Goal: Transaction & Acquisition: Purchase product/service

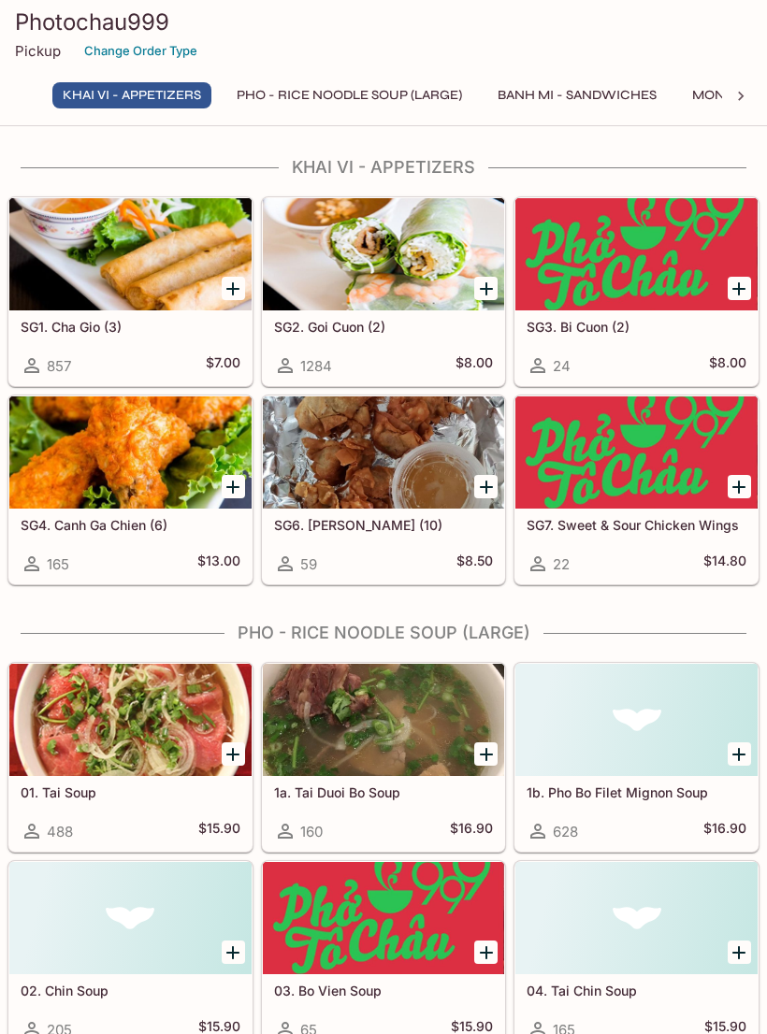
click at [151, 263] on div at bounding box center [130, 254] width 242 height 112
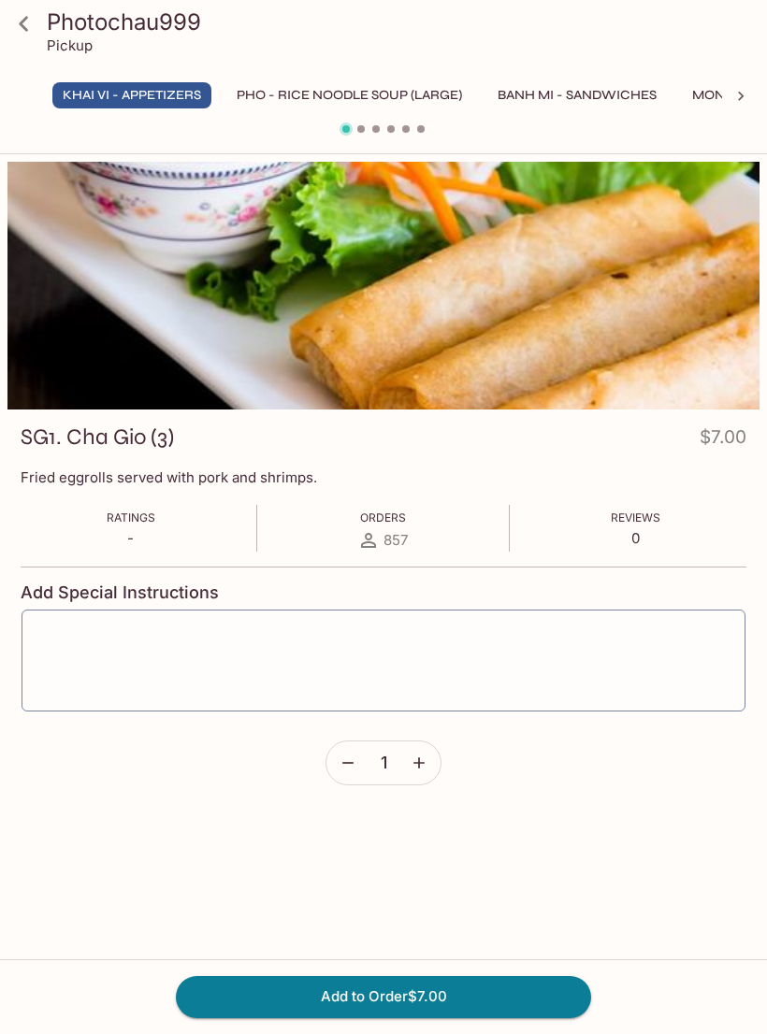
click at [35, 28] on icon at bounding box center [23, 23] width 33 height 33
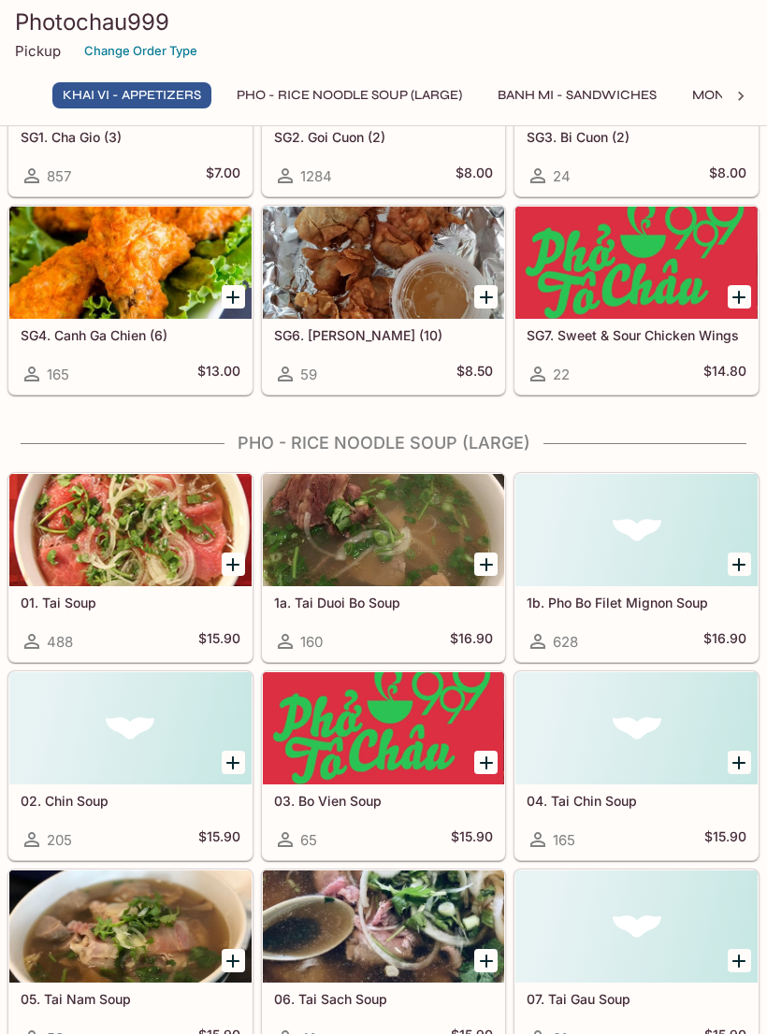
scroll to position [192, 0]
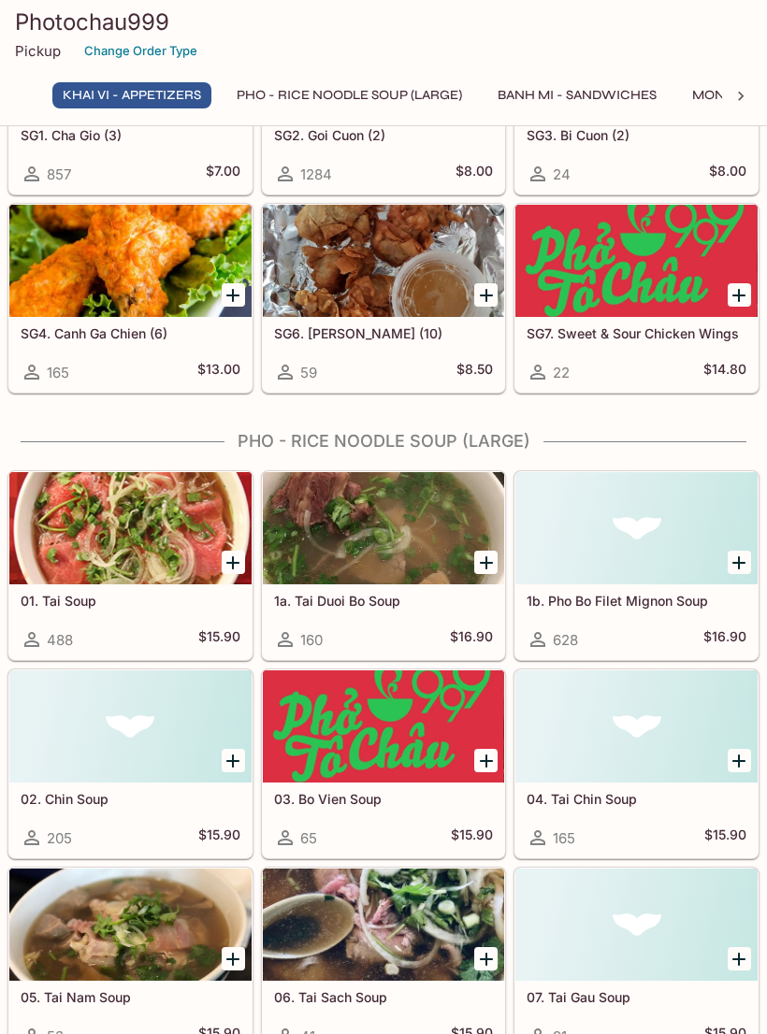
click at [387, 533] on div at bounding box center [384, 528] width 242 height 112
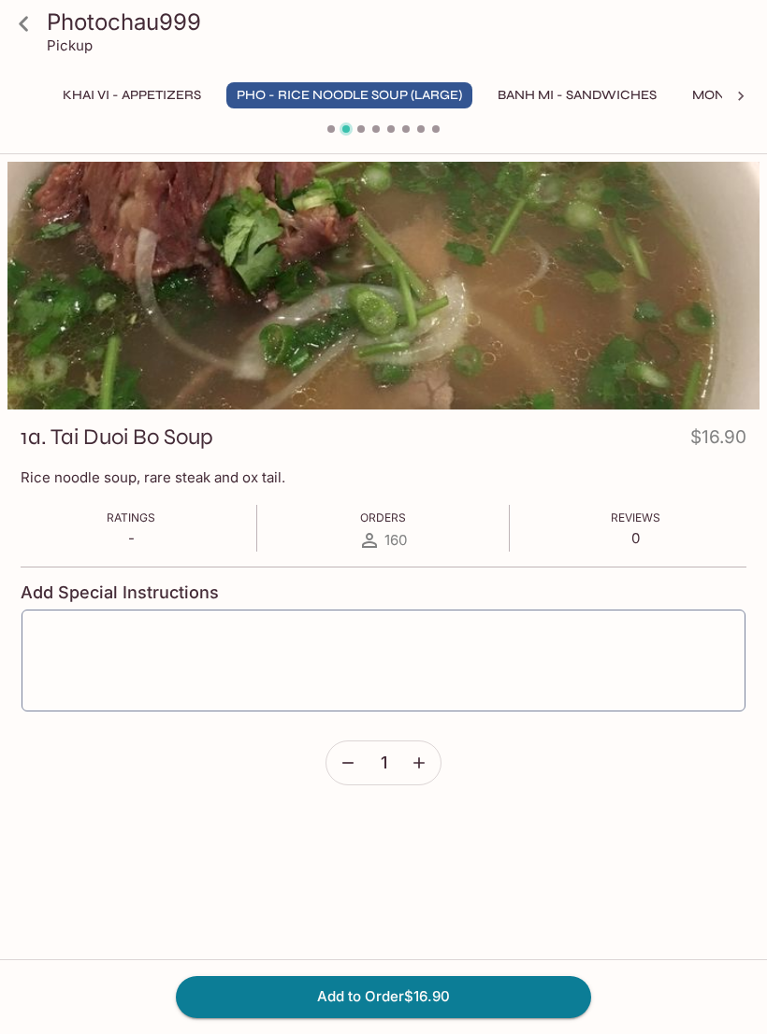
click at [33, 27] on icon at bounding box center [23, 23] width 33 height 33
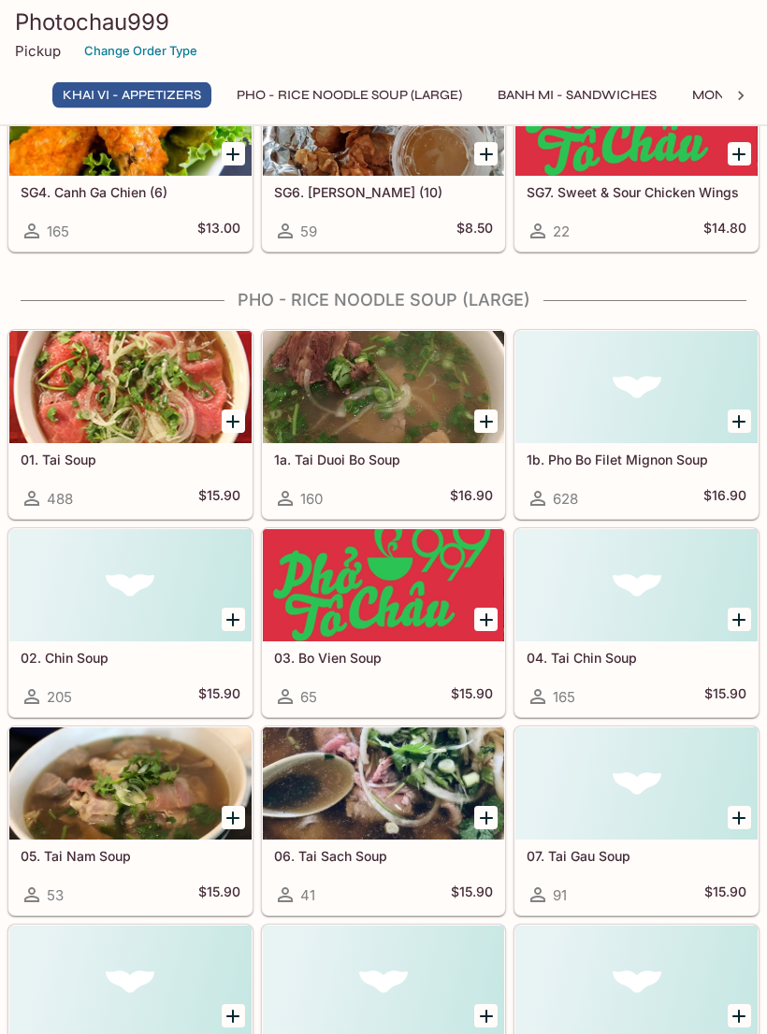
scroll to position [334, 0]
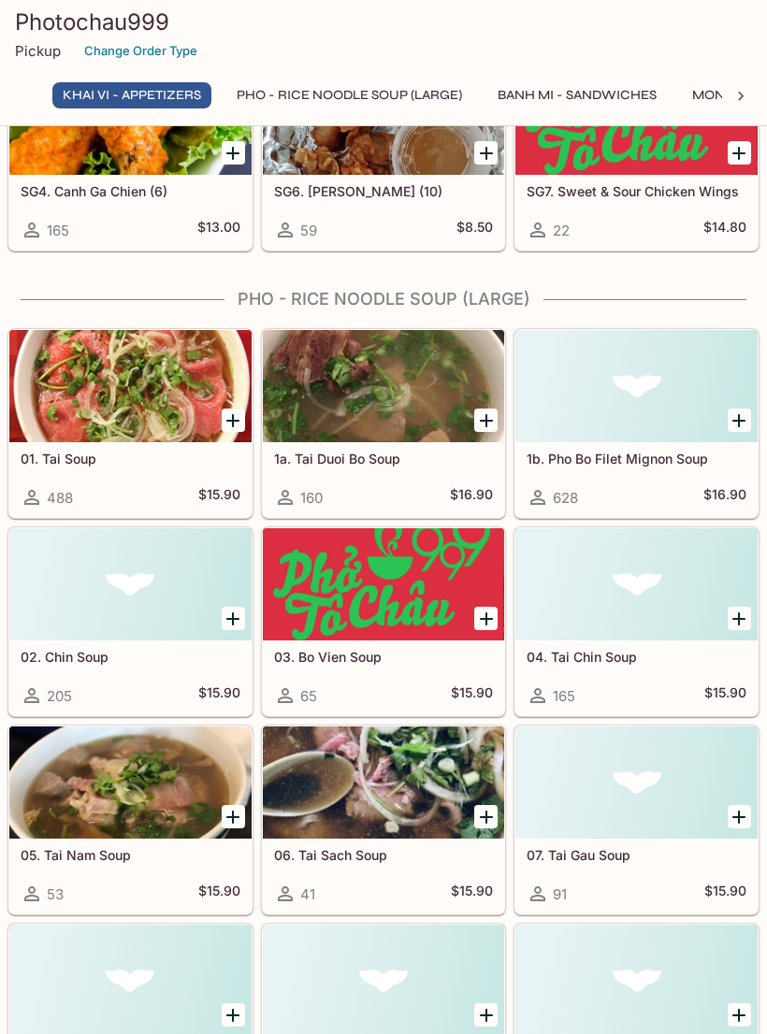
click at [112, 626] on div at bounding box center [130, 584] width 242 height 112
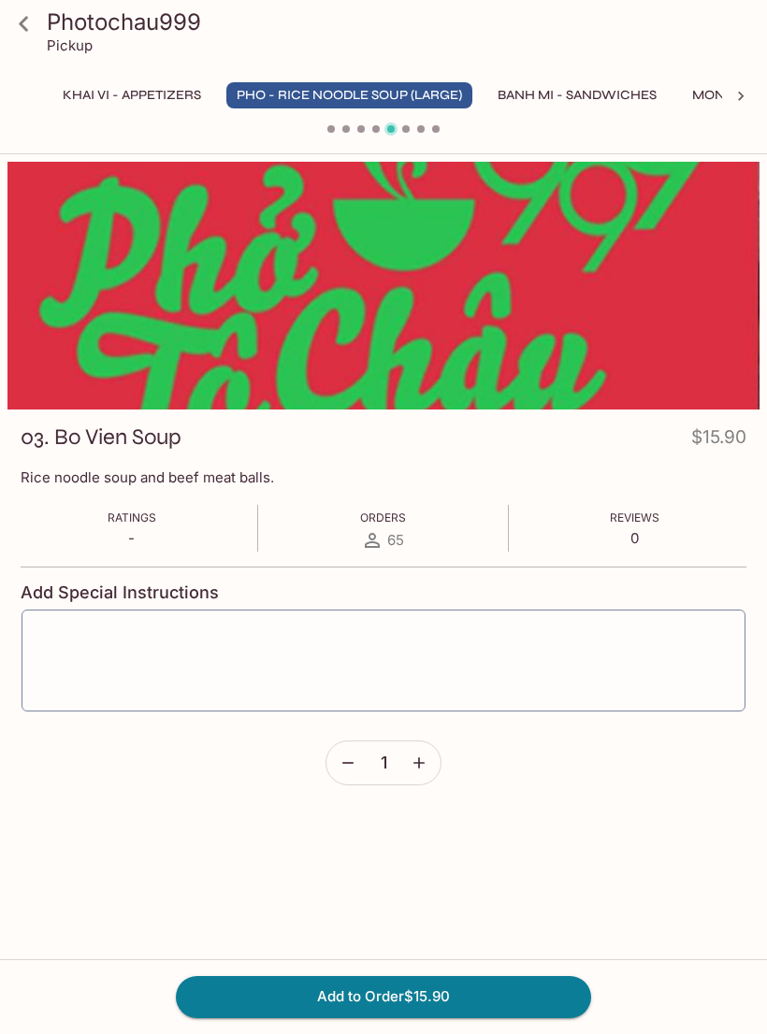
click at [440, 1017] on button "Add to Order $15.90" at bounding box center [383, 996] width 415 height 41
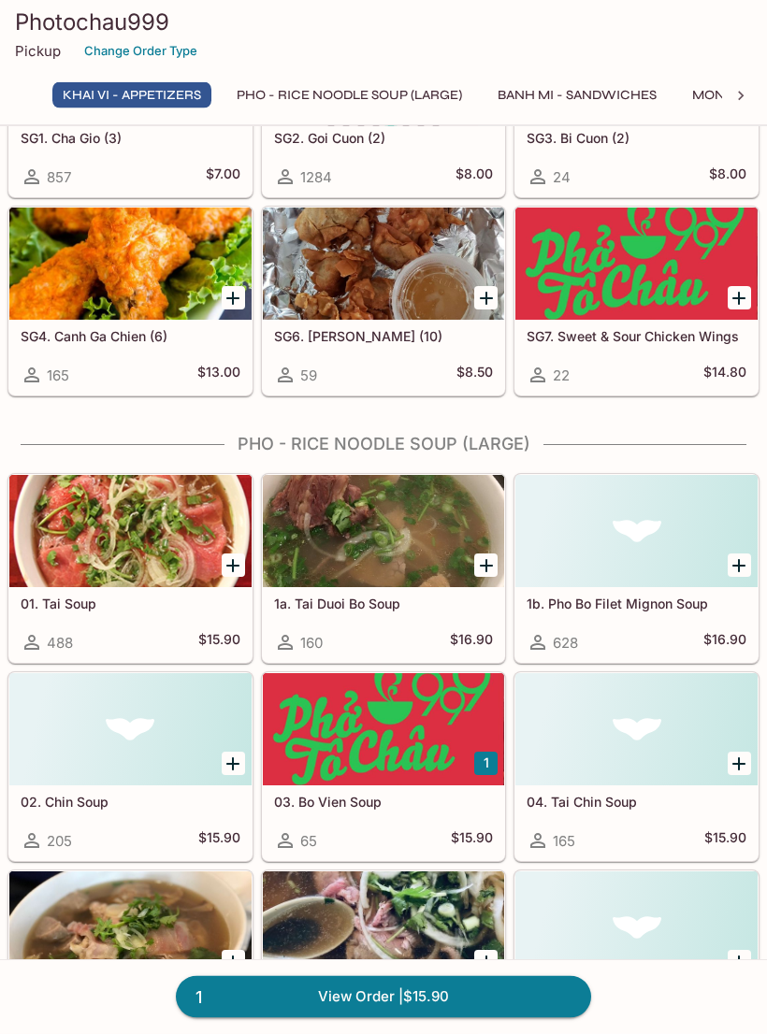
scroll to position [193, 0]
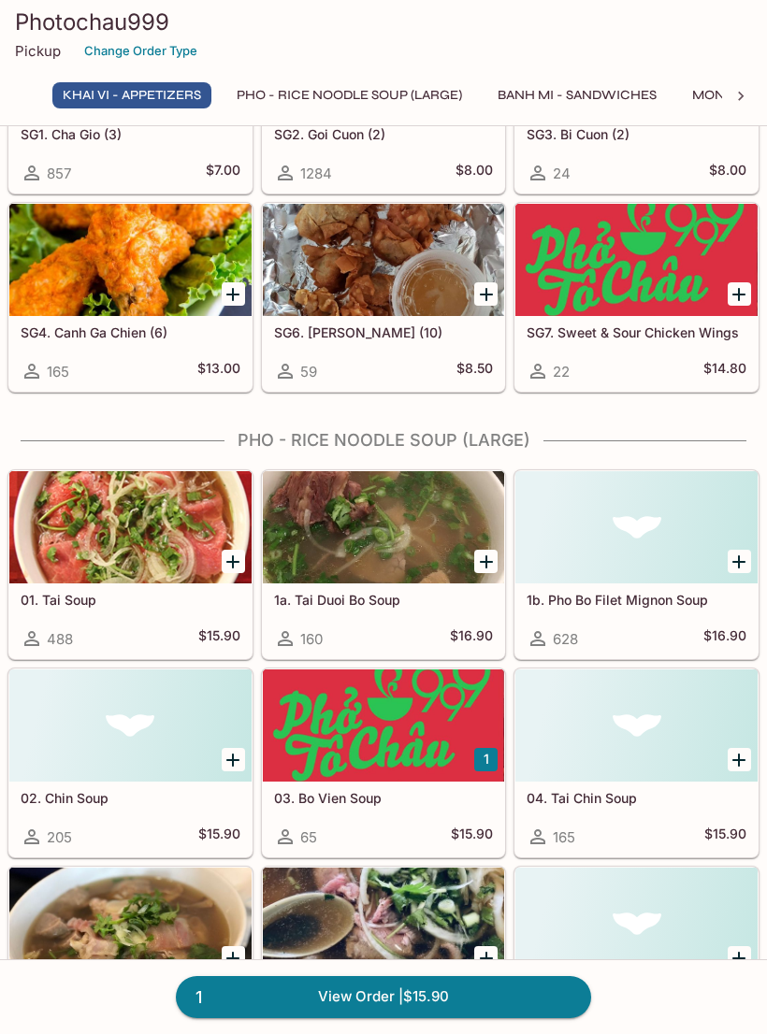
click at [369, 761] on div at bounding box center [384, 725] width 242 height 112
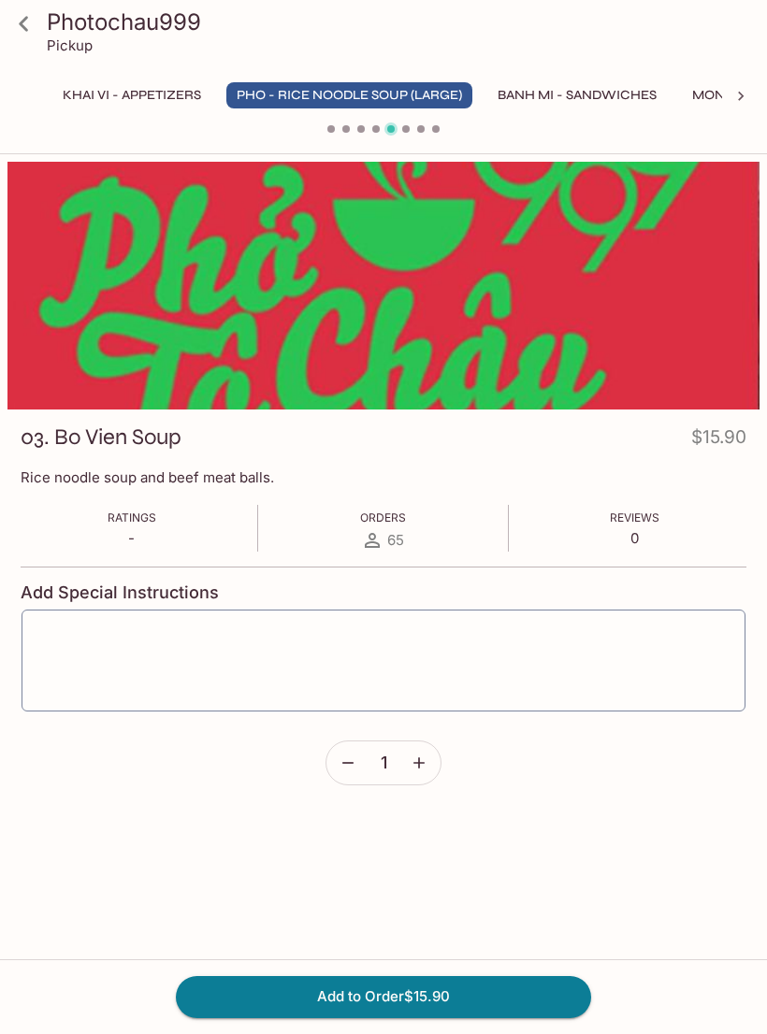
click at [36, 23] on icon at bounding box center [23, 23] width 33 height 33
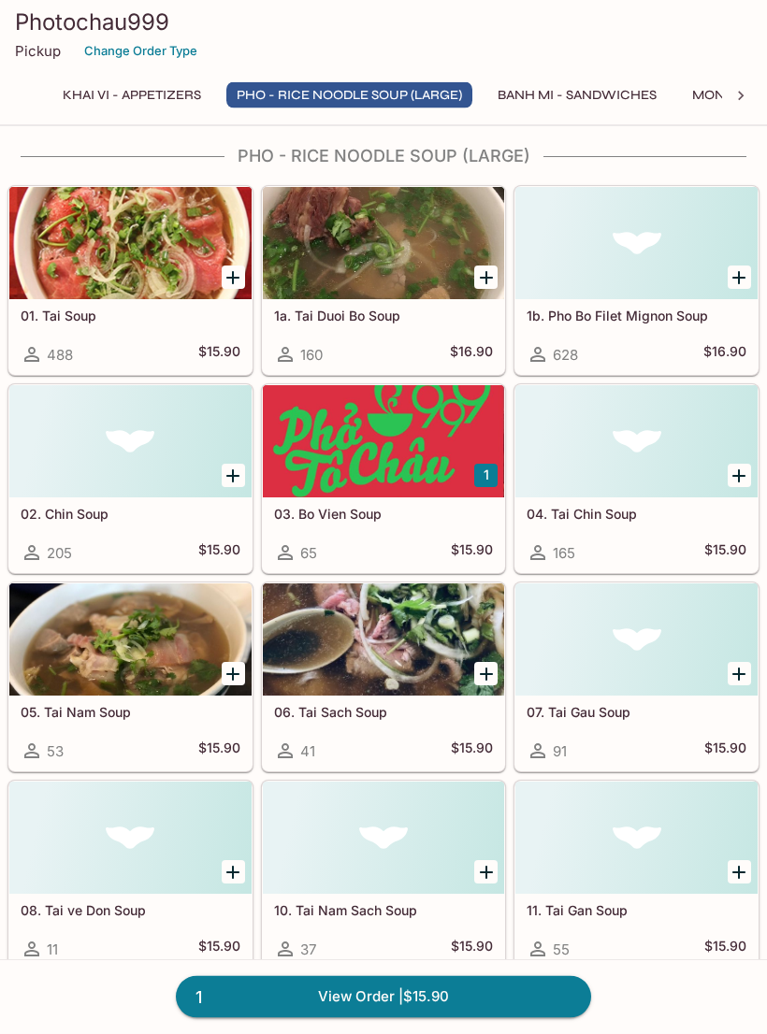
scroll to position [478, 0]
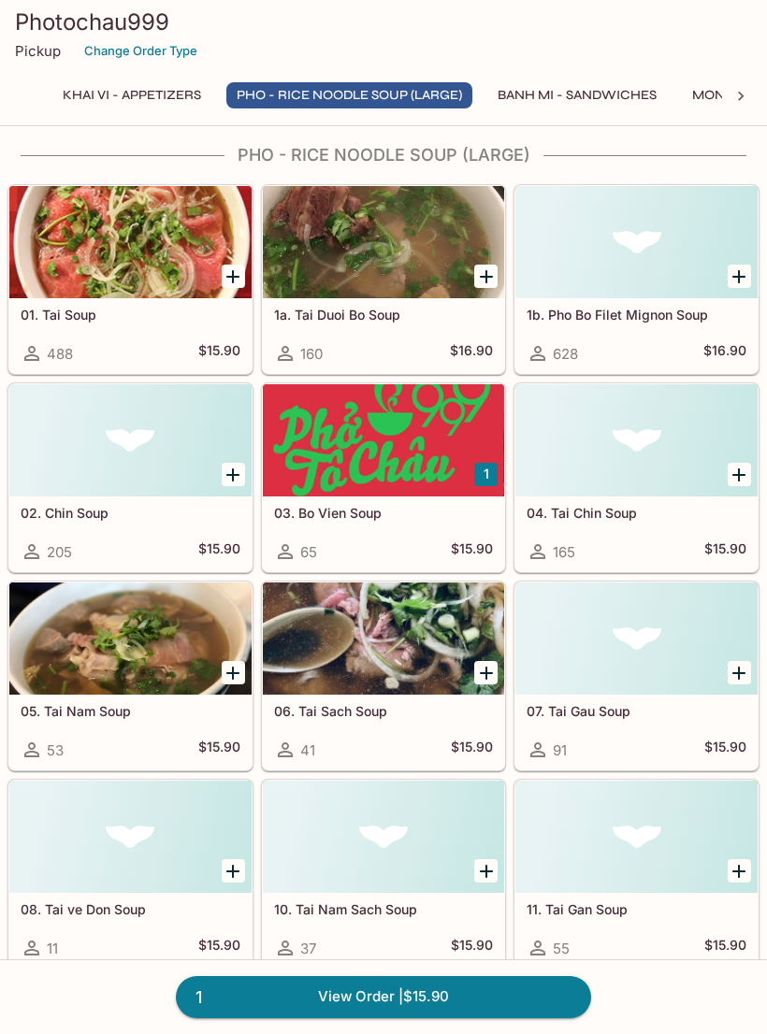
click at [143, 642] on div at bounding box center [130, 638] width 242 height 112
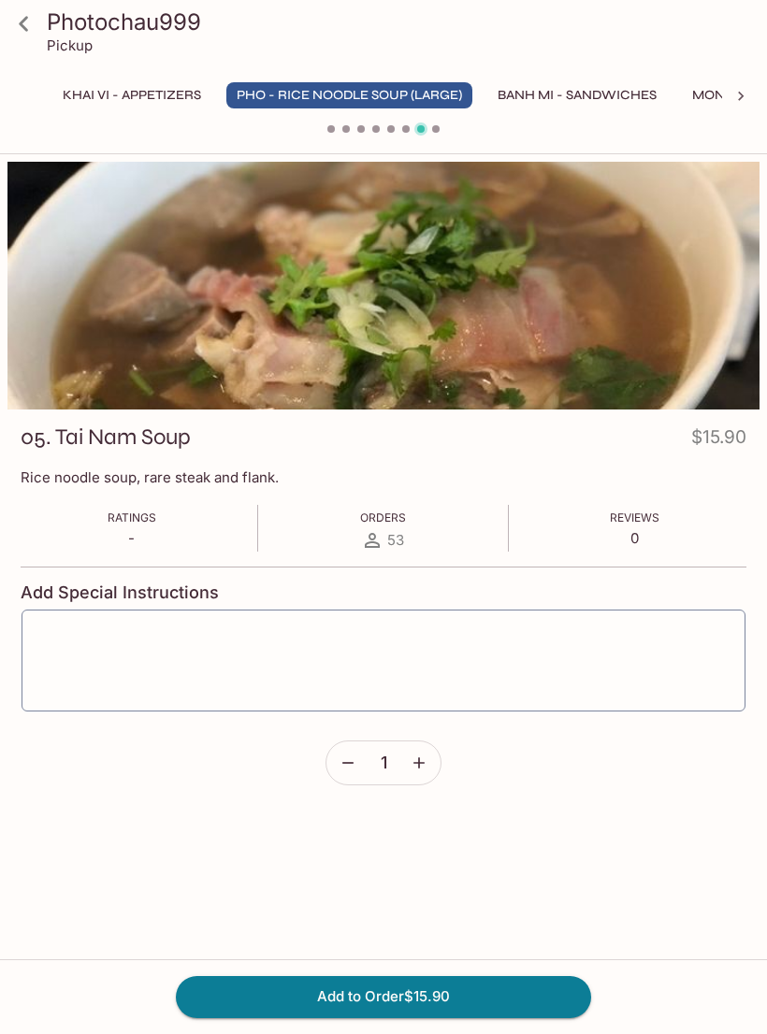
click at [36, 23] on icon at bounding box center [23, 23] width 33 height 33
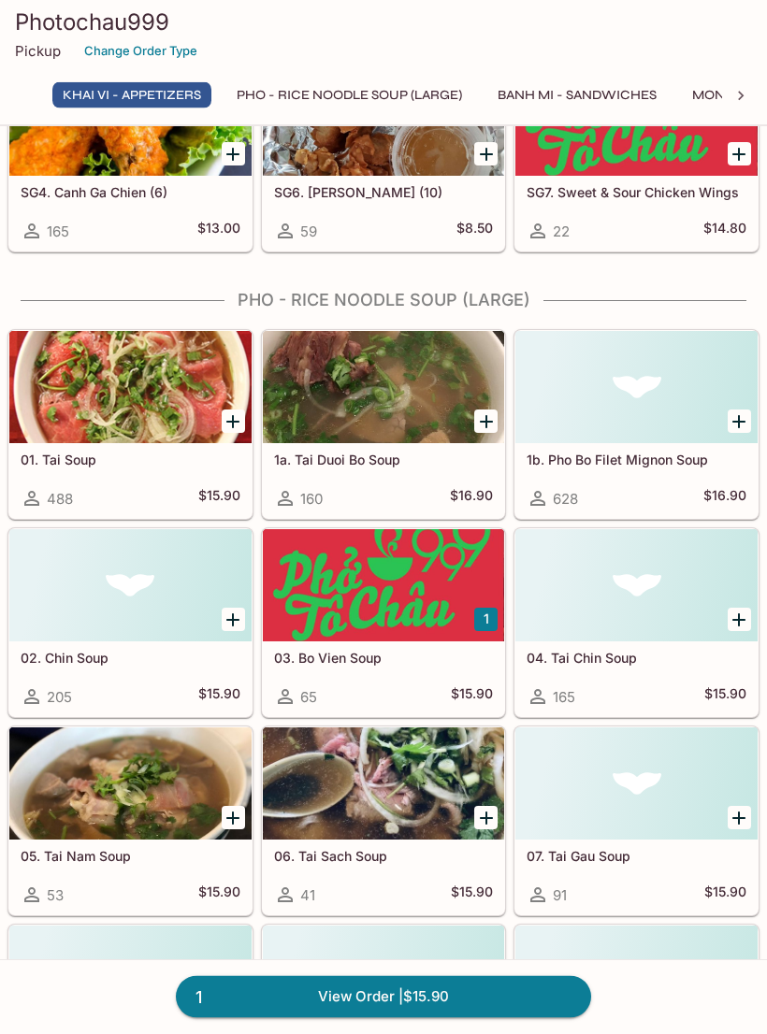
scroll to position [333, 0]
click at [169, 785] on div at bounding box center [130, 783] width 242 height 112
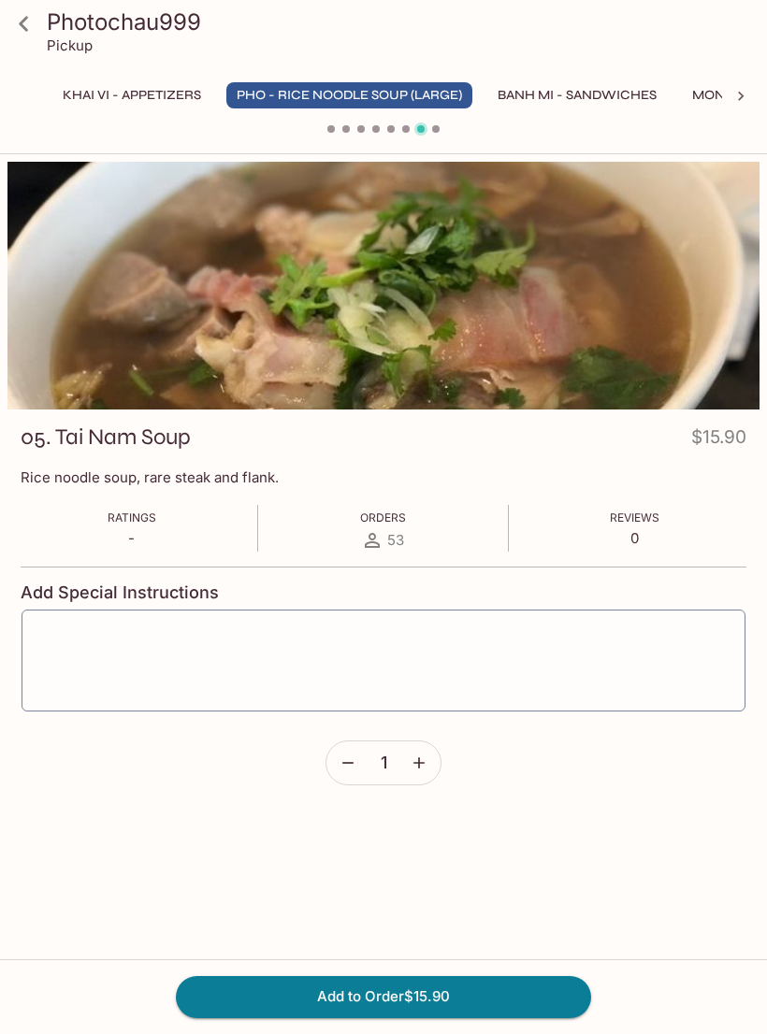
click at [10, 20] on icon at bounding box center [23, 23] width 33 height 33
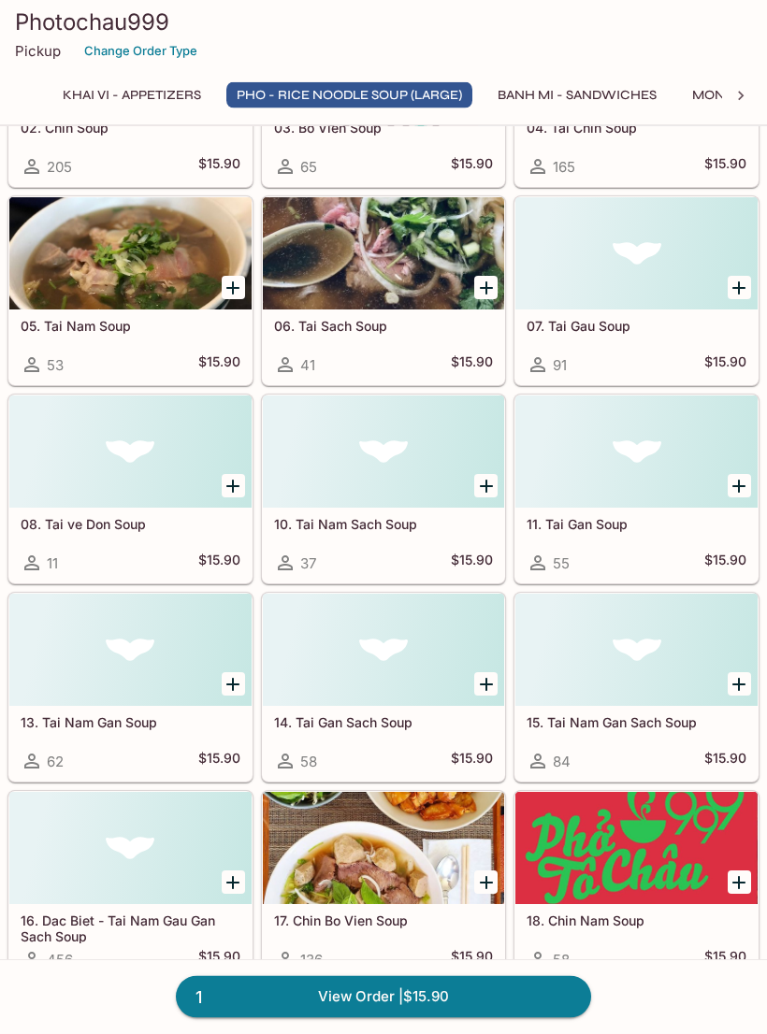
scroll to position [865, 0]
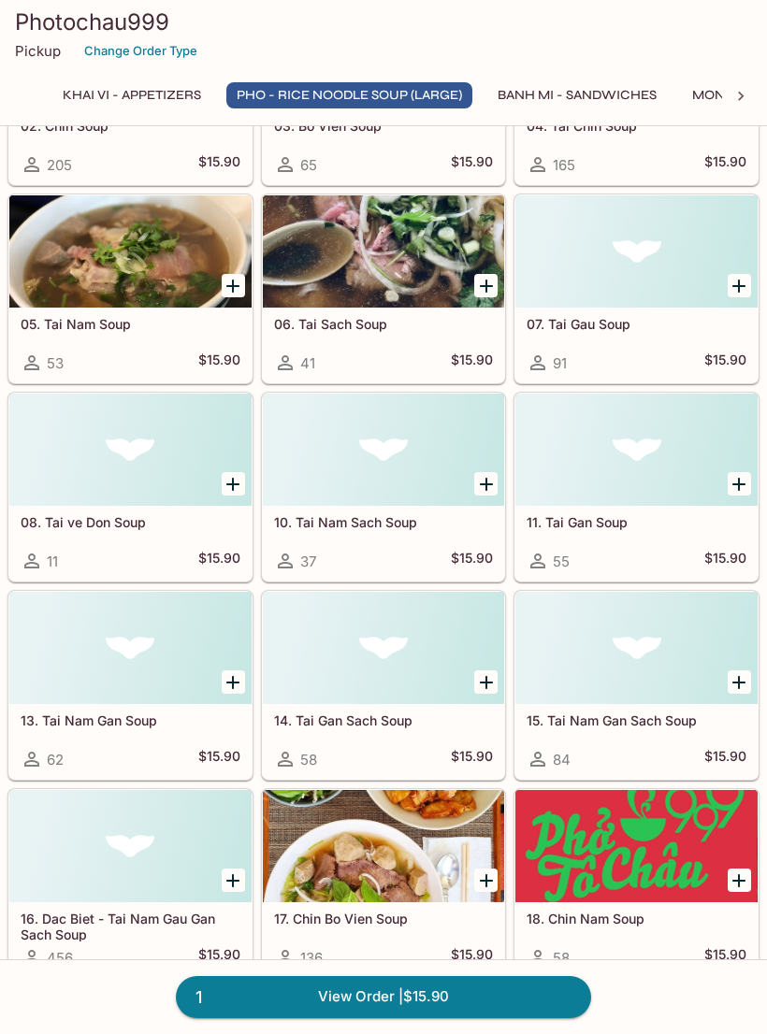
click at [393, 848] on div at bounding box center [384, 846] width 242 height 112
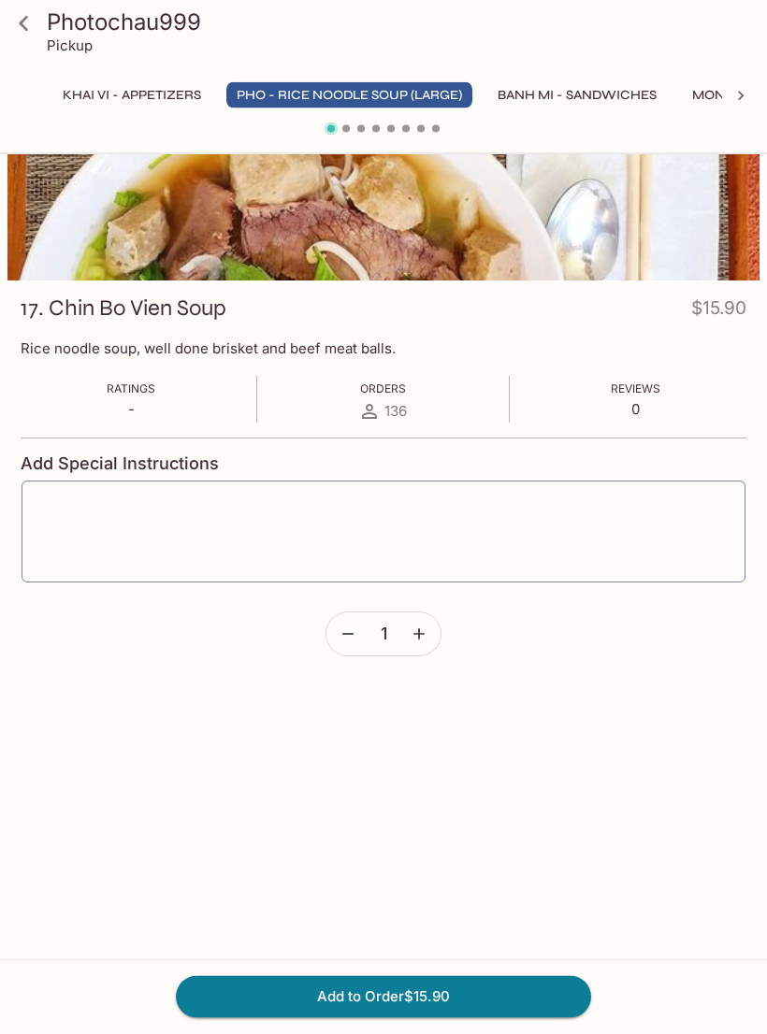
scroll to position [129, 0]
click at [36, 31] on icon at bounding box center [23, 23] width 33 height 33
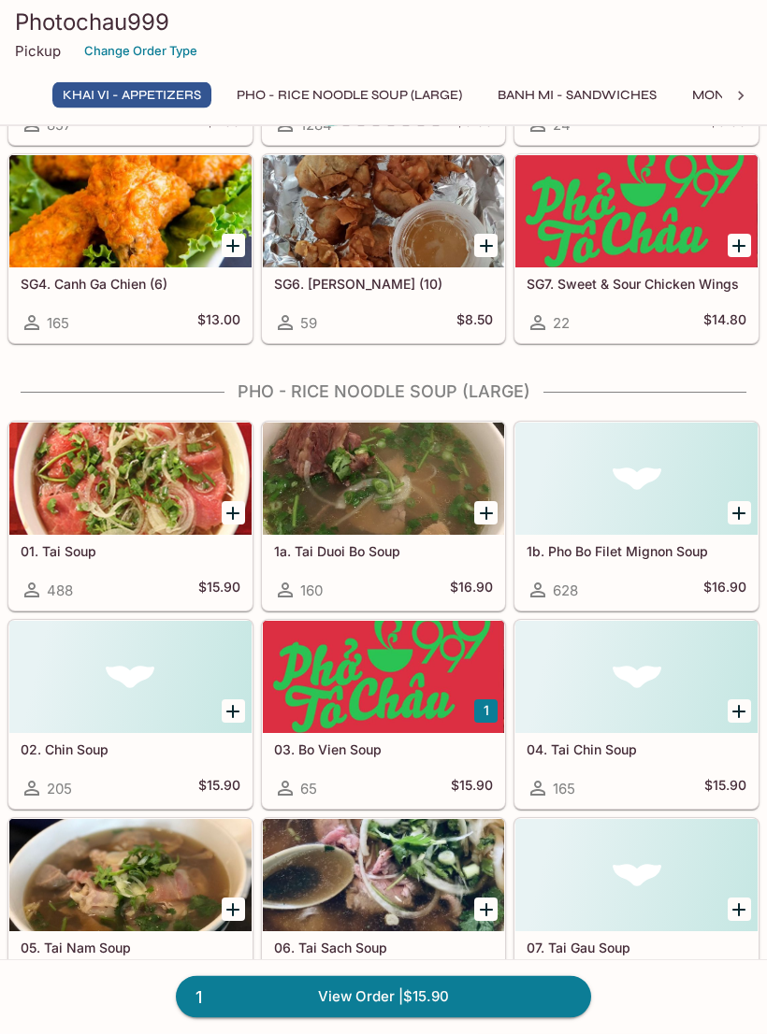
scroll to position [241, 0]
click at [394, 895] on div at bounding box center [384, 875] width 242 height 112
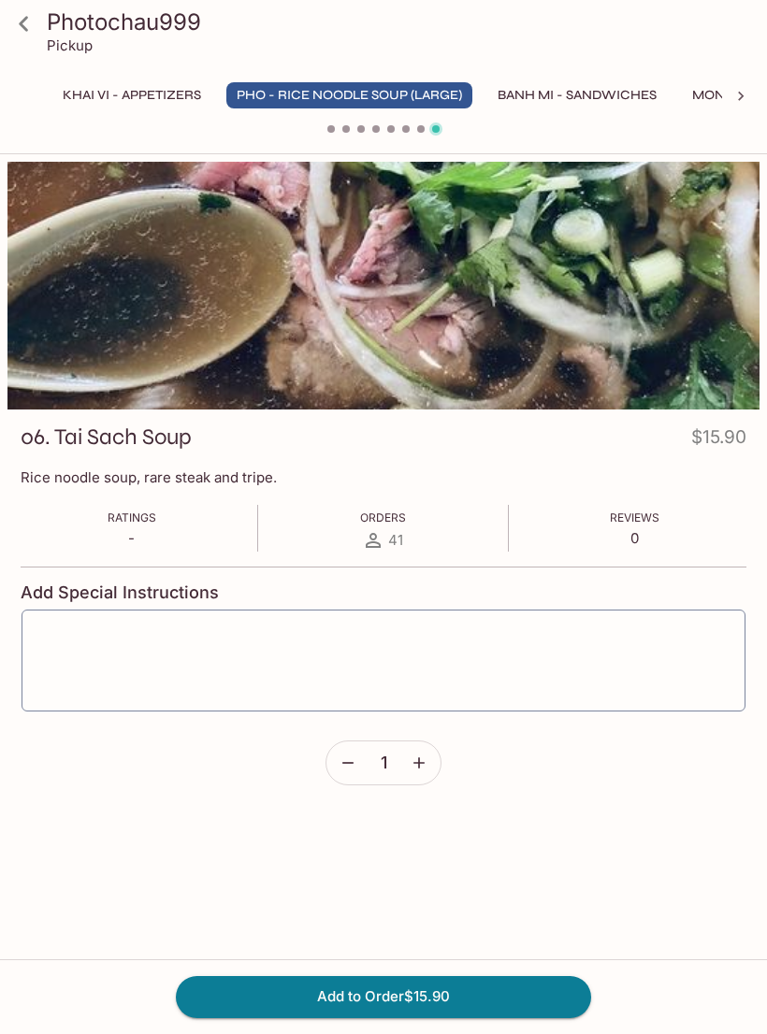
click at [36, 33] on icon at bounding box center [23, 23] width 33 height 33
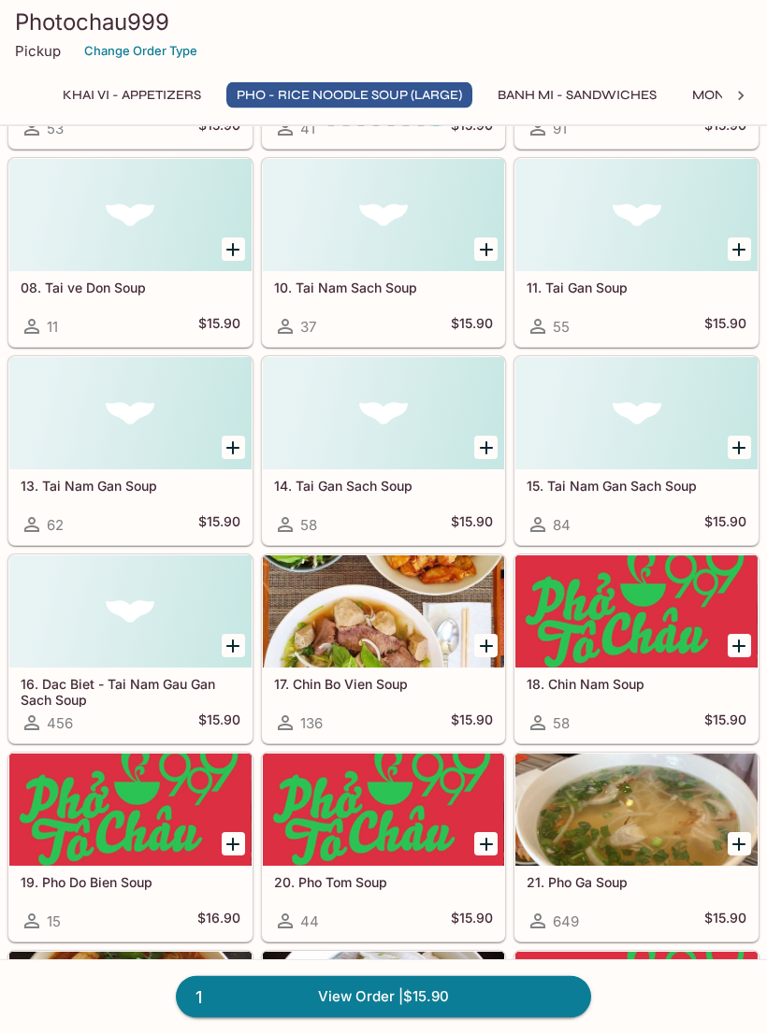
scroll to position [1105, 0]
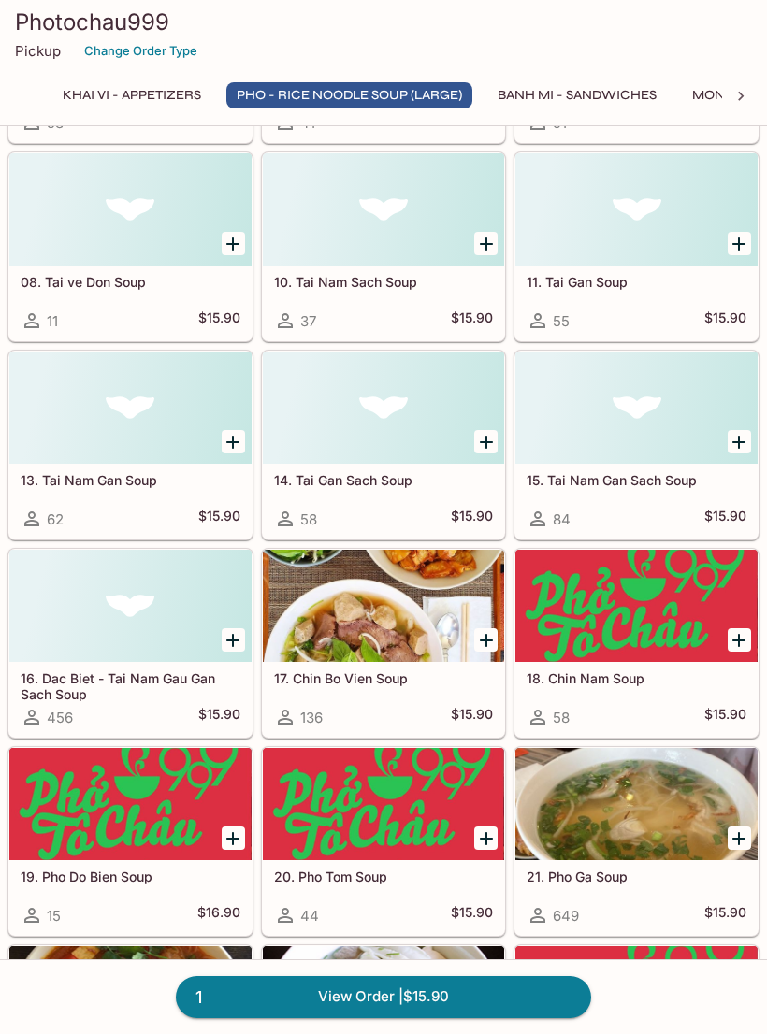
click at [658, 813] on div at bounding box center [636, 804] width 242 height 112
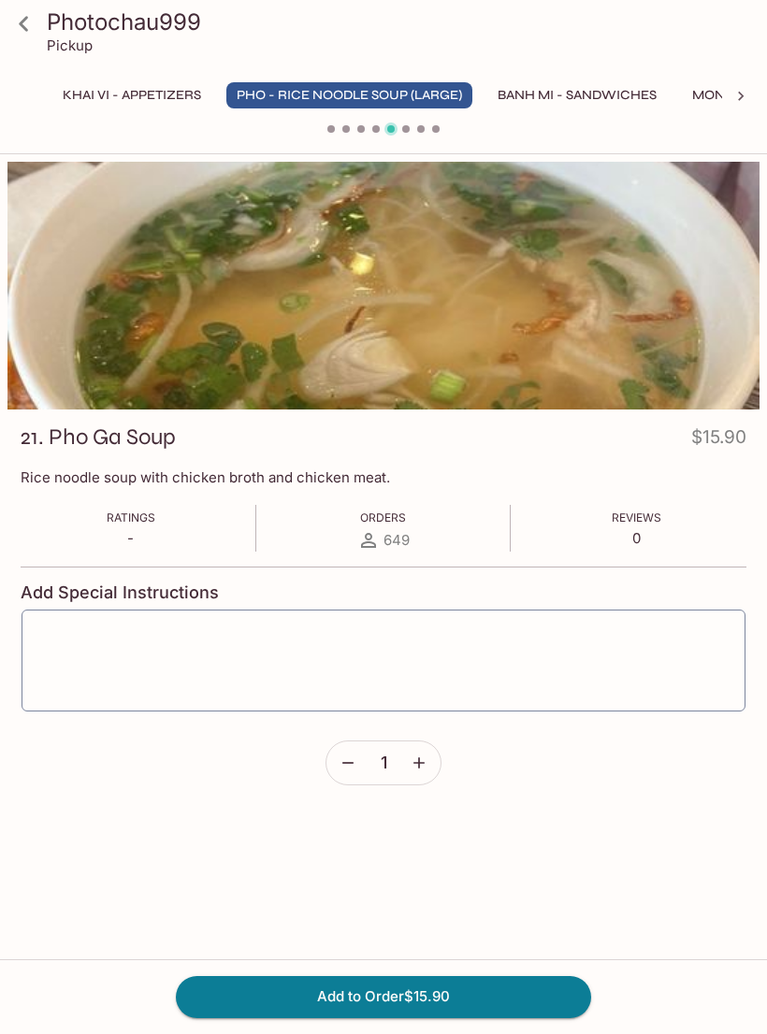
click at [391, 1017] on button "Add to Order $15.90" at bounding box center [383, 996] width 415 height 41
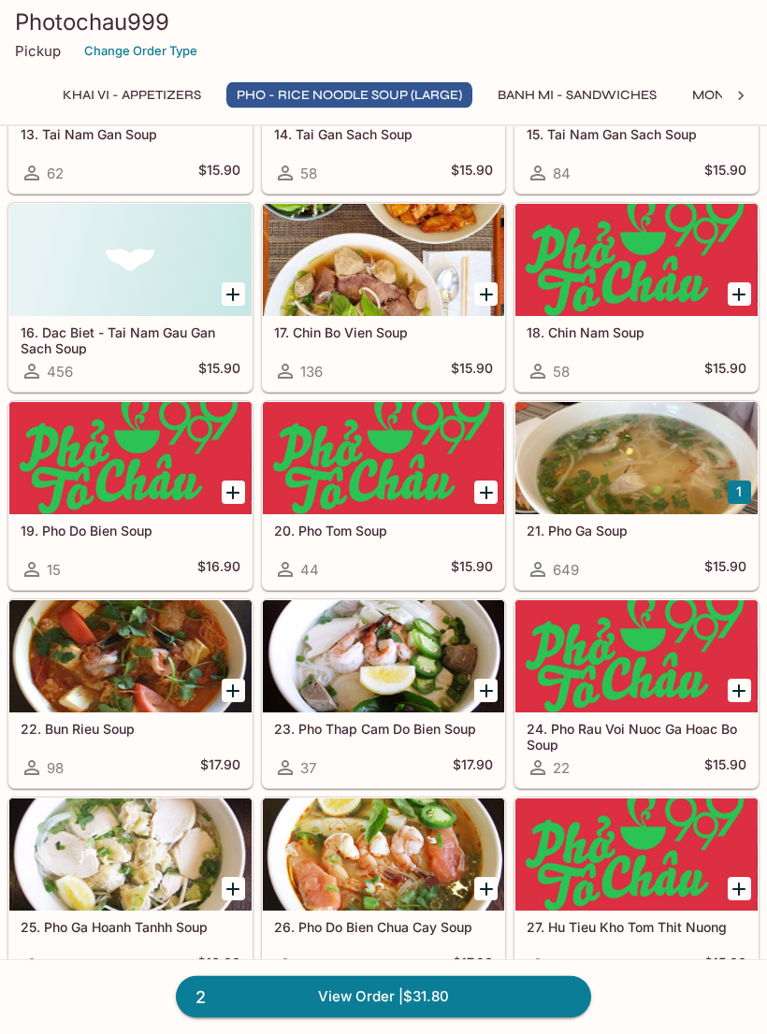
scroll to position [1453, 0]
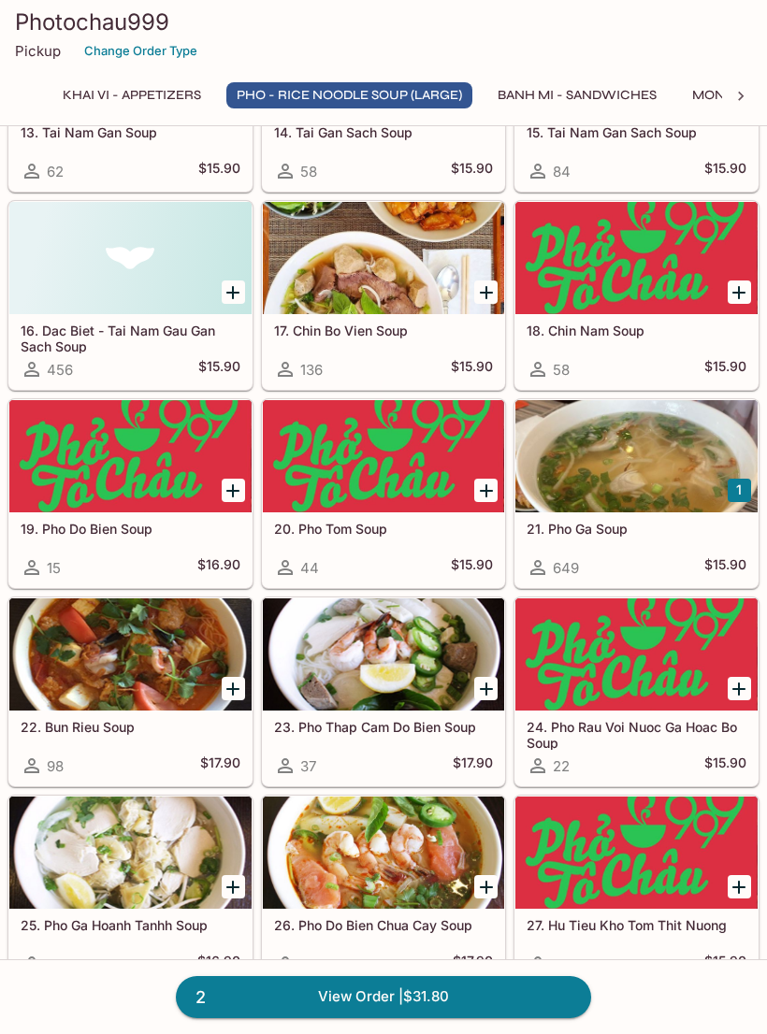
click at [135, 853] on div at bounding box center [130, 852] width 242 height 112
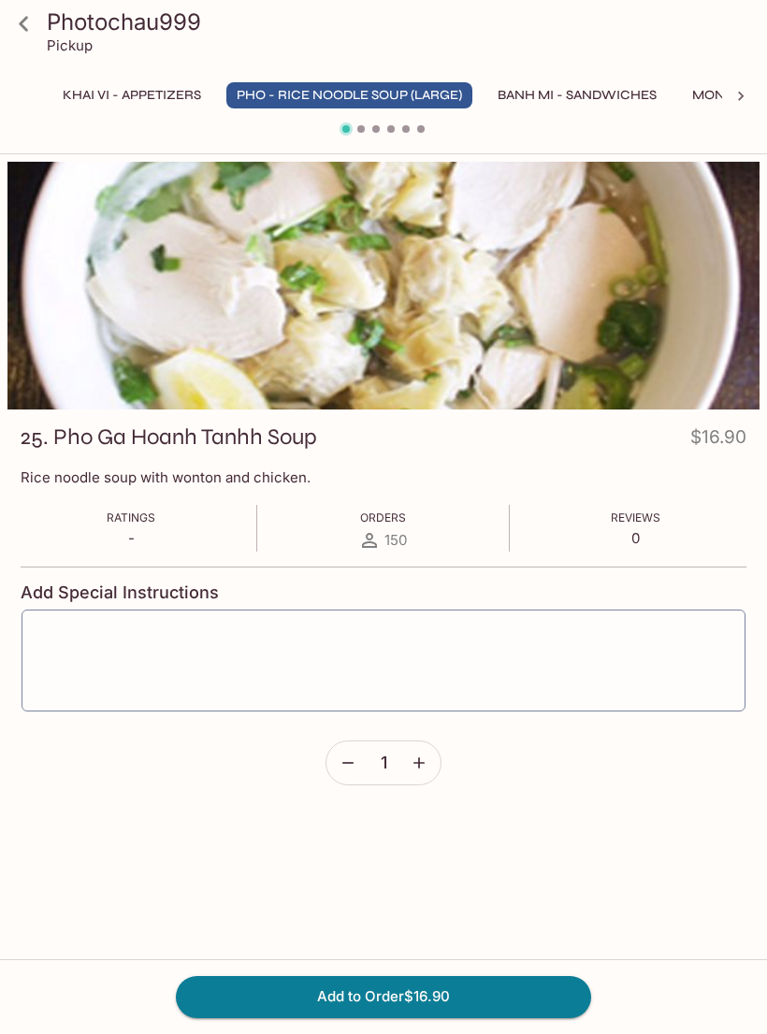
click at [389, 1016] on button "Add to Order $16.90" at bounding box center [383, 996] width 415 height 41
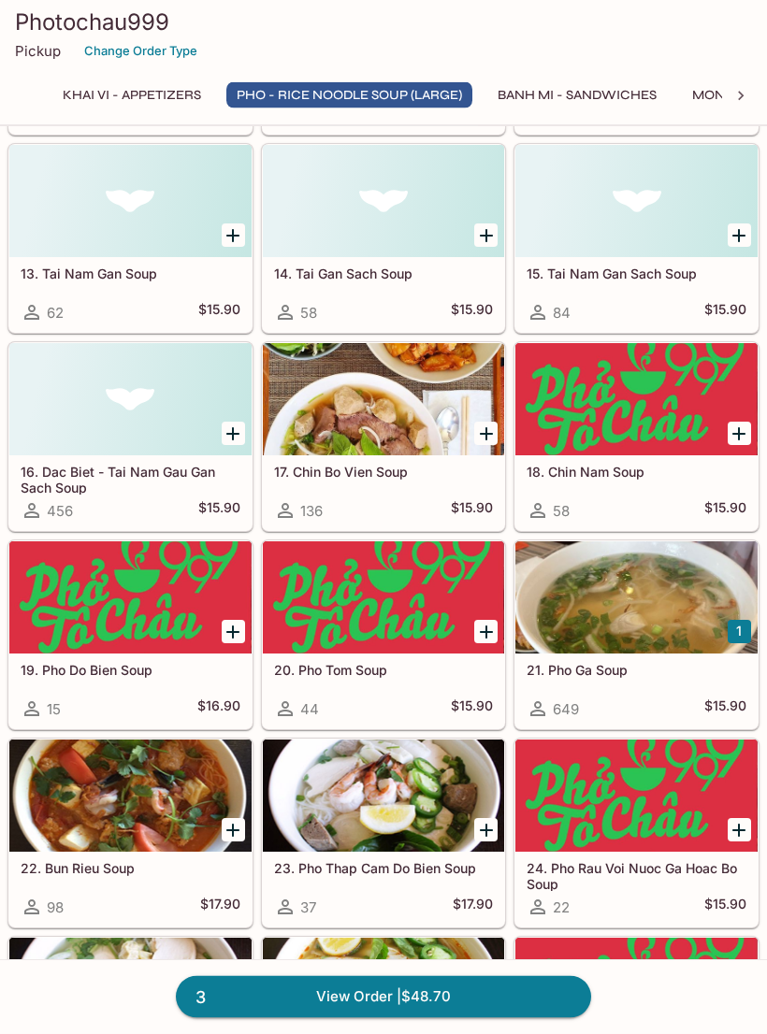
scroll to position [1312, 0]
click at [423, 796] on div at bounding box center [384, 795] width 242 height 112
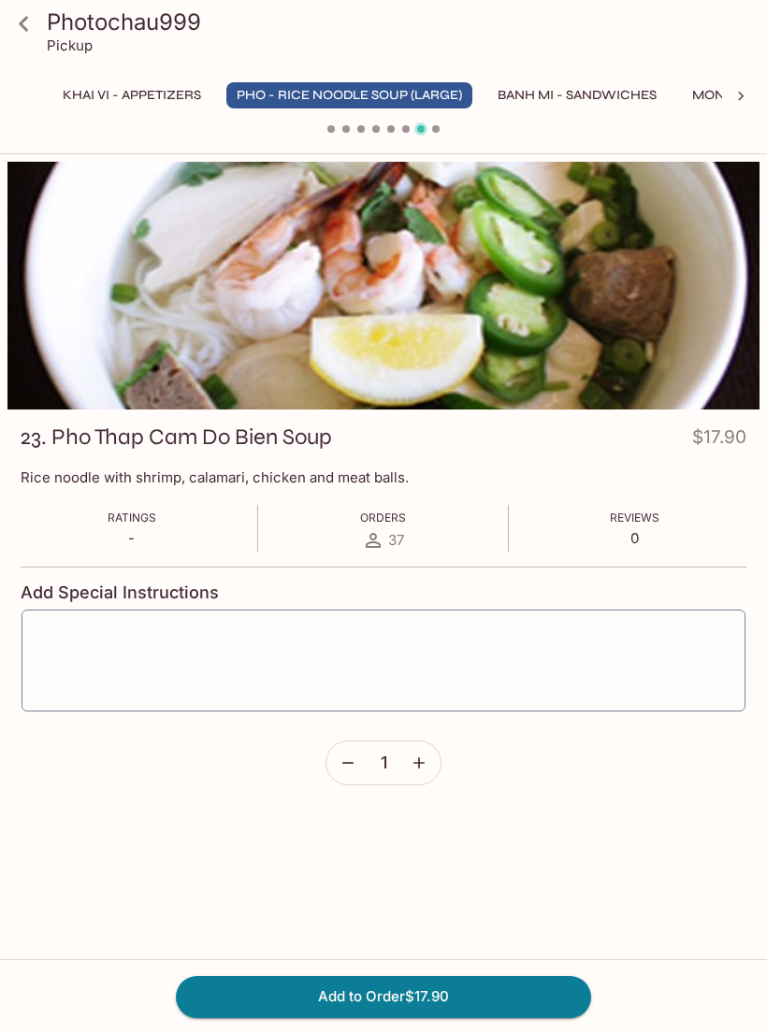
click at [22, 22] on icon at bounding box center [23, 23] width 9 height 15
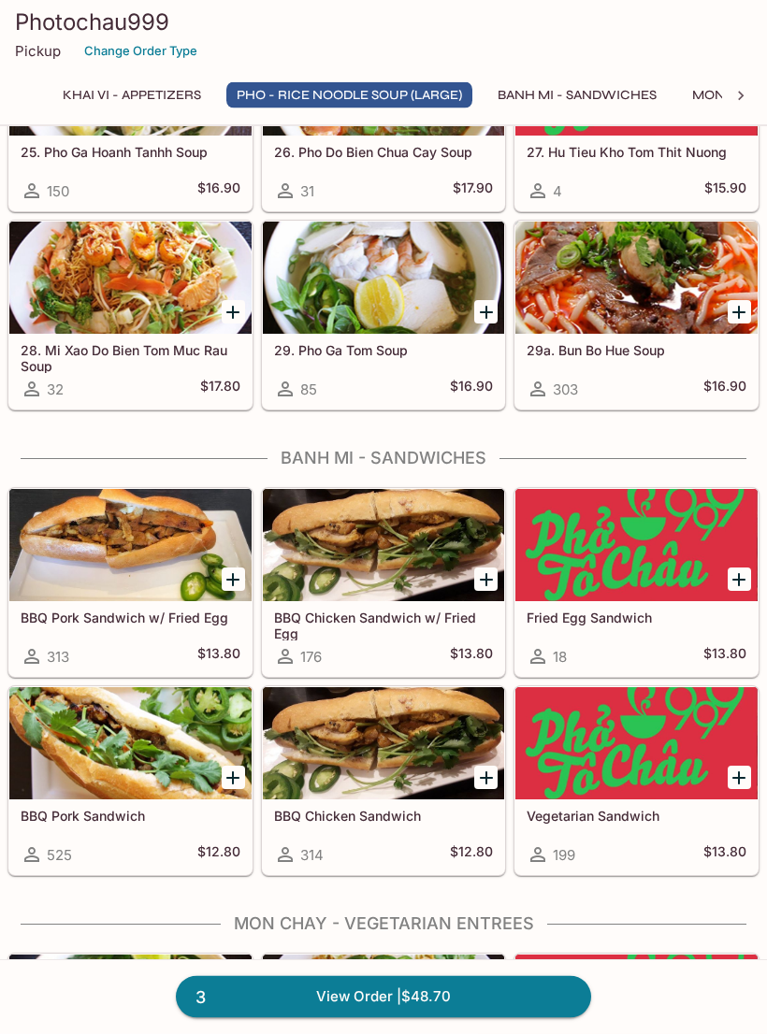
scroll to position [2226, 0]
click at [380, 773] on div at bounding box center [384, 743] width 242 height 112
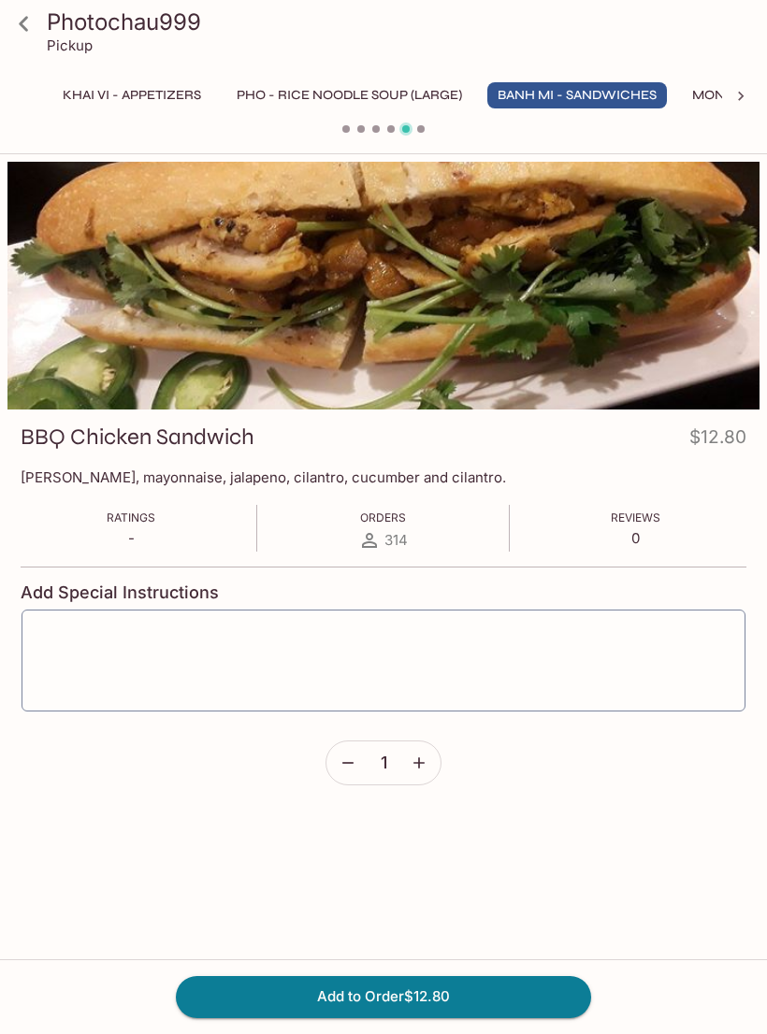
click at [415, 1017] on button "Add to Order $12.80" at bounding box center [383, 996] width 415 height 41
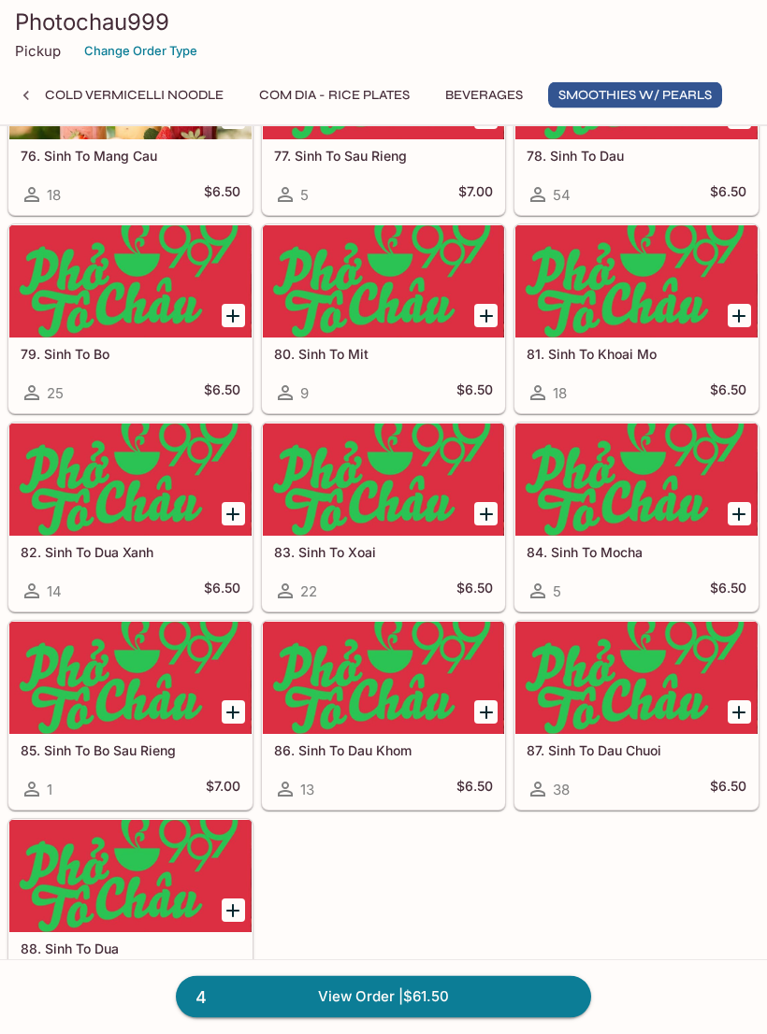
scroll to position [6709, 0]
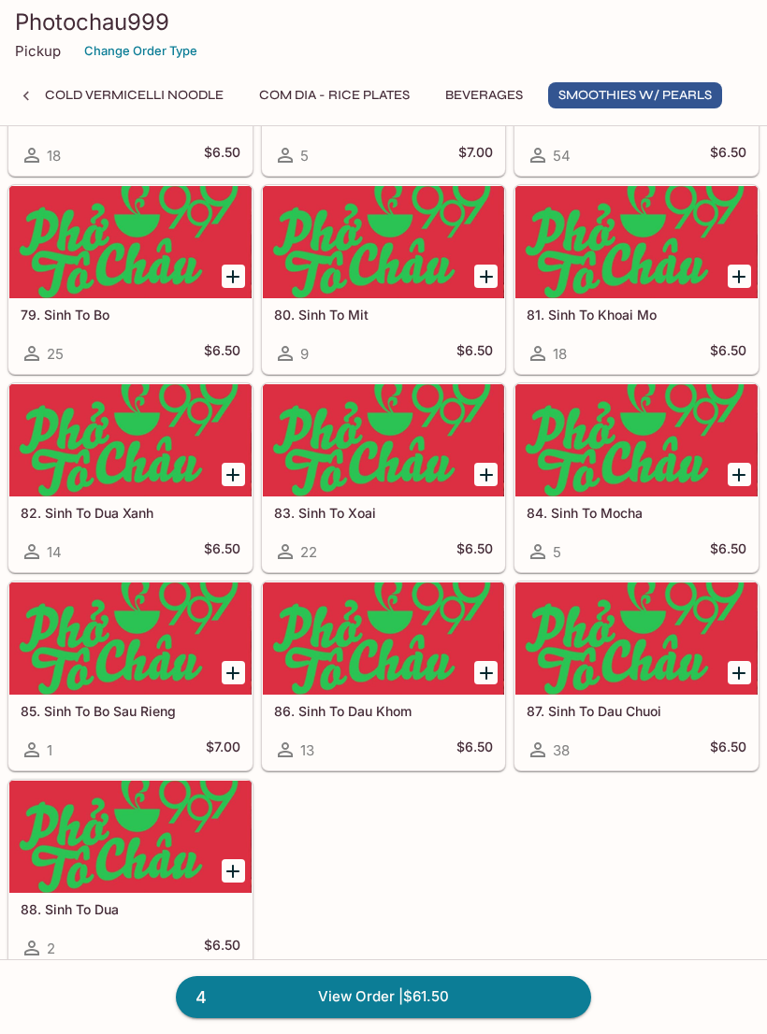
click at [480, 105] on button "Beverages" at bounding box center [484, 95] width 98 height 26
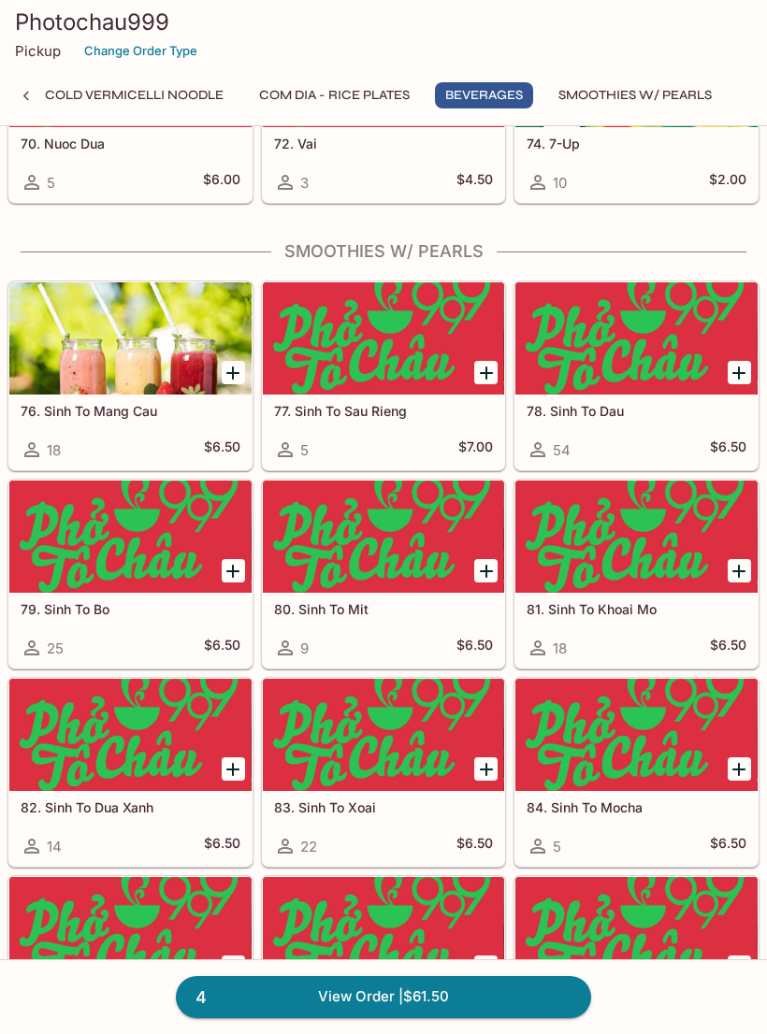
scroll to position [0, 0]
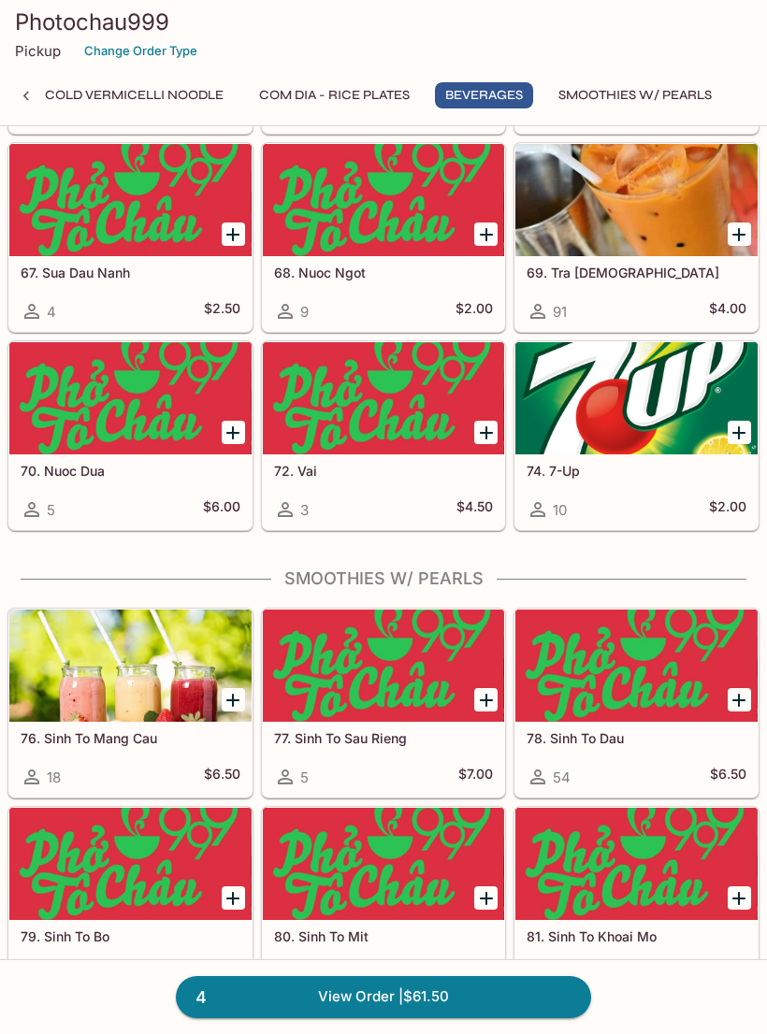
click at [177, 695] on div at bounding box center [130, 665] width 242 height 112
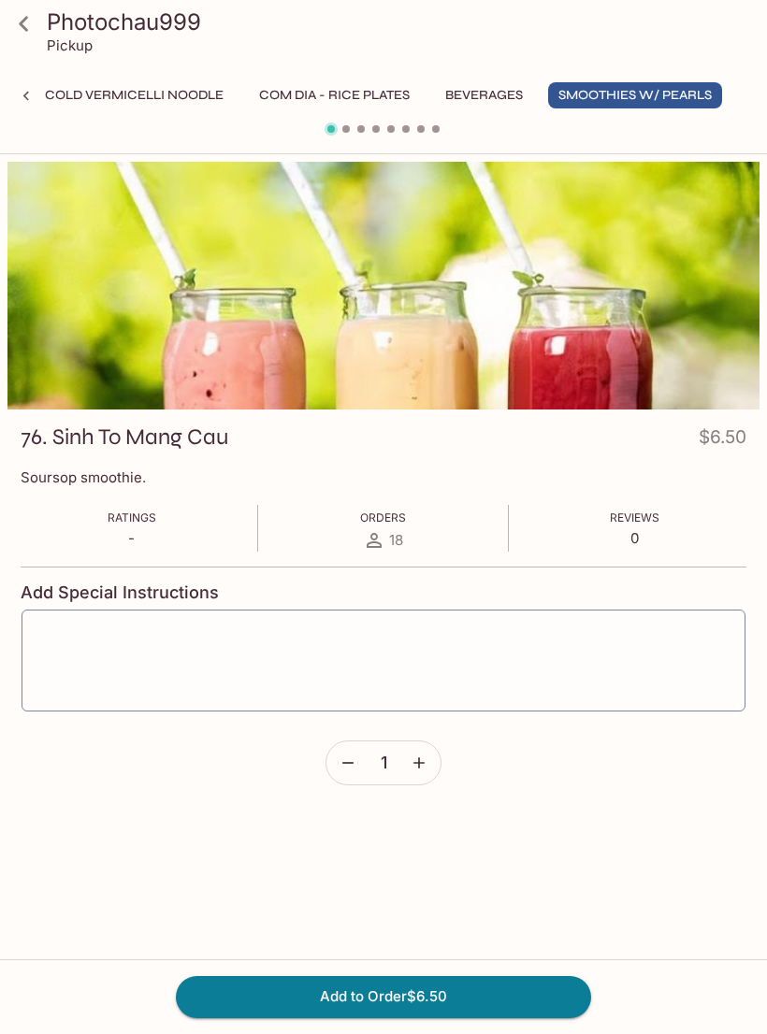
click at [29, 23] on icon at bounding box center [23, 23] width 33 height 33
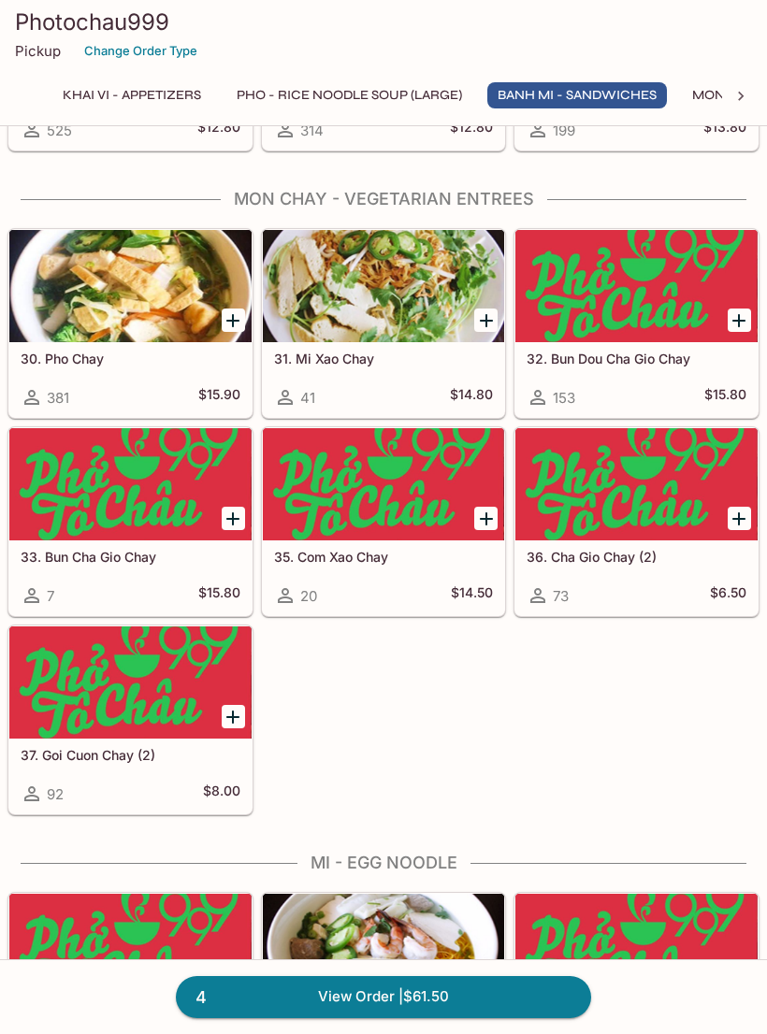
click at [735, 85] on div at bounding box center [740, 96] width 37 height 28
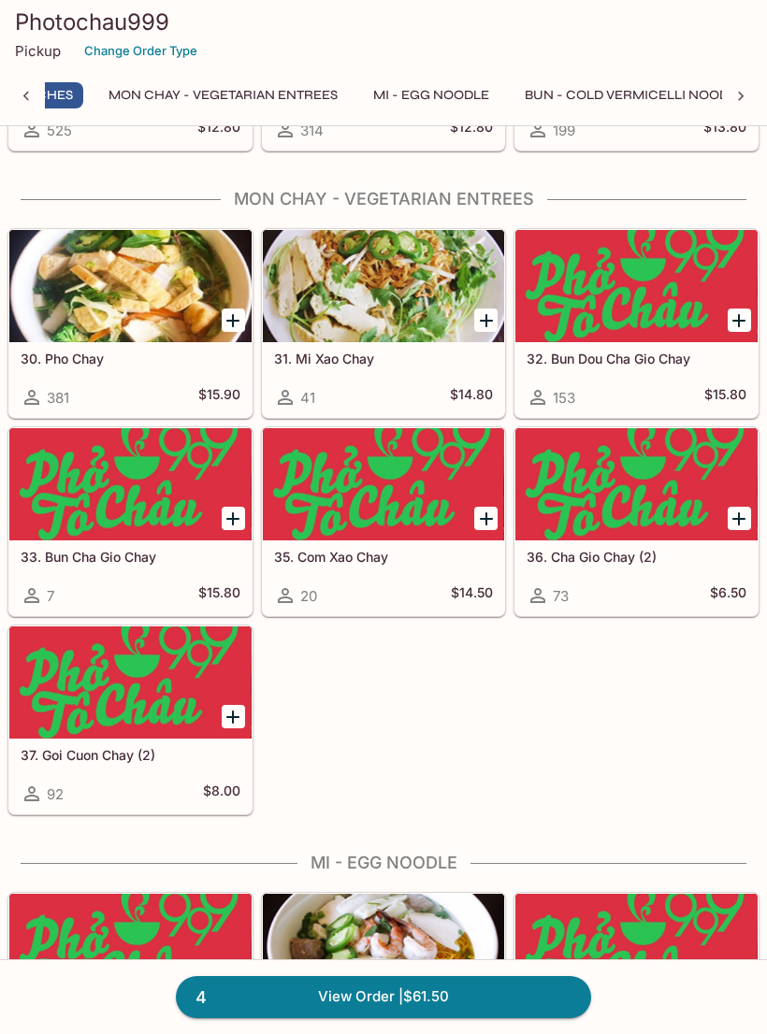
click at [739, 93] on icon at bounding box center [741, 96] width 6 height 9
click at [489, 97] on button "Beverages" at bounding box center [484, 95] width 98 height 26
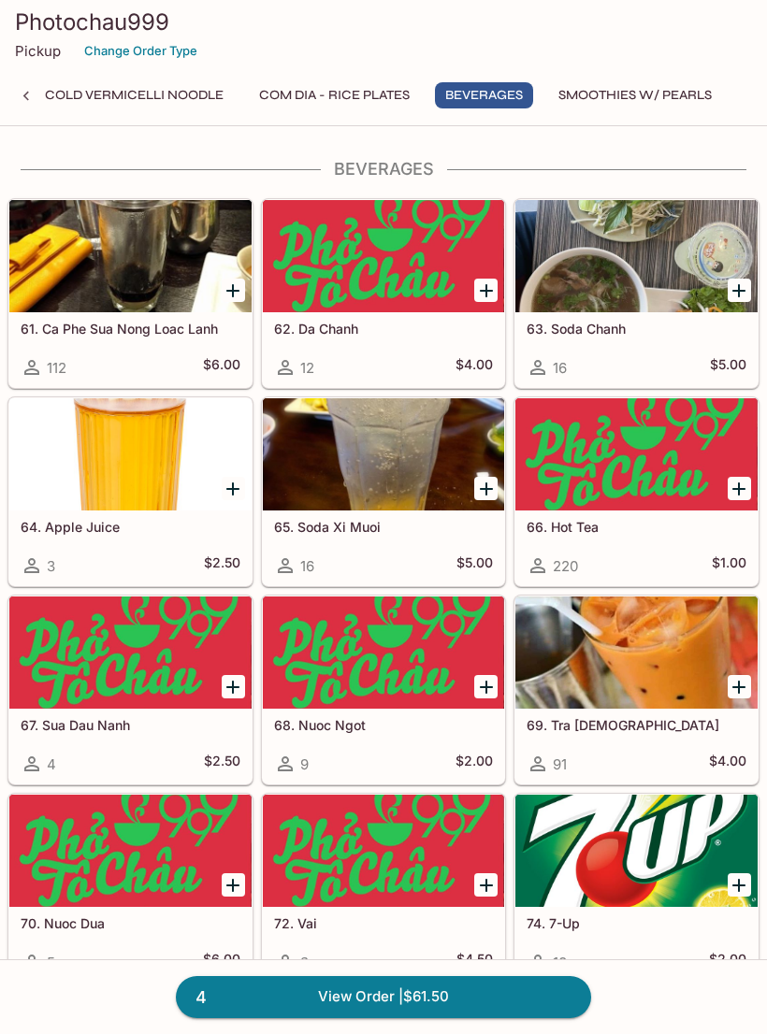
click at [638, 97] on button "Smoothies w/ Pearls" at bounding box center [635, 95] width 174 height 26
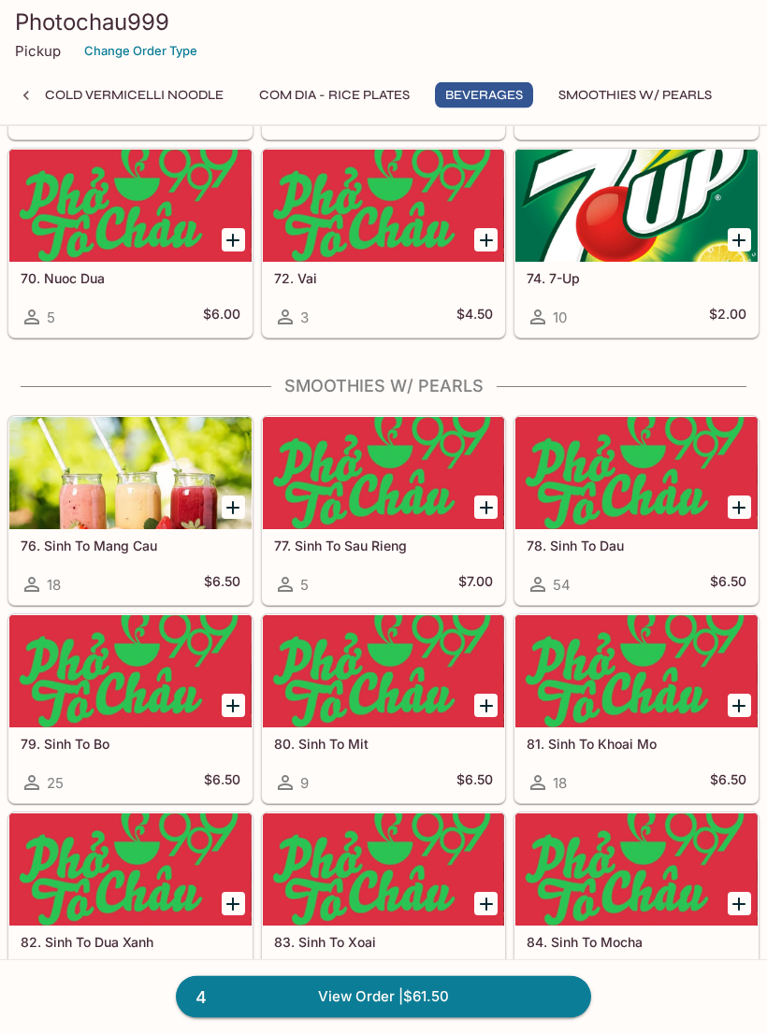
scroll to position [6280, 0]
click at [398, 478] on div at bounding box center [384, 473] width 242 height 112
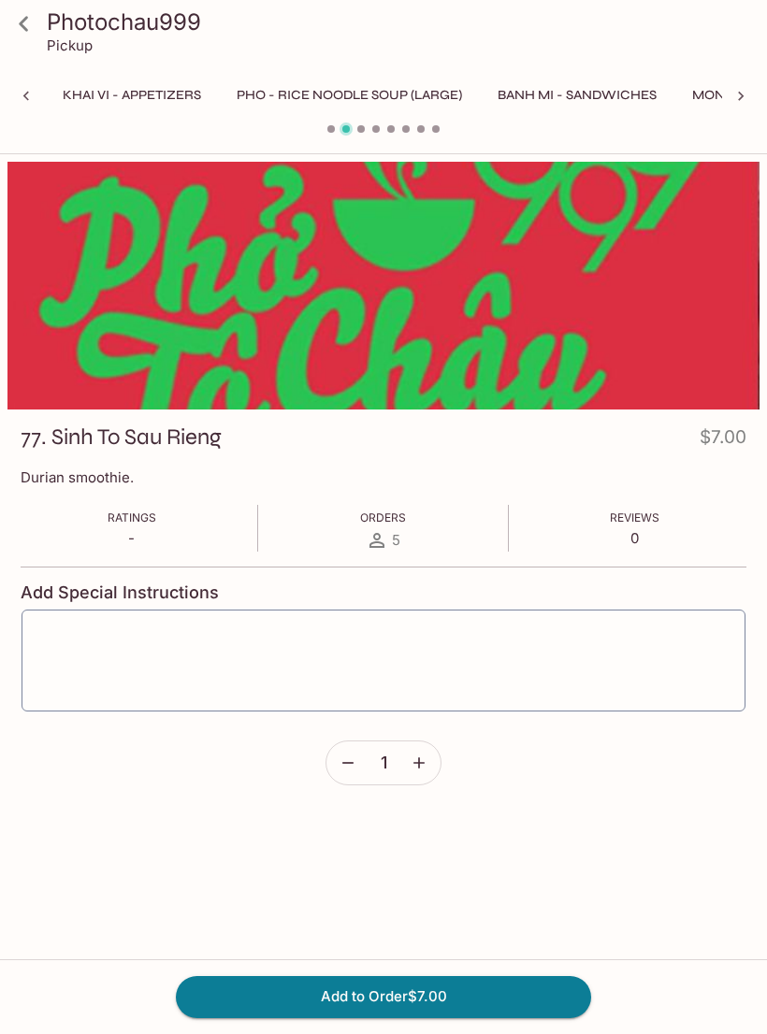
scroll to position [0, 1118]
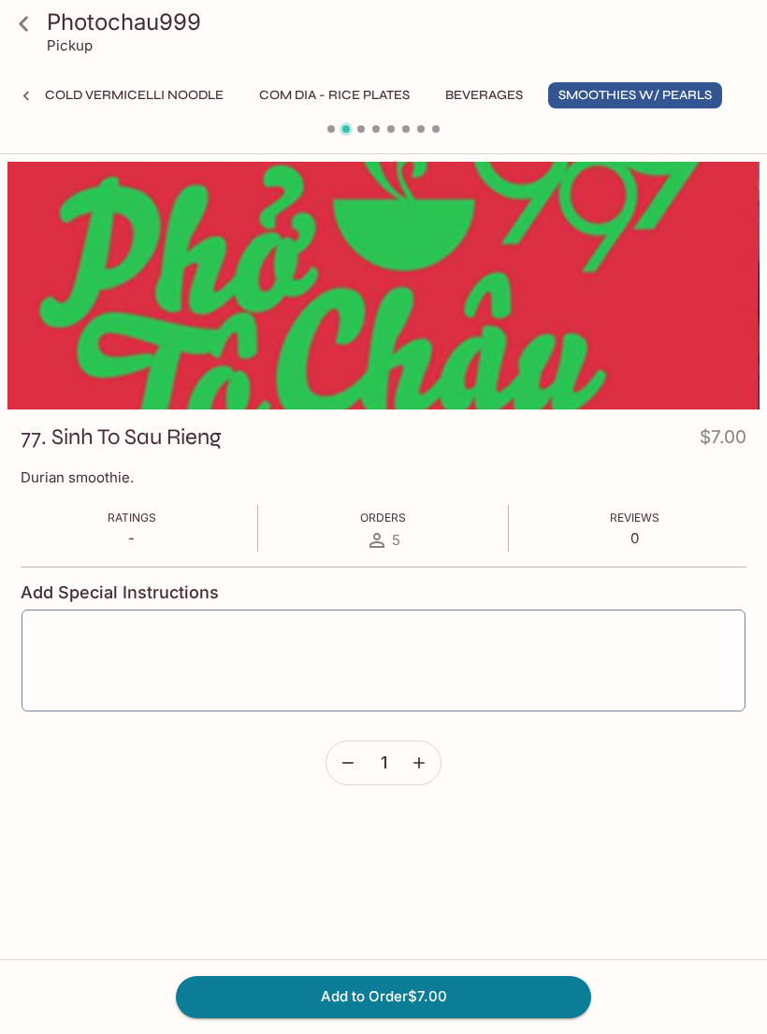
click at [35, 30] on icon at bounding box center [23, 23] width 33 height 33
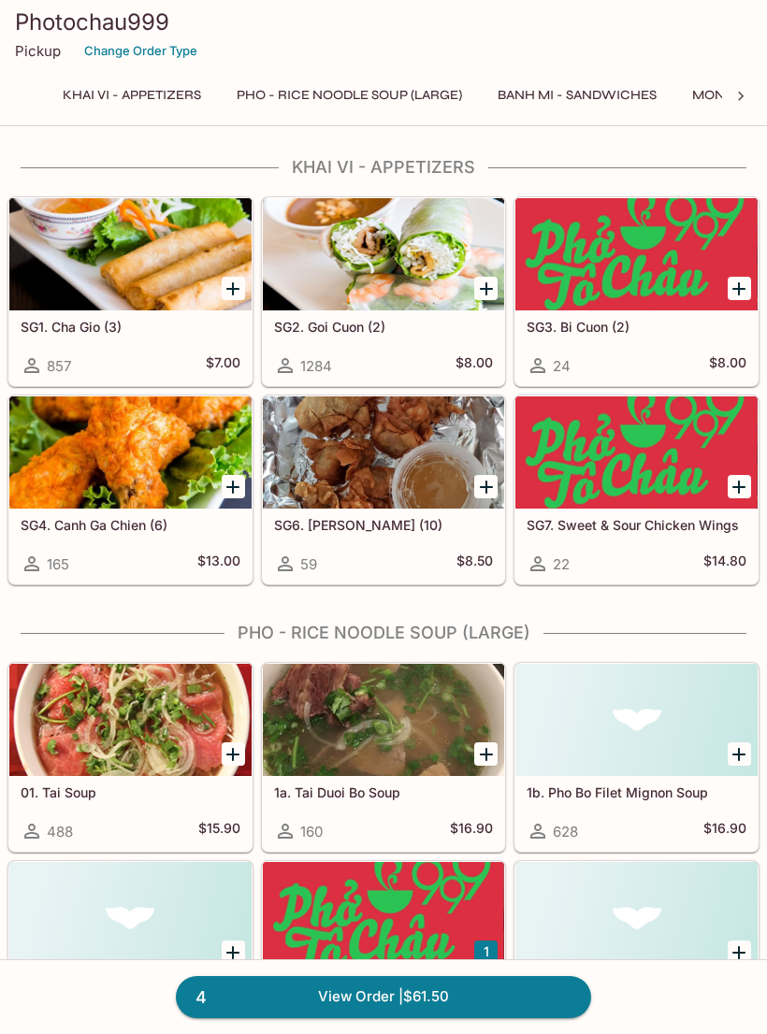
click at [732, 99] on icon at bounding box center [740, 96] width 19 height 19
click at [741, 101] on icon at bounding box center [740, 96] width 19 height 19
click at [727, 87] on div at bounding box center [740, 96] width 37 height 28
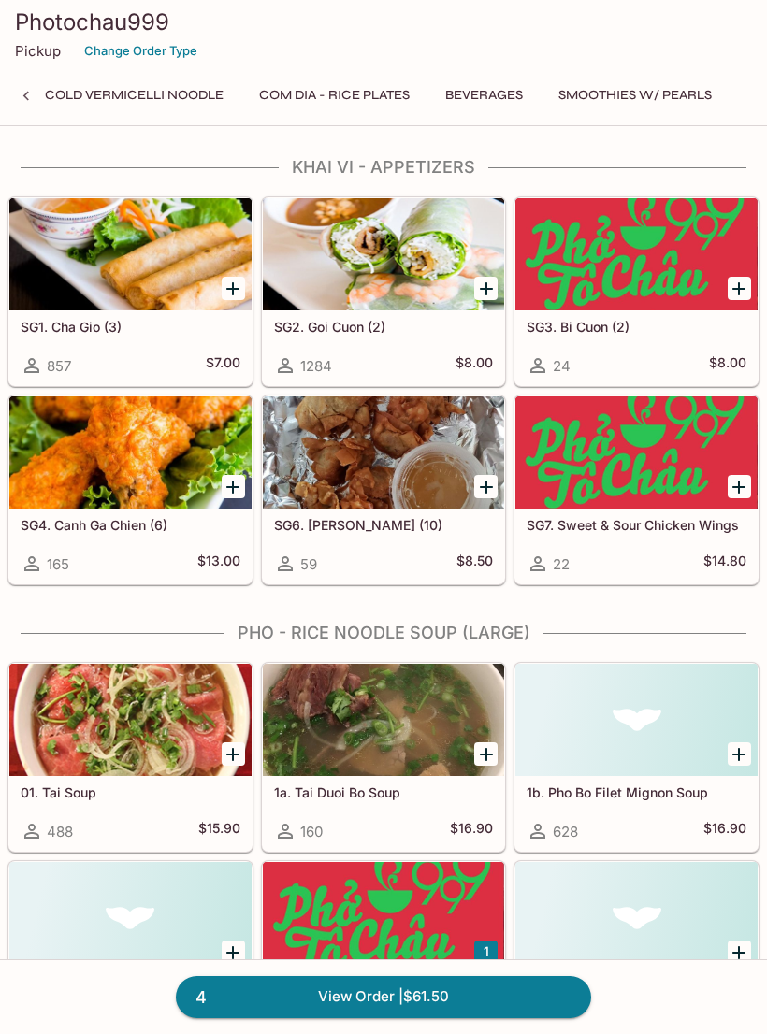
click at [488, 88] on button "Beverages" at bounding box center [484, 95] width 98 height 26
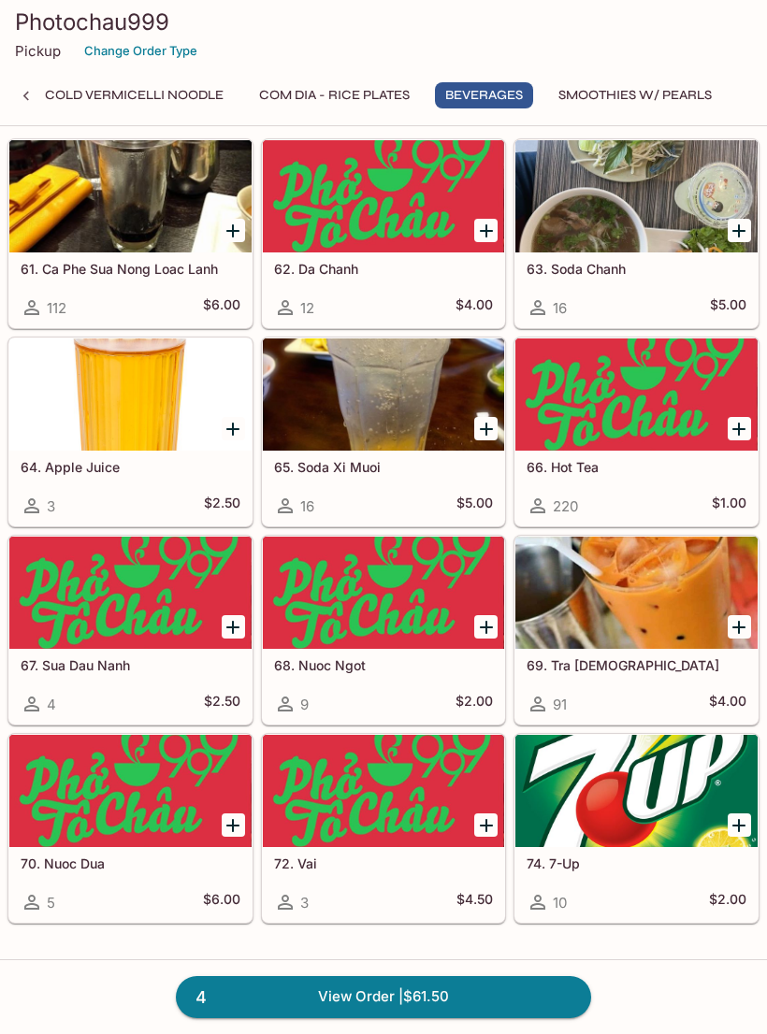
scroll to position [5694, 0]
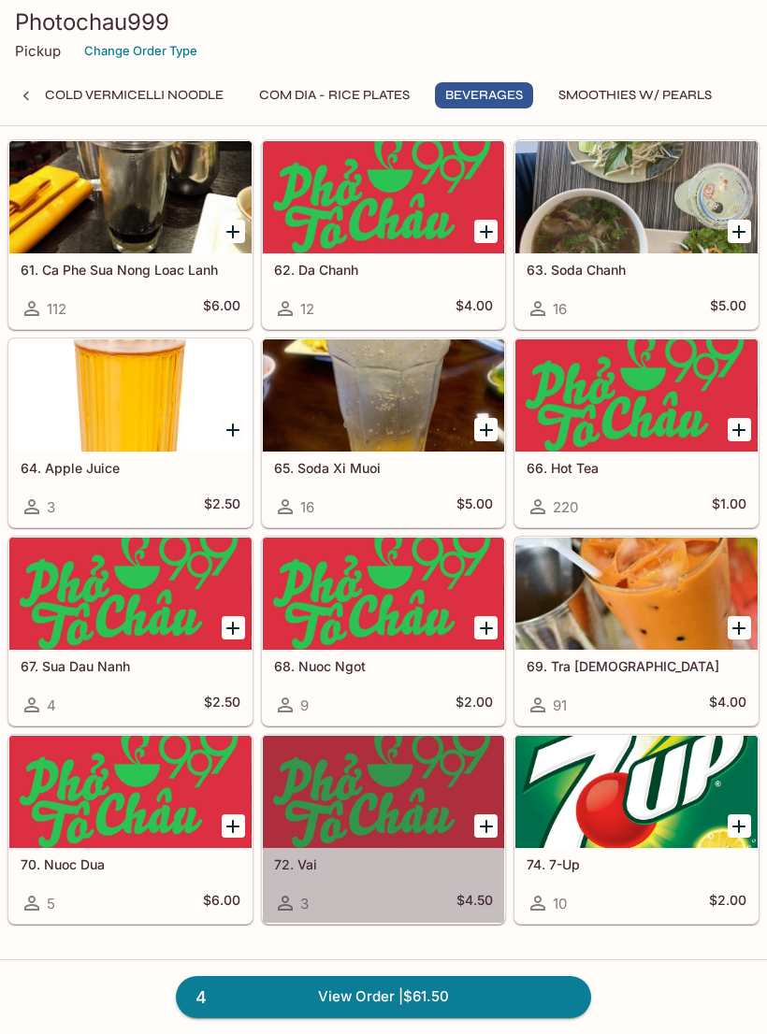
click at [373, 808] on div at bounding box center [384, 792] width 242 height 112
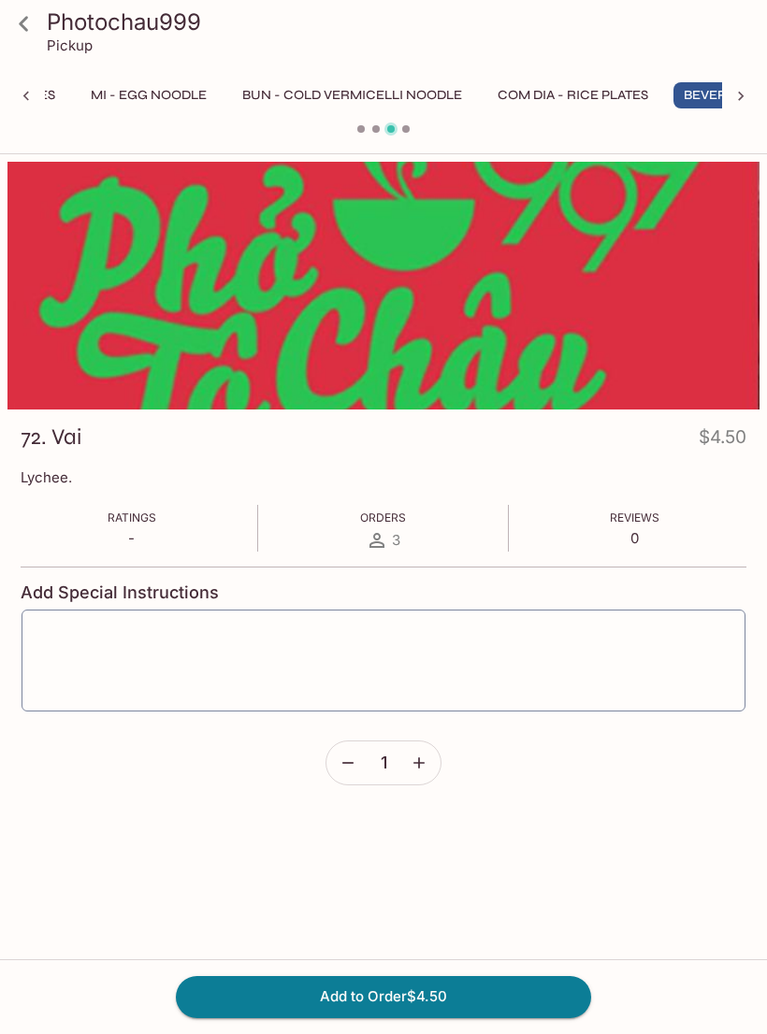
scroll to position [0, 927]
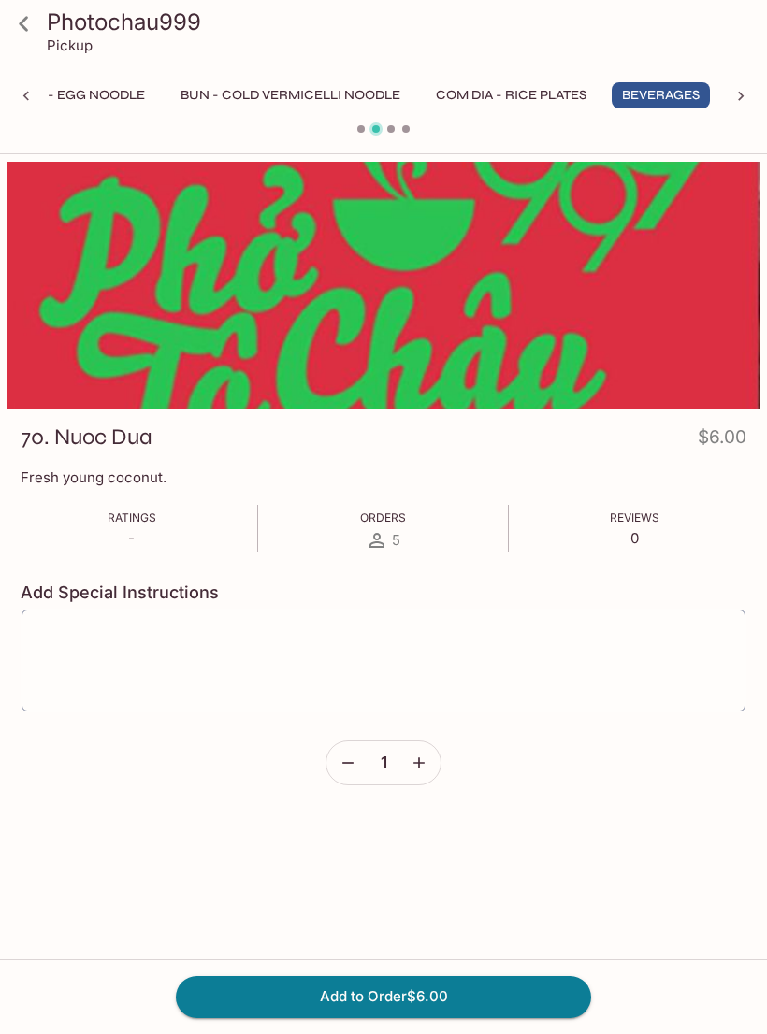
click at [387, 988] on button "Add to Order $6.00" at bounding box center [383, 996] width 415 height 41
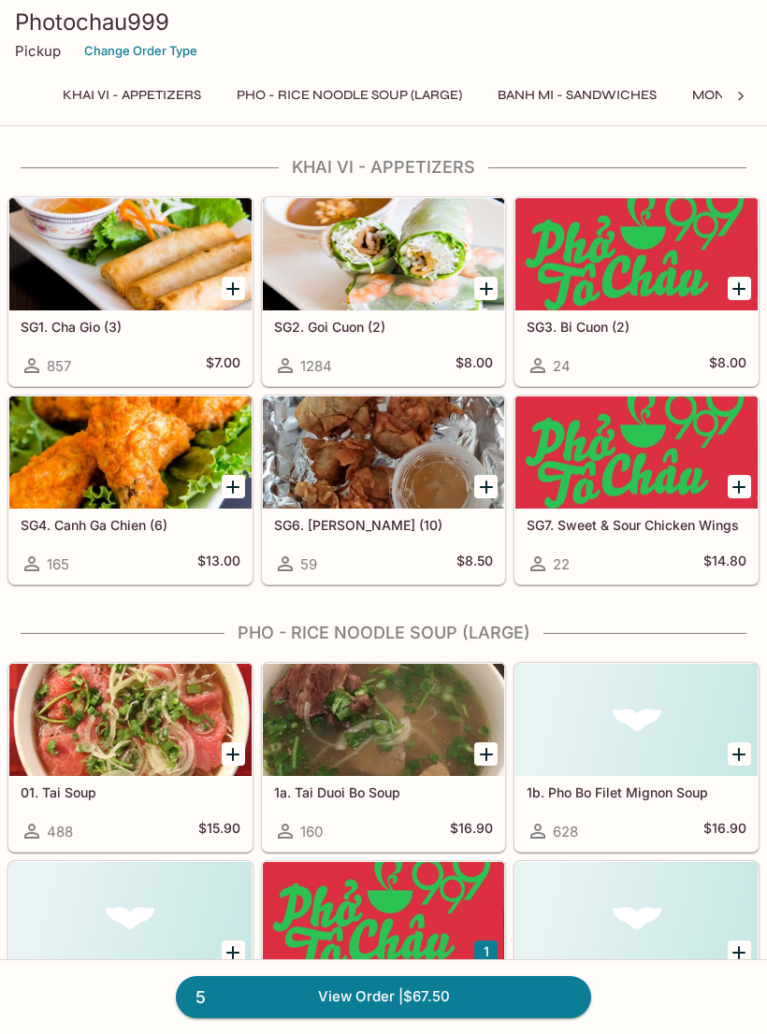
click at [360, 993] on link "5 View Order | $67.50" at bounding box center [383, 996] width 415 height 41
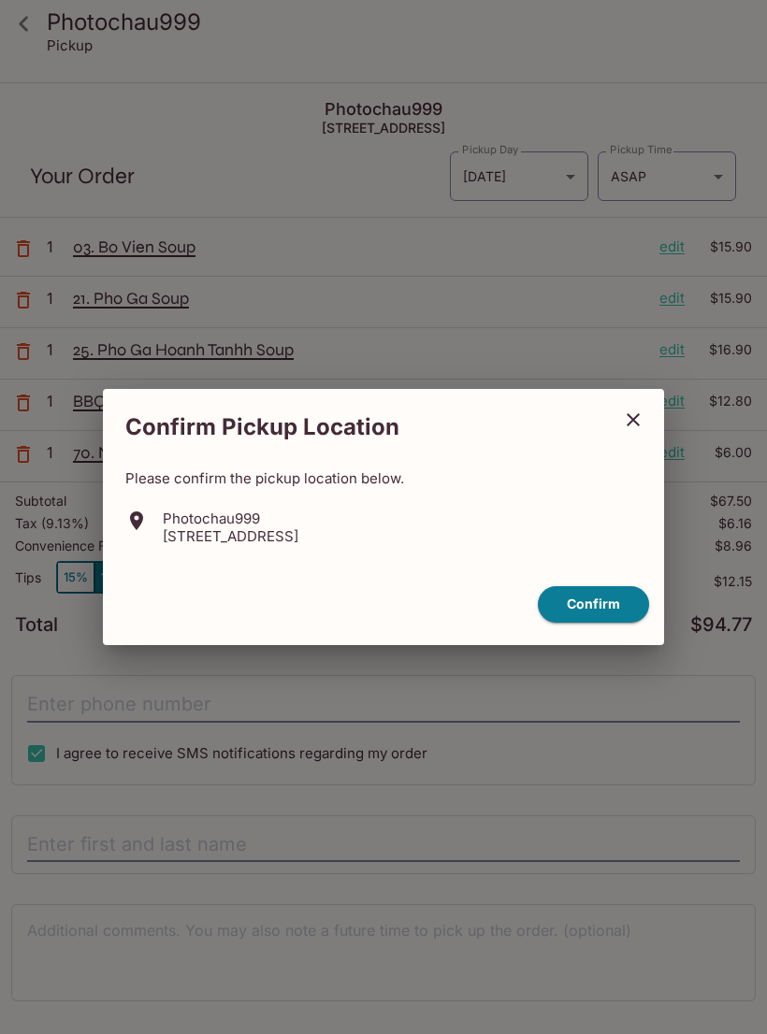
click at [596, 611] on button "Confirm" at bounding box center [593, 604] width 111 height 36
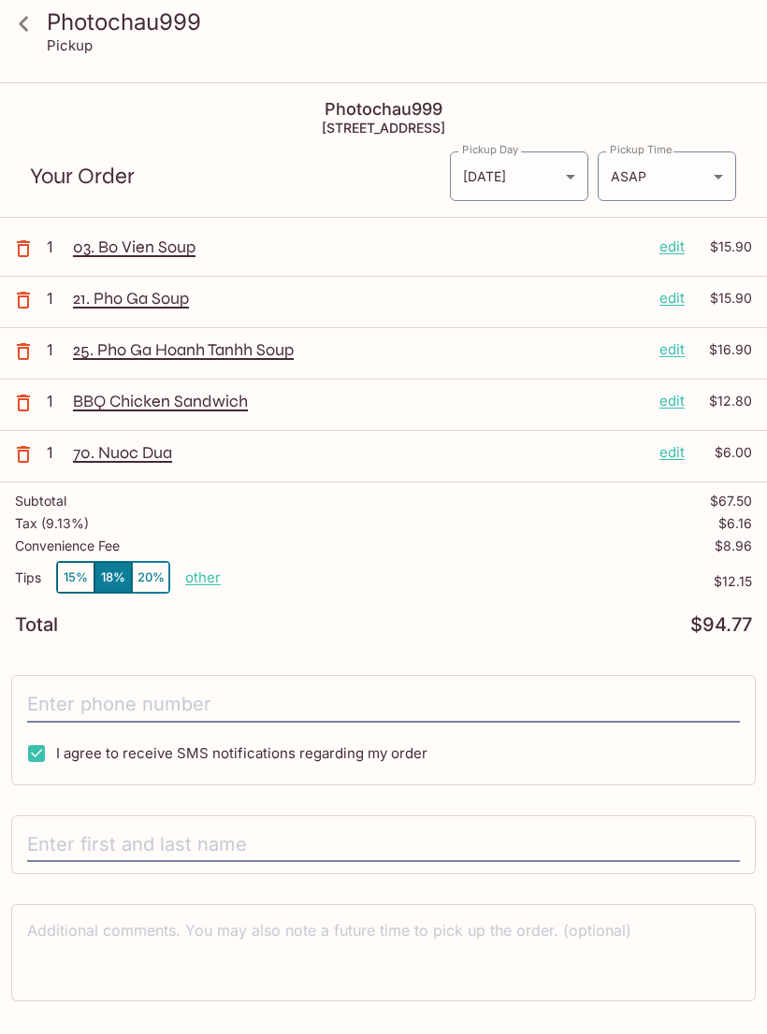
click at [675, 301] on p "edit" at bounding box center [671, 298] width 25 height 21
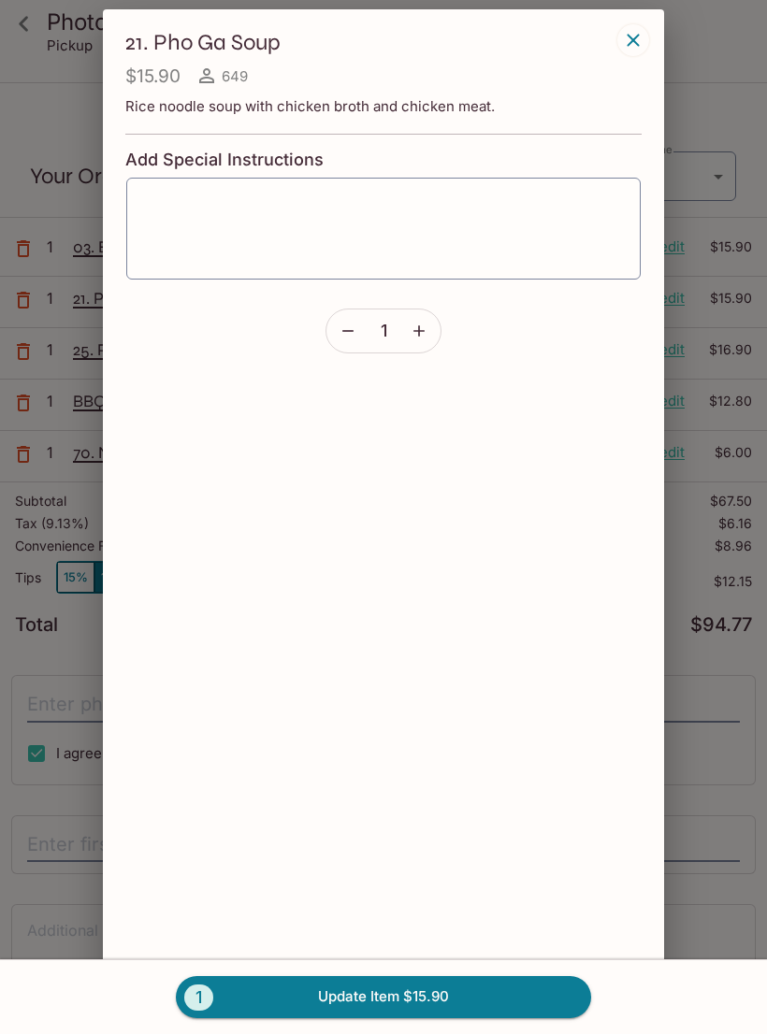
click at [356, 334] on icon "button" at bounding box center [347, 331] width 19 height 19
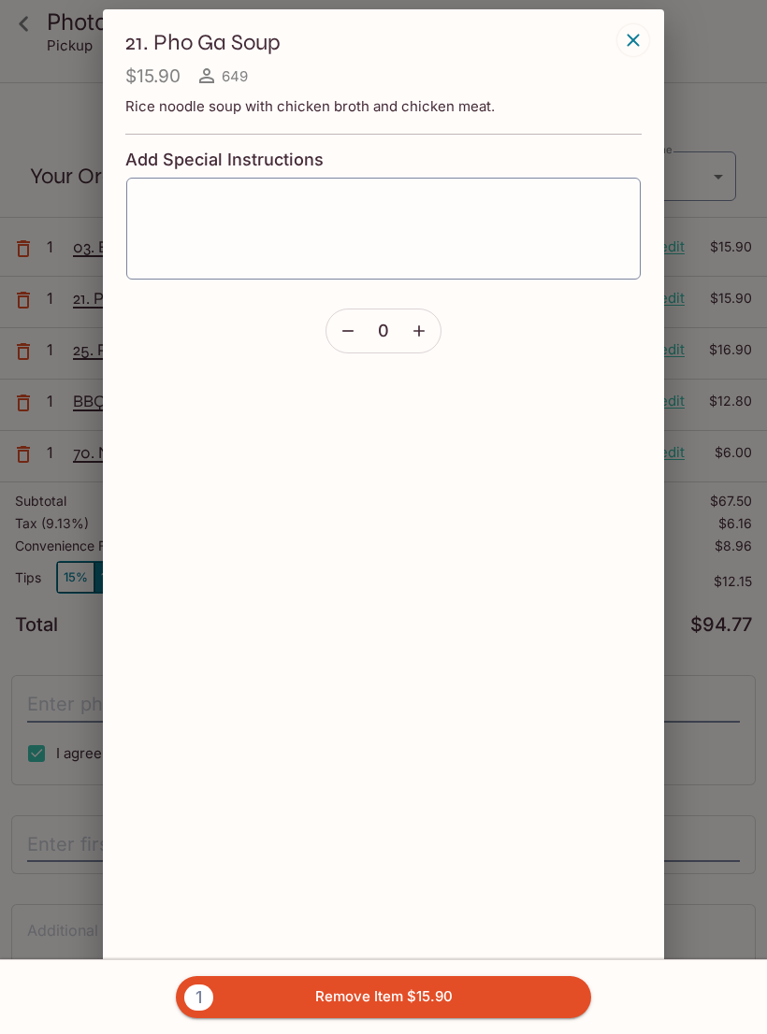
click at [638, 44] on icon "button" at bounding box center [633, 40] width 22 height 22
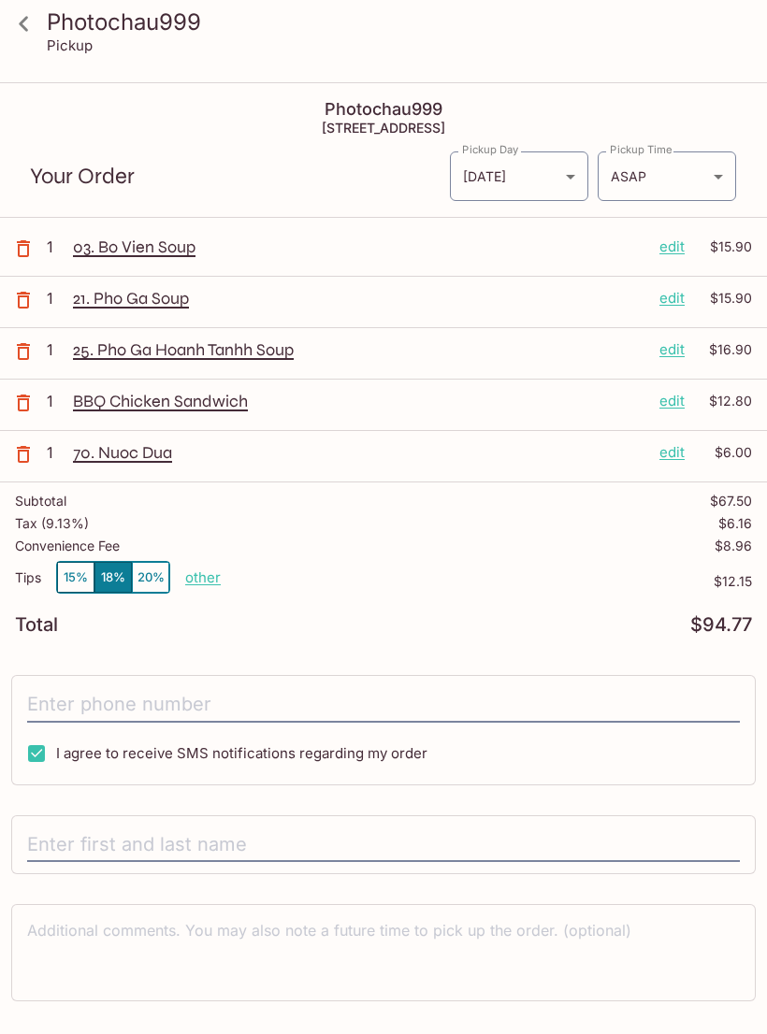
click at [676, 248] on p "edit" at bounding box center [671, 247] width 25 height 21
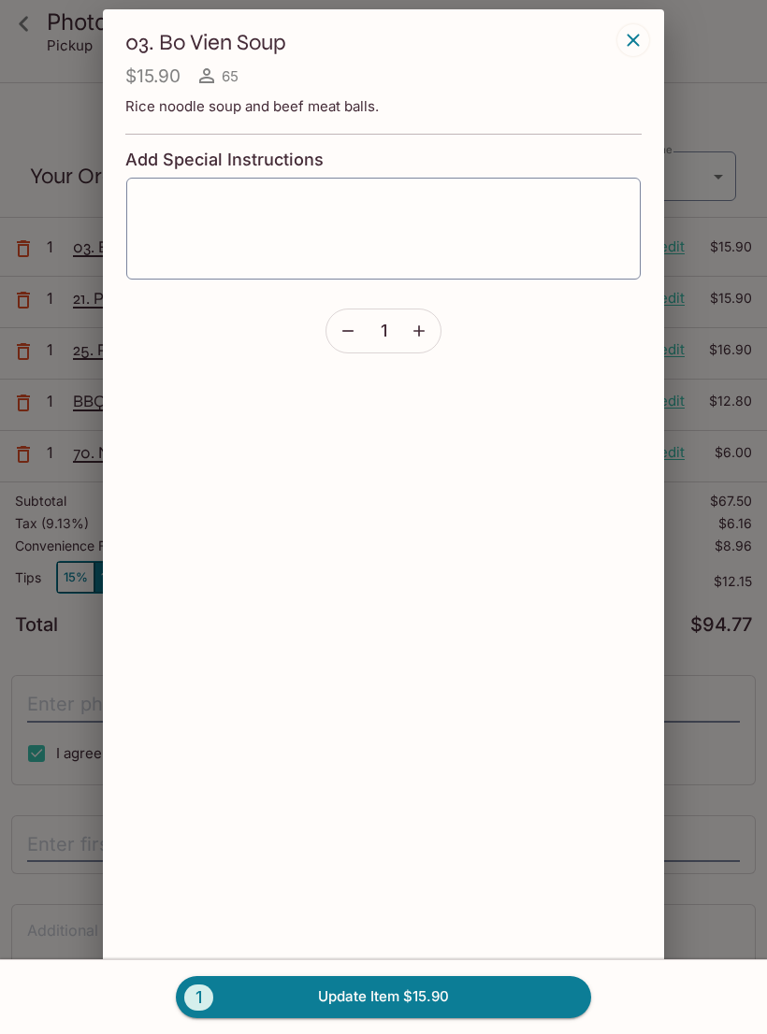
click at [348, 334] on icon "button" at bounding box center [347, 331] width 19 height 19
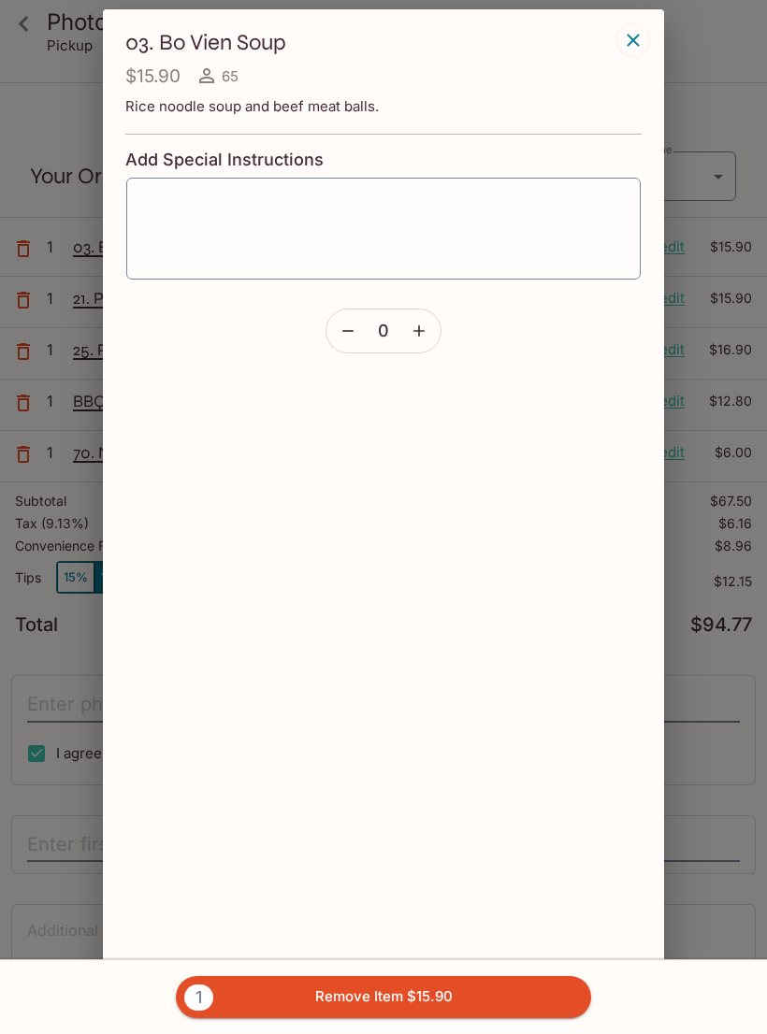
click at [631, 47] on icon "button" at bounding box center [633, 40] width 22 height 22
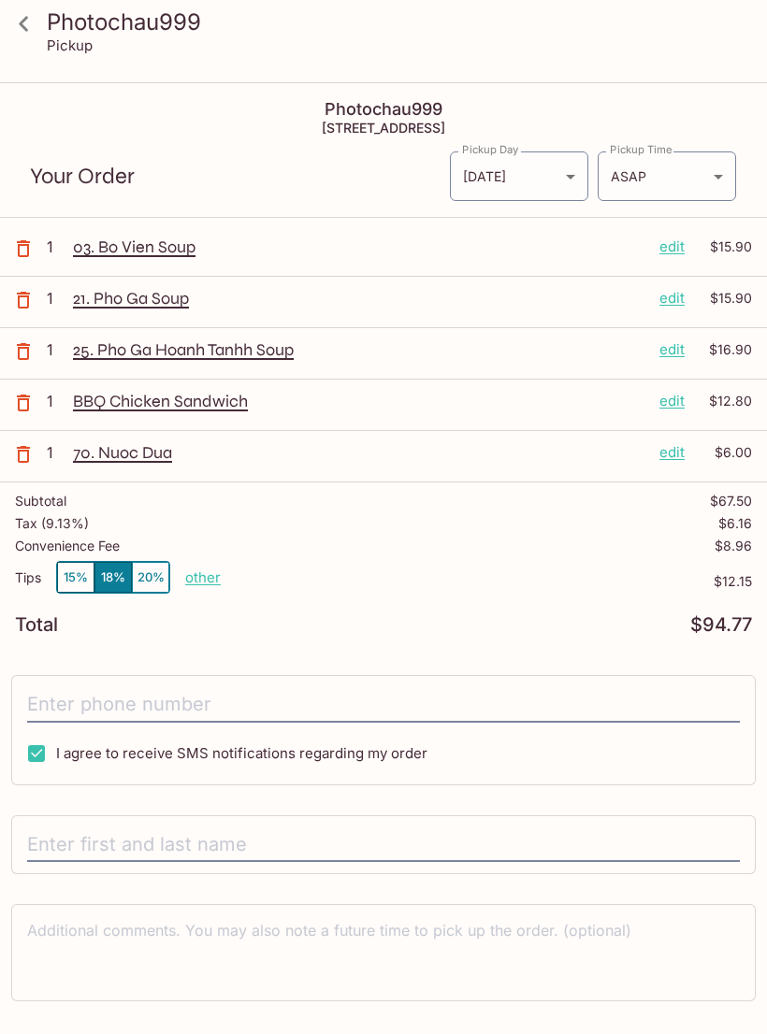
click at [205, 573] on p "other" at bounding box center [203, 577] width 36 height 18
click at [79, 580] on button "15%" at bounding box center [75, 577] width 37 height 31
click at [161, 311] on div "21. Pho Ga Soup edit $15.90" at bounding box center [412, 302] width 679 height 28
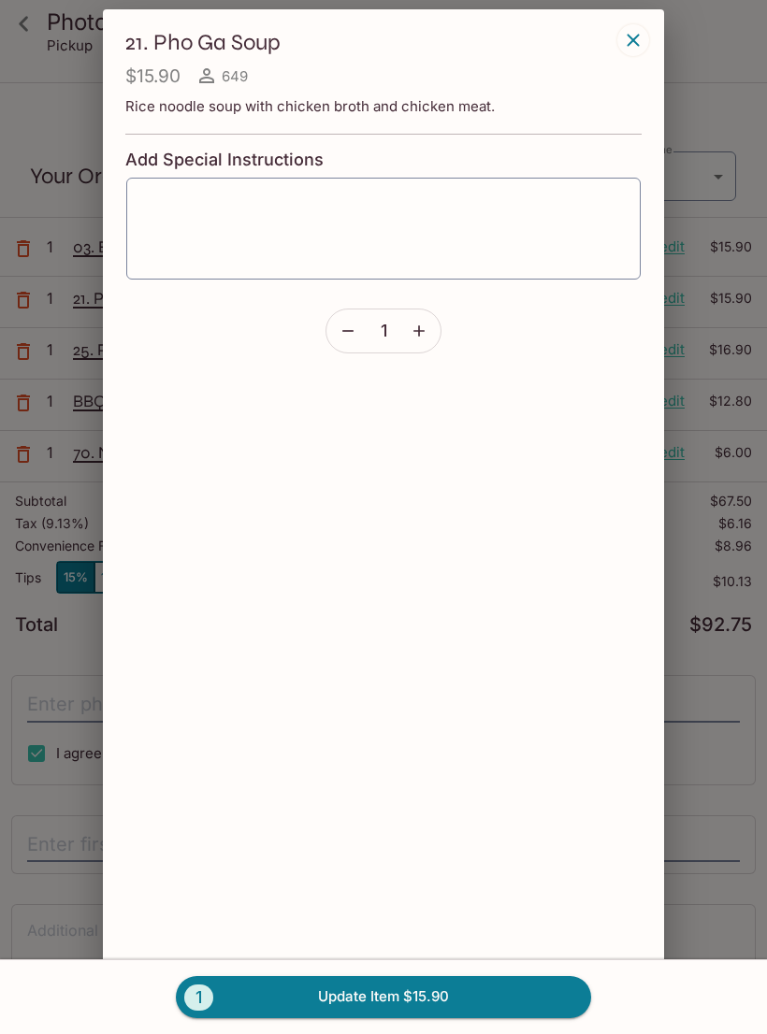
click at [636, 36] on icon "button" at bounding box center [633, 40] width 22 height 22
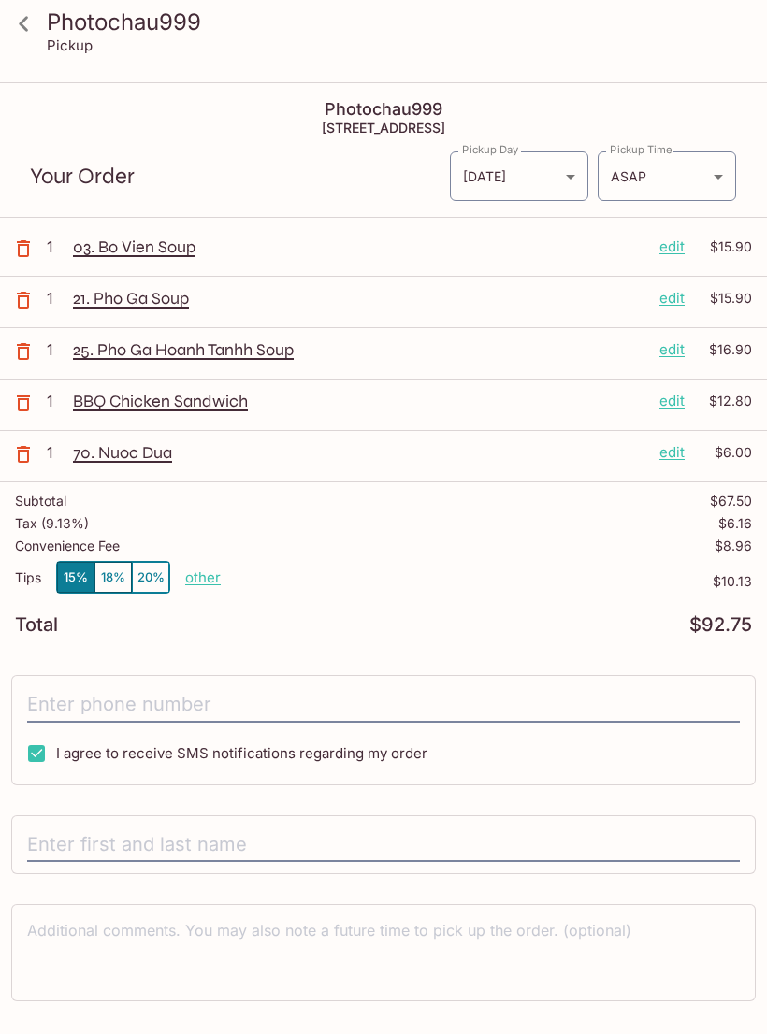
click at [286, 349] on p "25. Pho Ga Hoanh Tanhh Soup" at bounding box center [358, 349] width 571 height 21
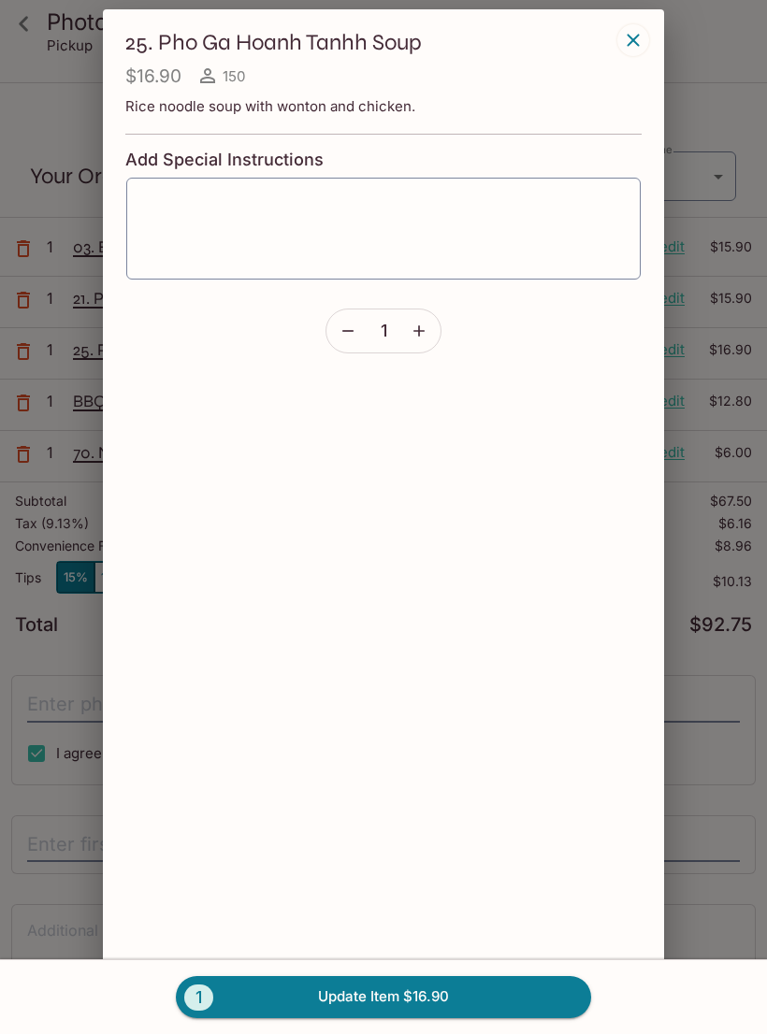
click at [634, 39] on icon "button" at bounding box center [632, 40] width 12 height 12
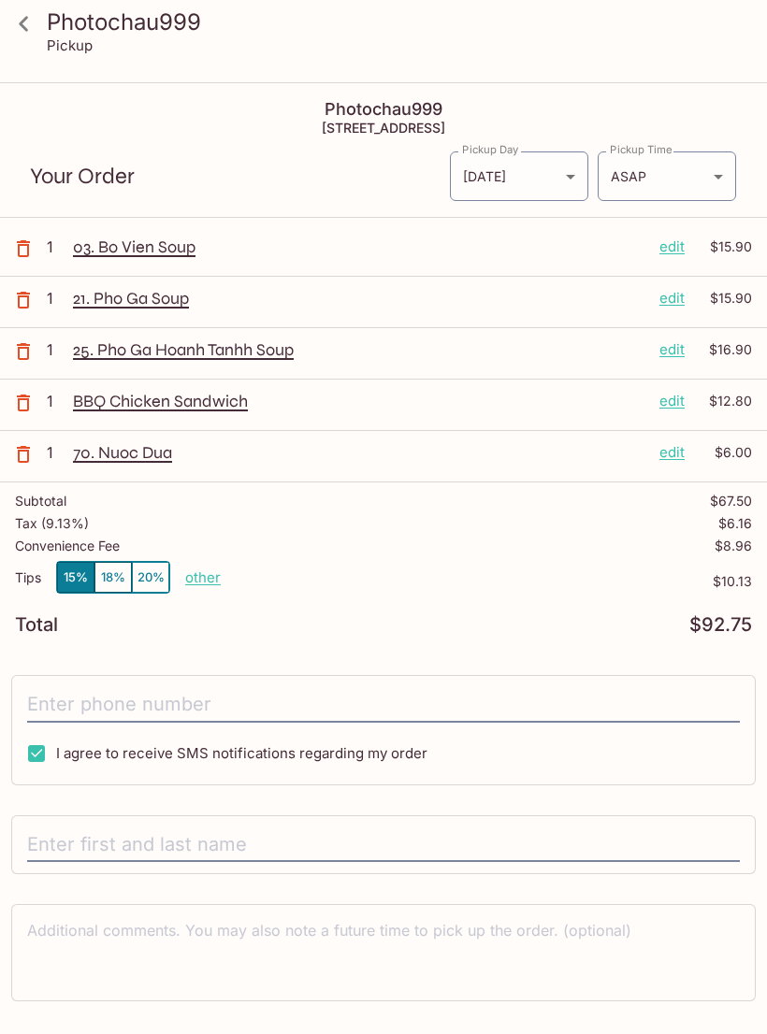
click at [173, 306] on p "21. Pho Ga Soup" at bounding box center [358, 298] width 571 height 21
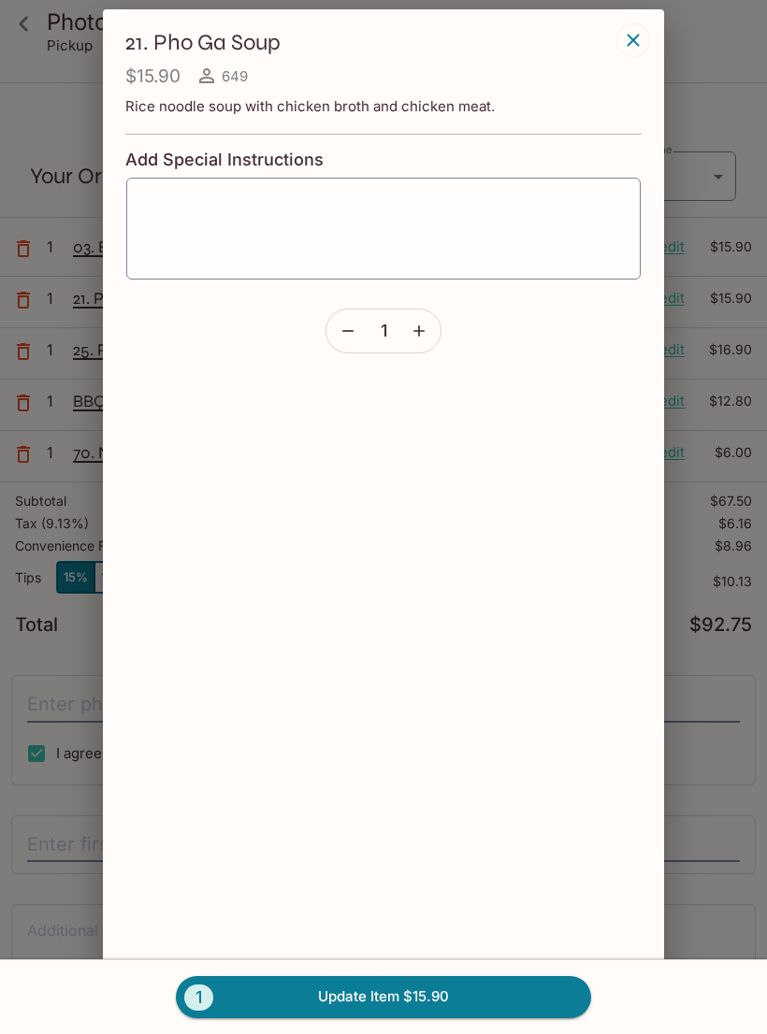
click at [639, 32] on icon "button" at bounding box center [633, 40] width 22 height 22
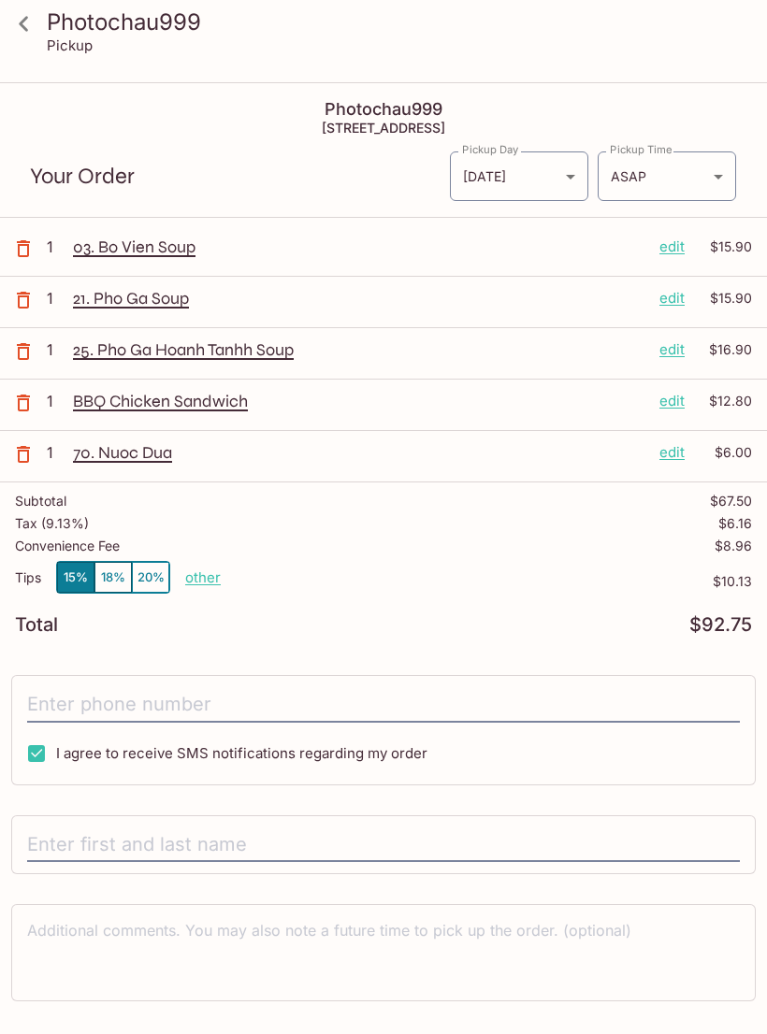
click at [158, 307] on p "21. Pho Ga Soup" at bounding box center [358, 298] width 571 height 21
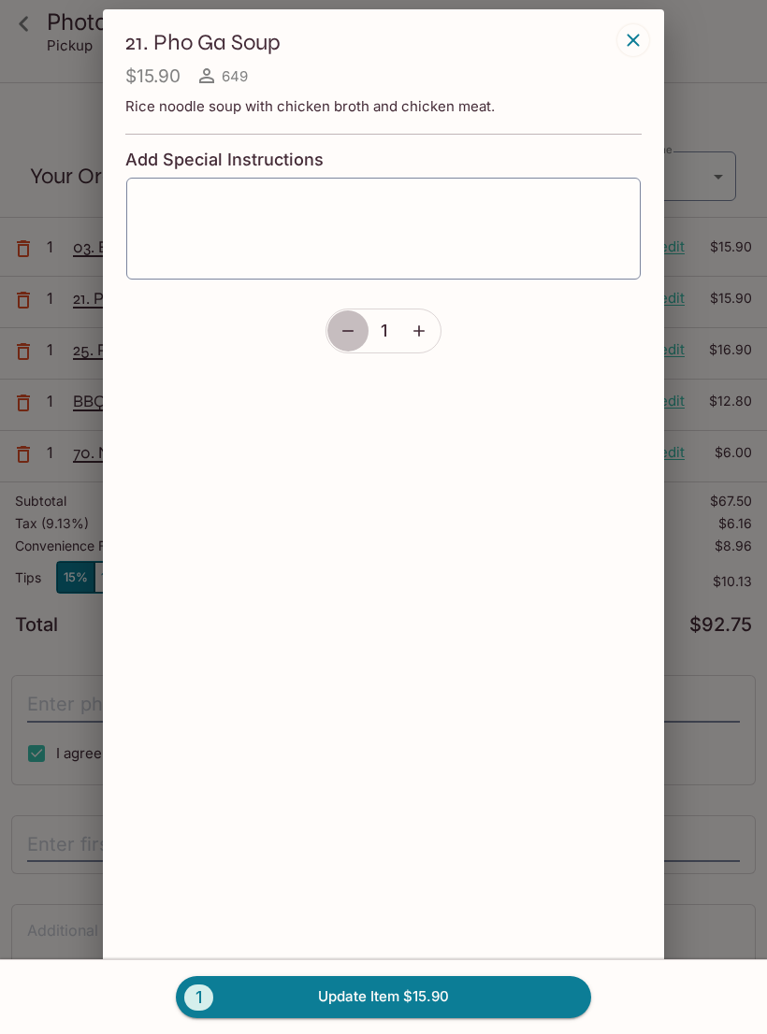
click at [341, 324] on icon "button" at bounding box center [347, 331] width 19 height 19
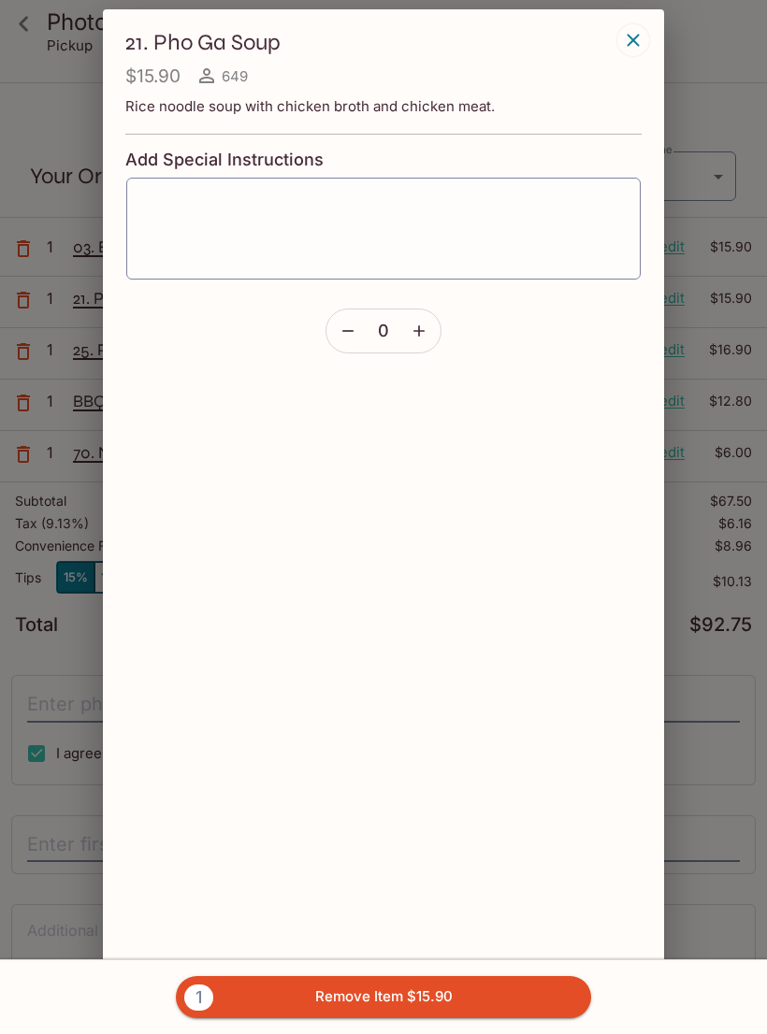
click at [380, 998] on button "1 Remove Item $15.90" at bounding box center [383, 996] width 415 height 41
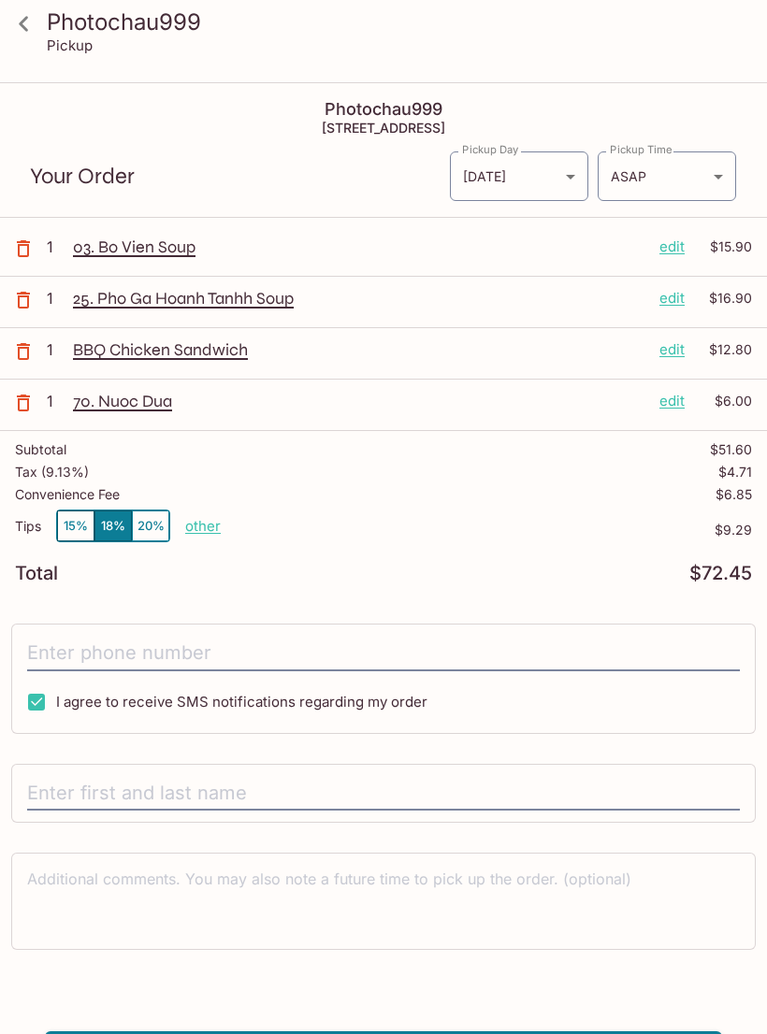
click at [151, 263] on div "03. Bo Vien Soup edit $15.90" at bounding box center [412, 251] width 679 height 28
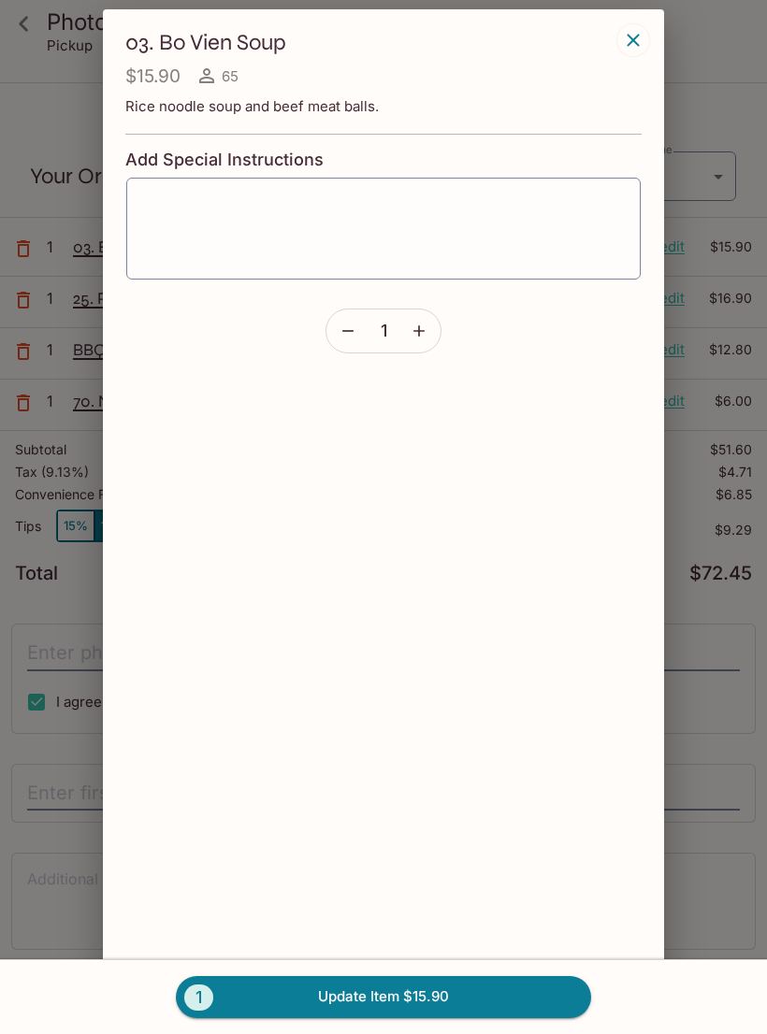
click at [635, 42] on icon "button" at bounding box center [632, 40] width 12 height 12
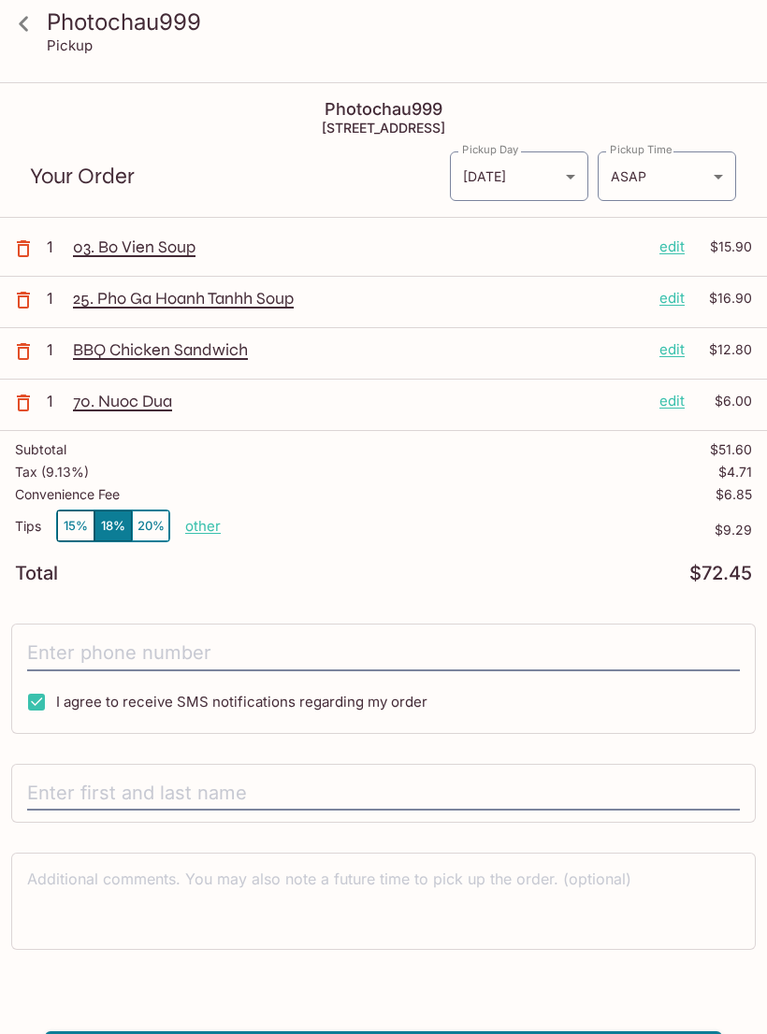
click at [112, 246] on p "03. Bo Vien Soup" at bounding box center [358, 247] width 571 height 21
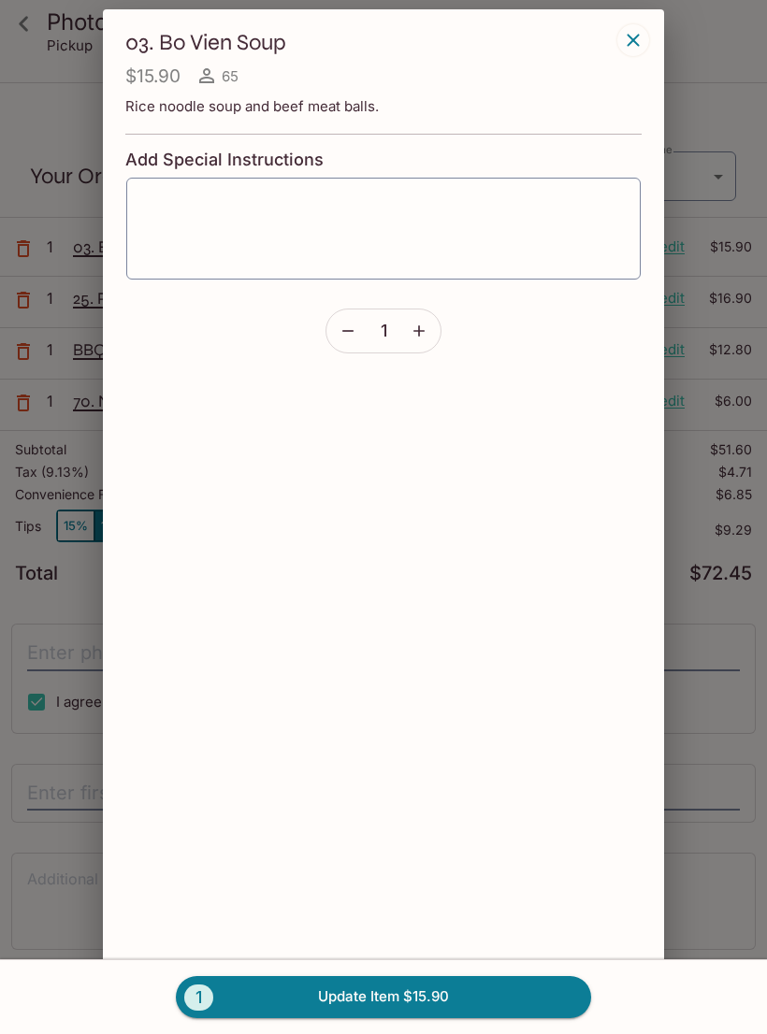
click at [641, 30] on icon "button" at bounding box center [633, 40] width 22 height 22
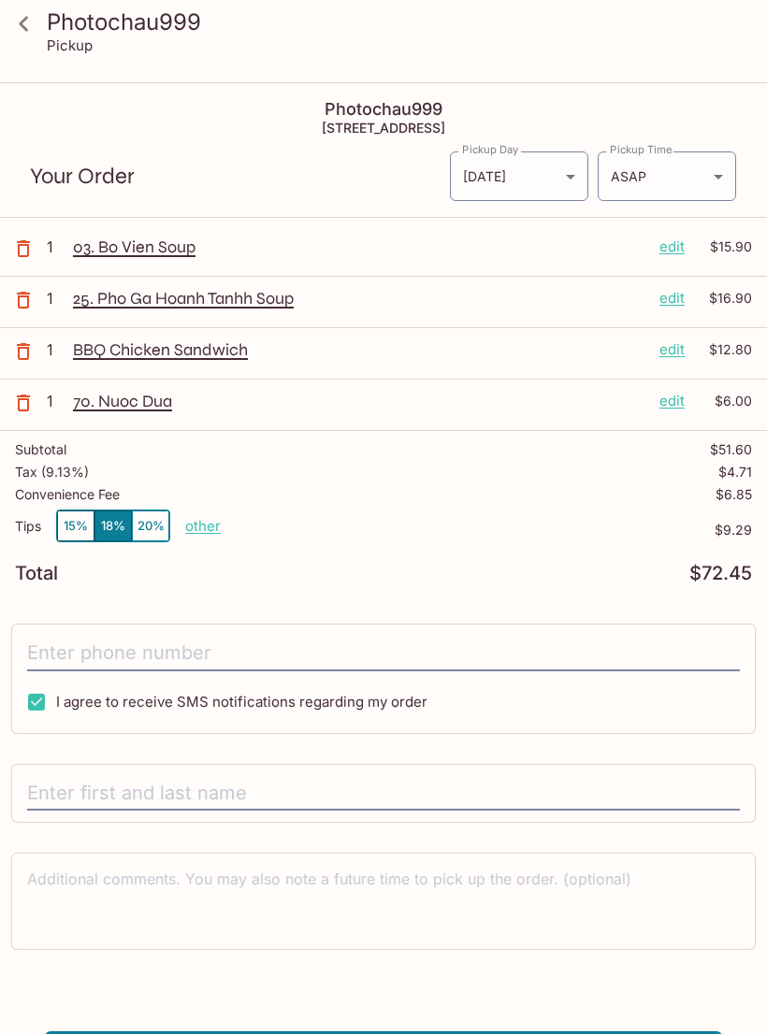
click at [24, 251] on icon "button" at bounding box center [23, 248] width 22 height 22
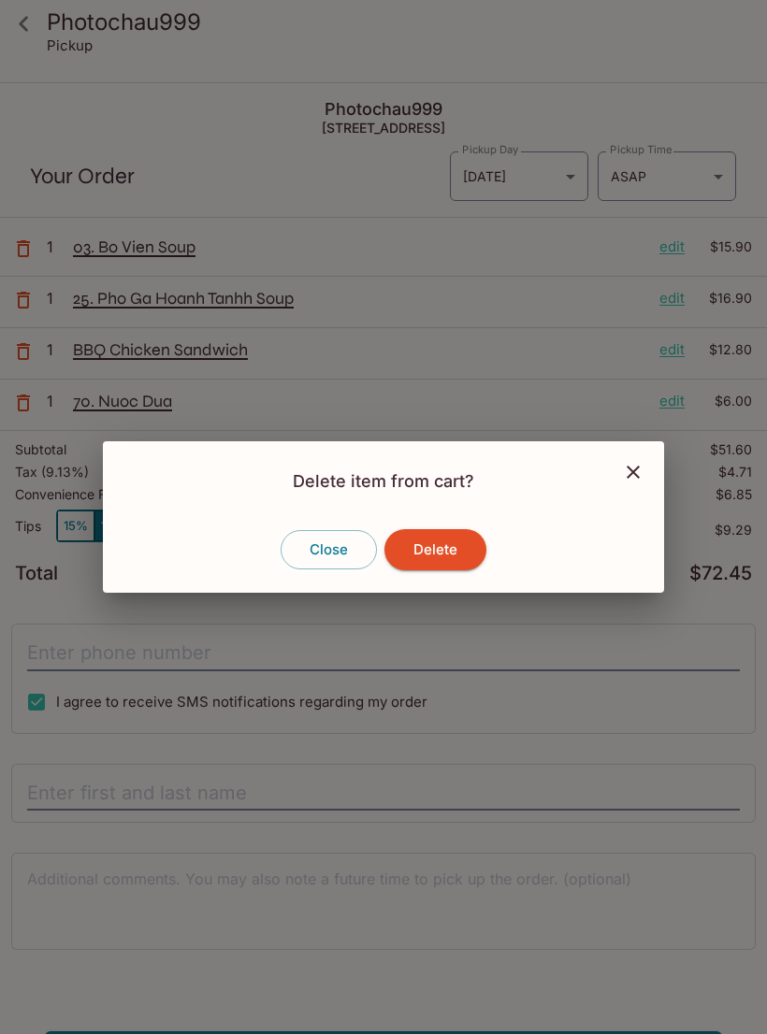
click at [456, 558] on button "Delete" at bounding box center [435, 549] width 102 height 41
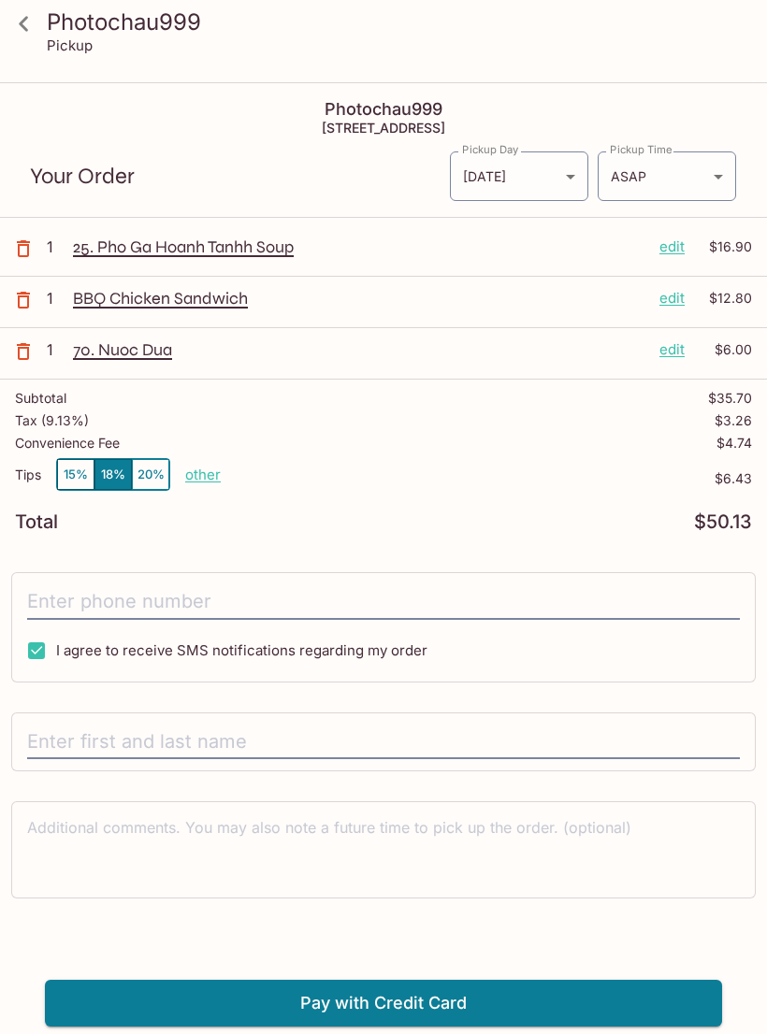
click at [125, 248] on p "25. Pho Ga Hoanh Tanhh Soup" at bounding box center [358, 247] width 571 height 21
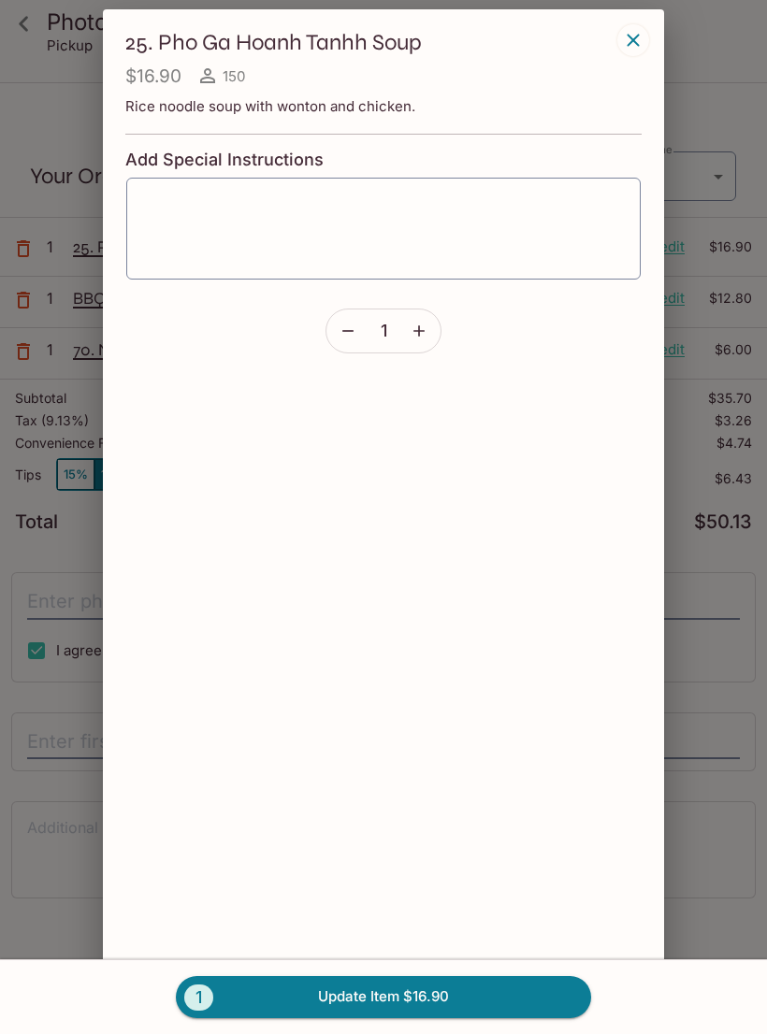
click at [638, 29] on icon "button" at bounding box center [633, 40] width 22 height 22
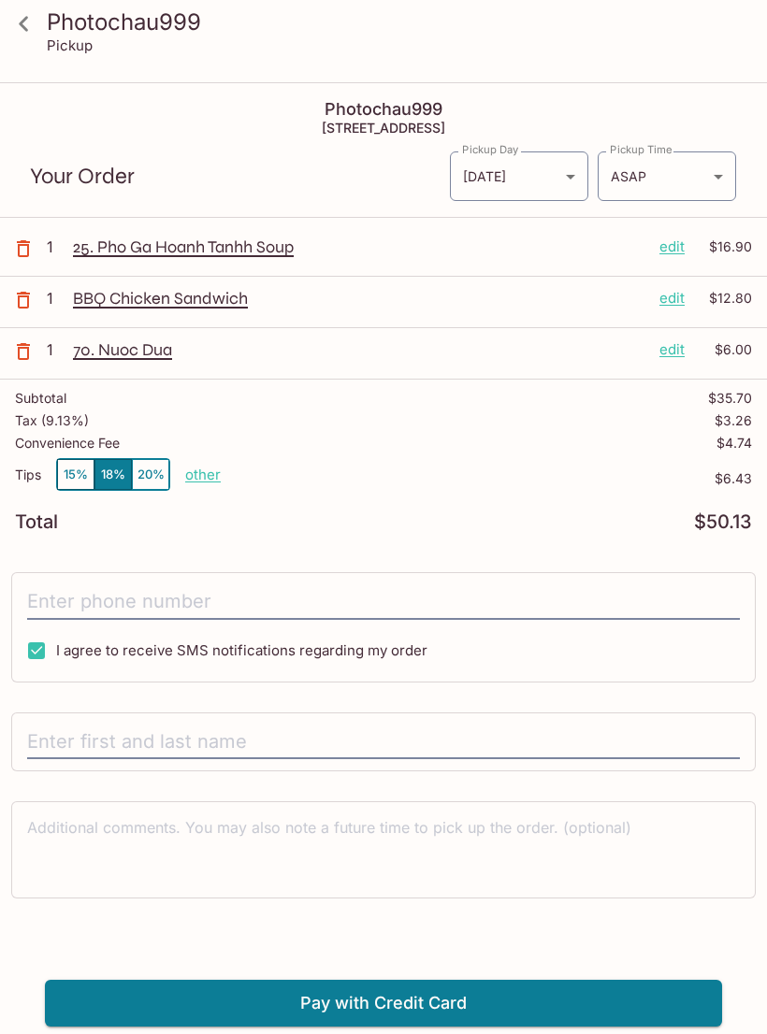
click at [111, 300] on p "BBQ Chicken Sandwich" at bounding box center [358, 298] width 571 height 21
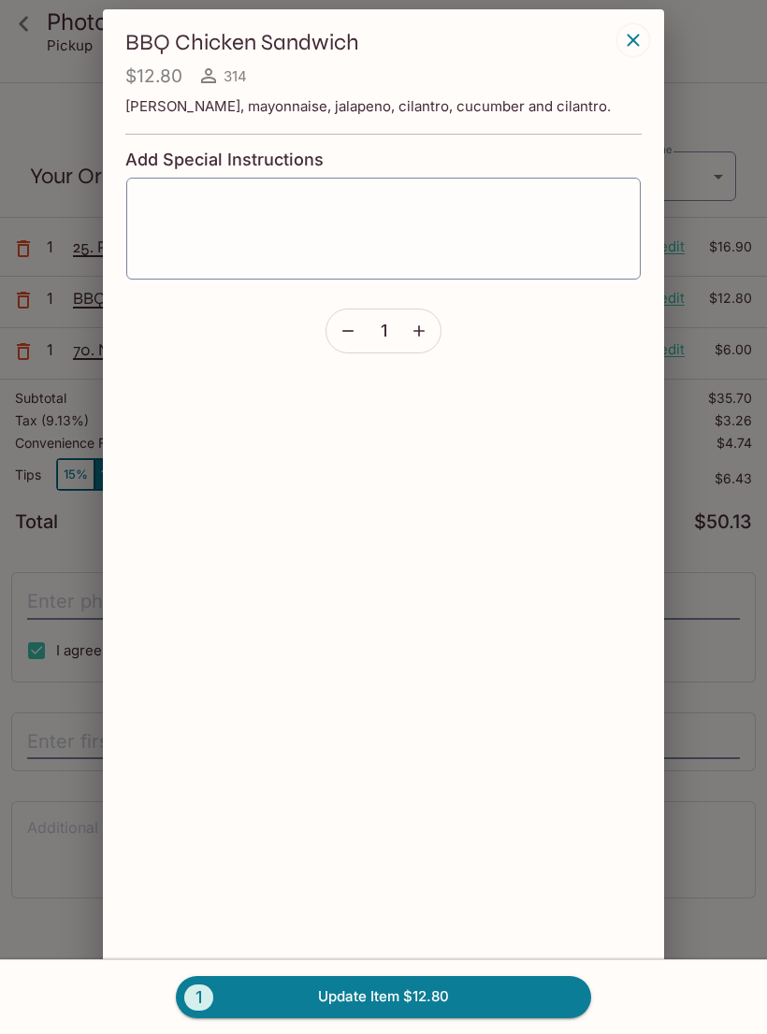
click at [640, 44] on icon "button" at bounding box center [633, 40] width 22 height 22
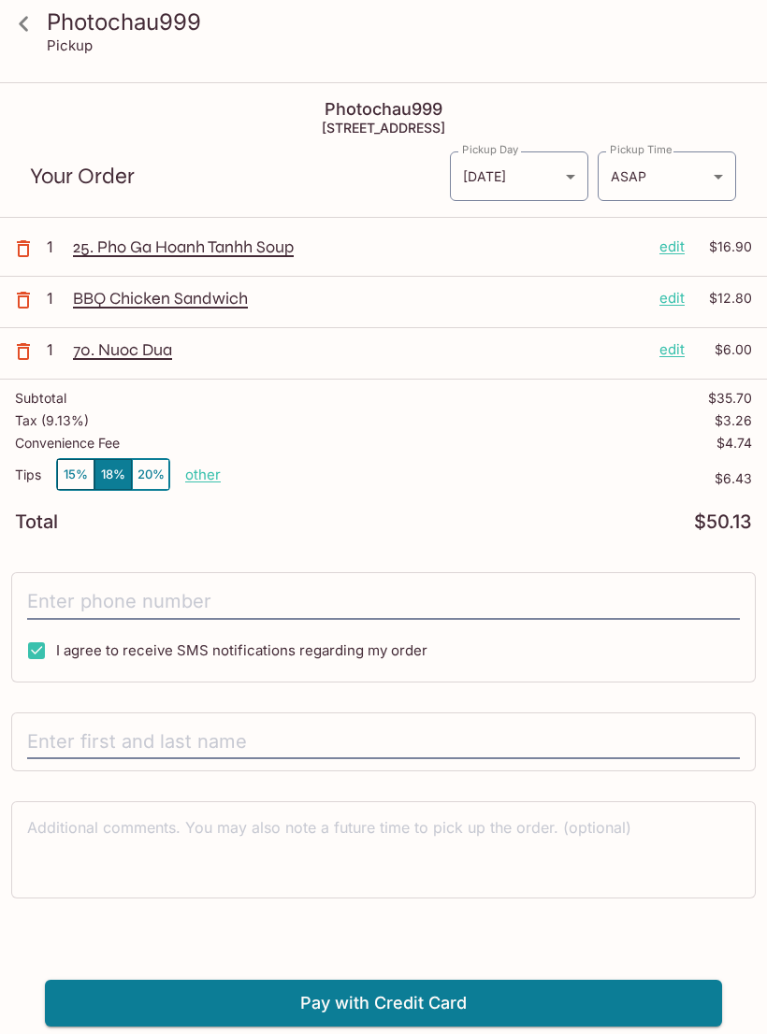
click at [94, 366] on div "70. Nuoc Dua edit $6.00" at bounding box center [412, 353] width 679 height 28
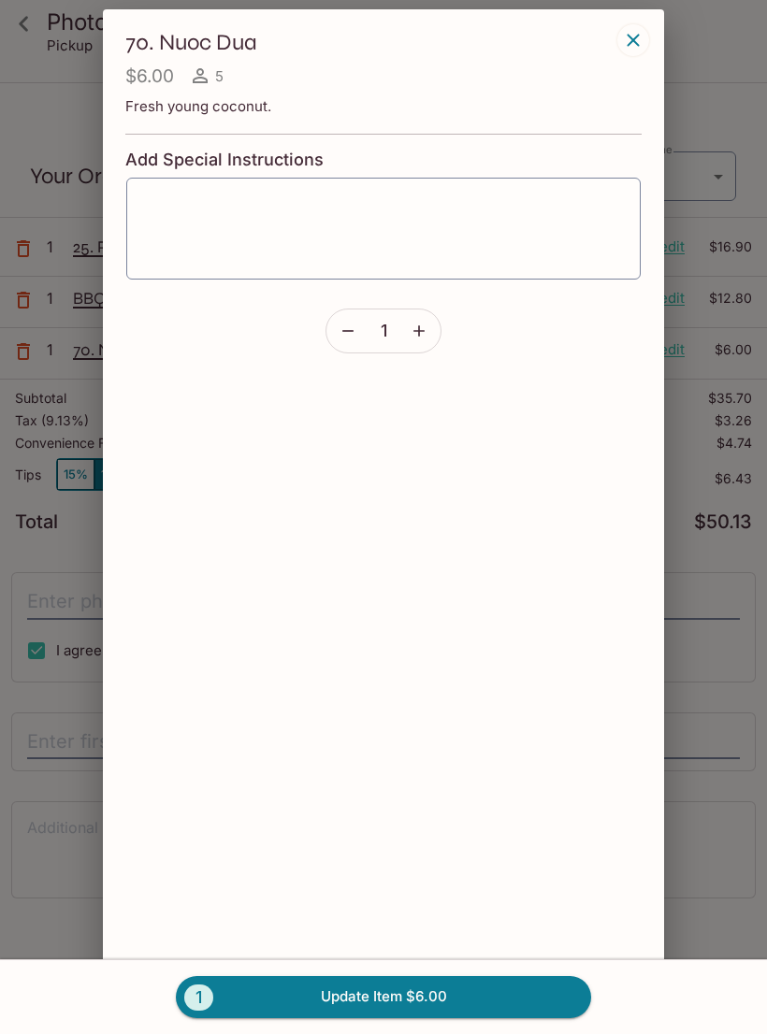
click at [634, 39] on icon "button" at bounding box center [632, 40] width 12 height 12
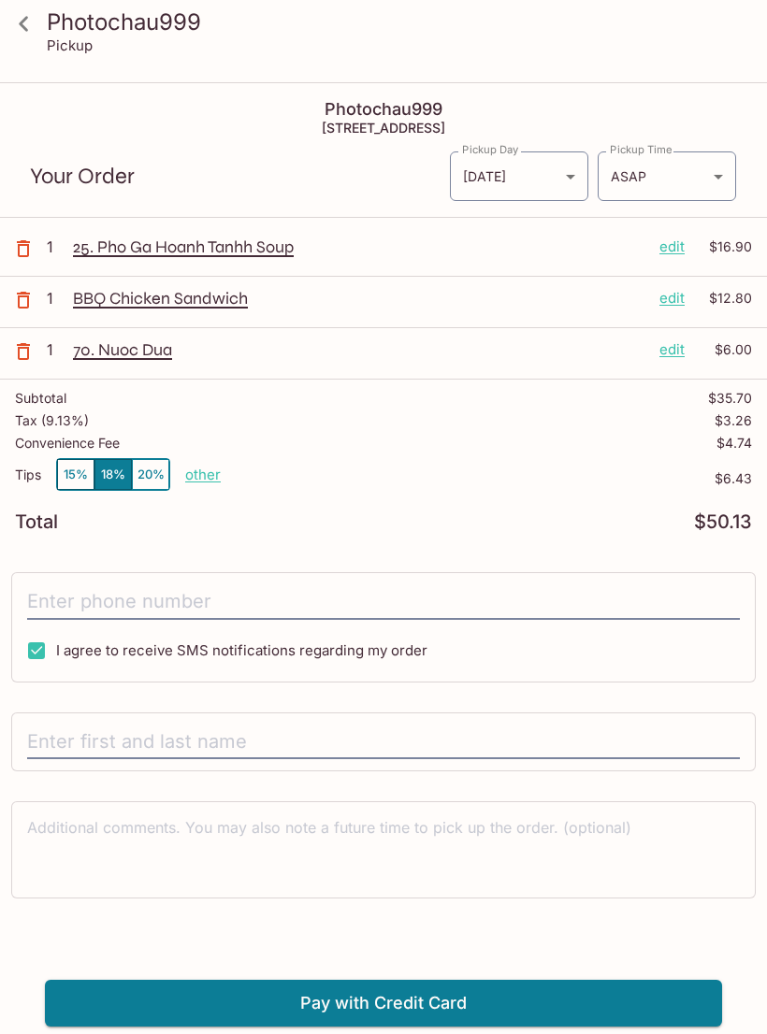
click at [108, 251] on p "25. Pho Ga Hoanh Tanhh Soup" at bounding box center [358, 247] width 571 height 21
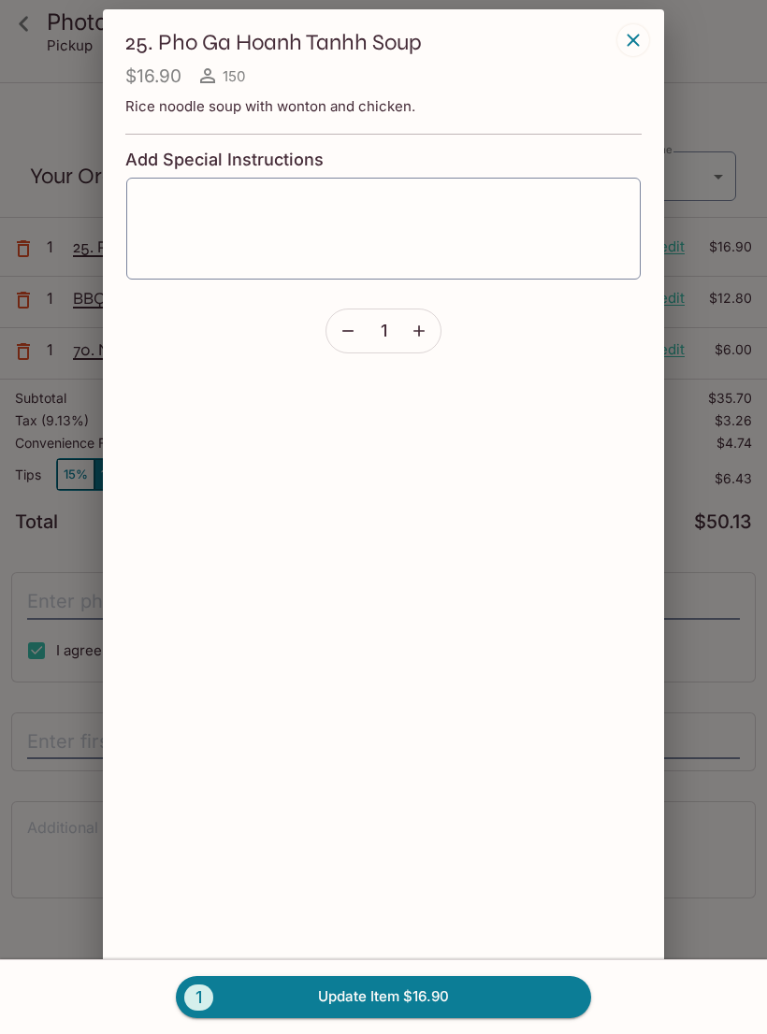
click at [432, 322] on button "button" at bounding box center [418, 330] width 43 height 43
click at [632, 38] on icon "button" at bounding box center [632, 40] width 12 height 12
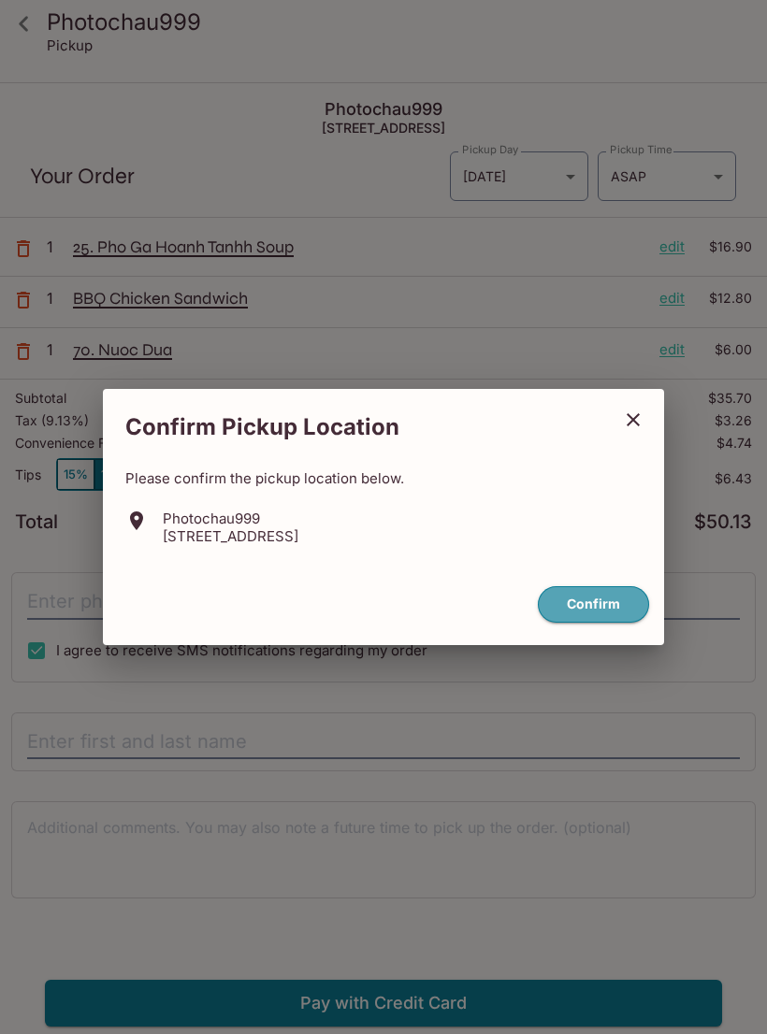
click at [586, 610] on button "Confirm" at bounding box center [593, 604] width 111 height 36
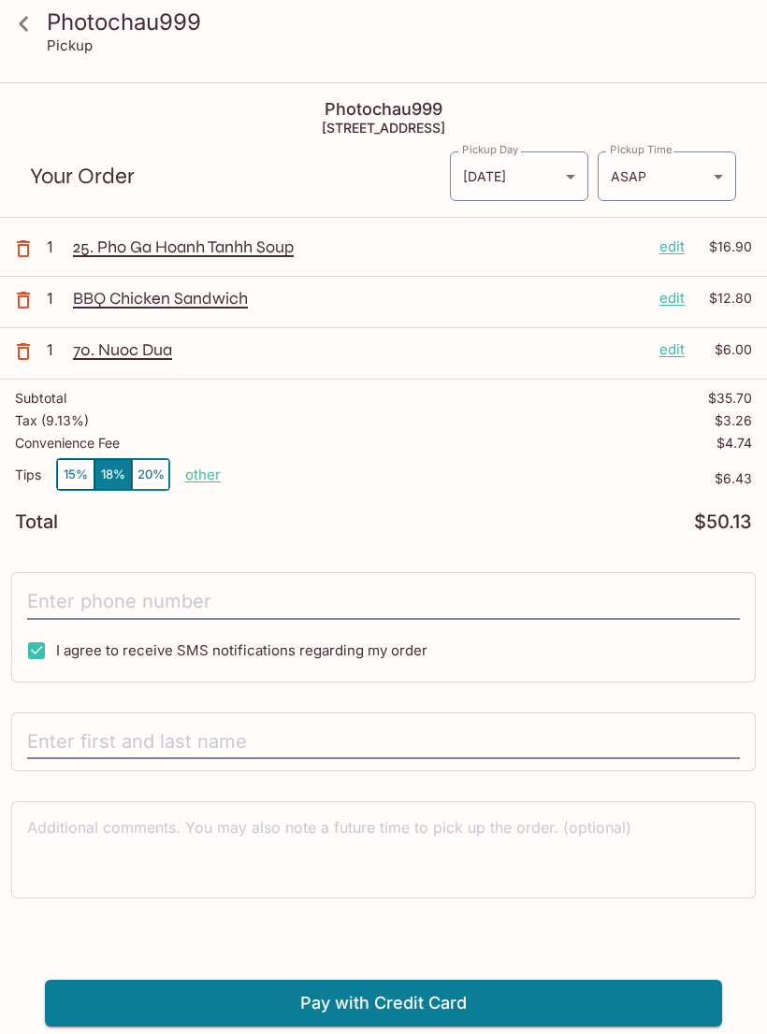
click at [125, 256] on p "25. Pho Ga Hoanh Tanhh Soup" at bounding box center [358, 247] width 571 height 21
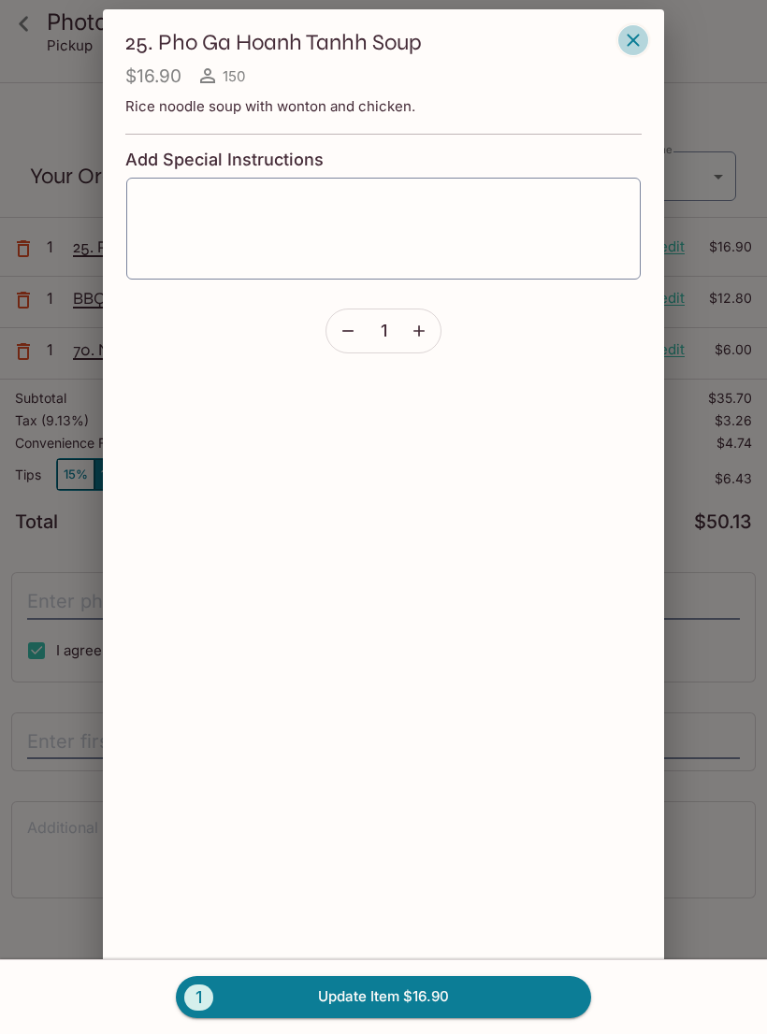
click at [638, 43] on icon "button" at bounding box center [633, 40] width 22 height 22
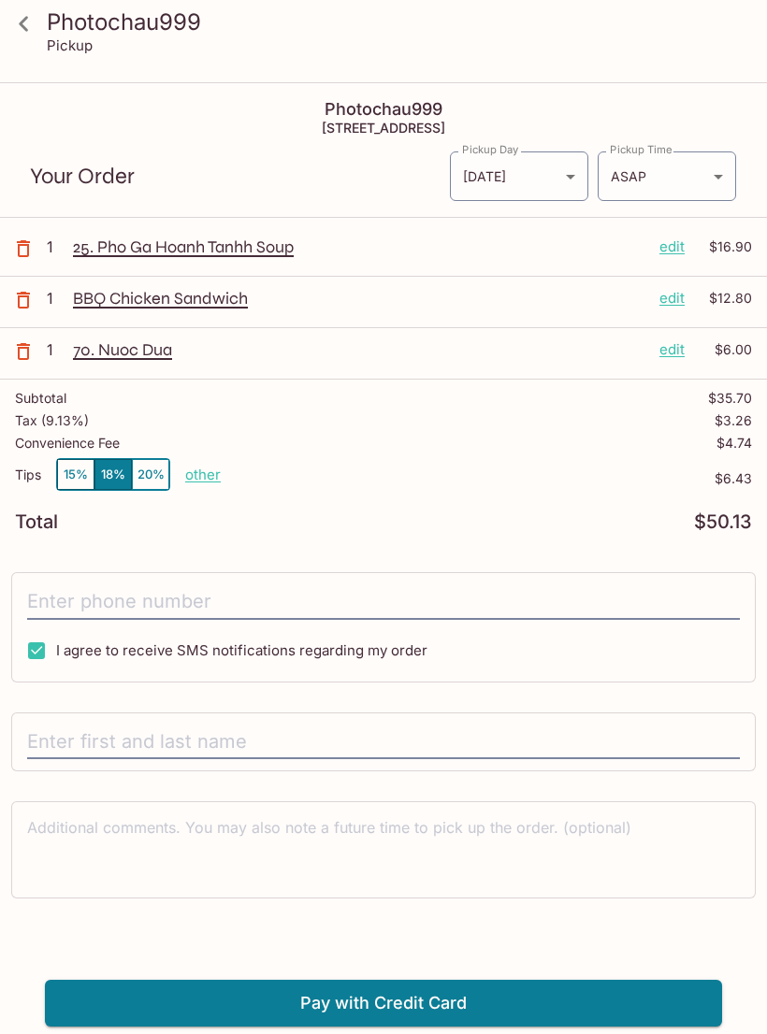
click at [131, 253] on p "25. Pho Ga Hoanh Tanhh Soup" at bounding box center [358, 247] width 571 height 21
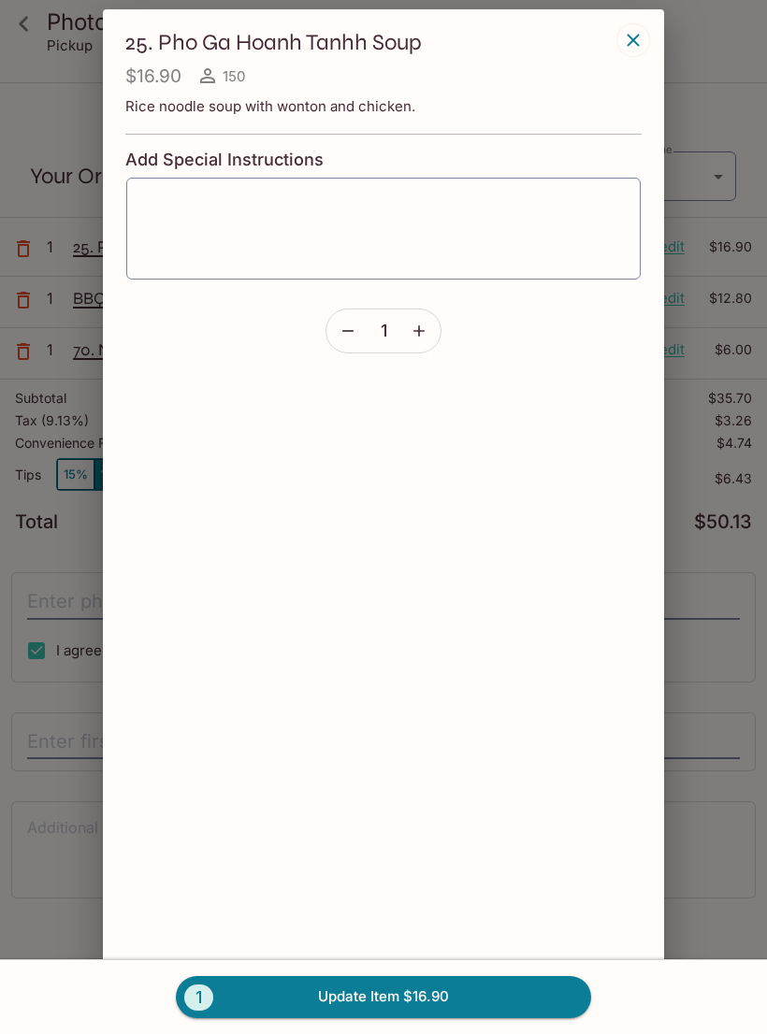
click at [633, 32] on icon "button" at bounding box center [633, 40] width 22 height 22
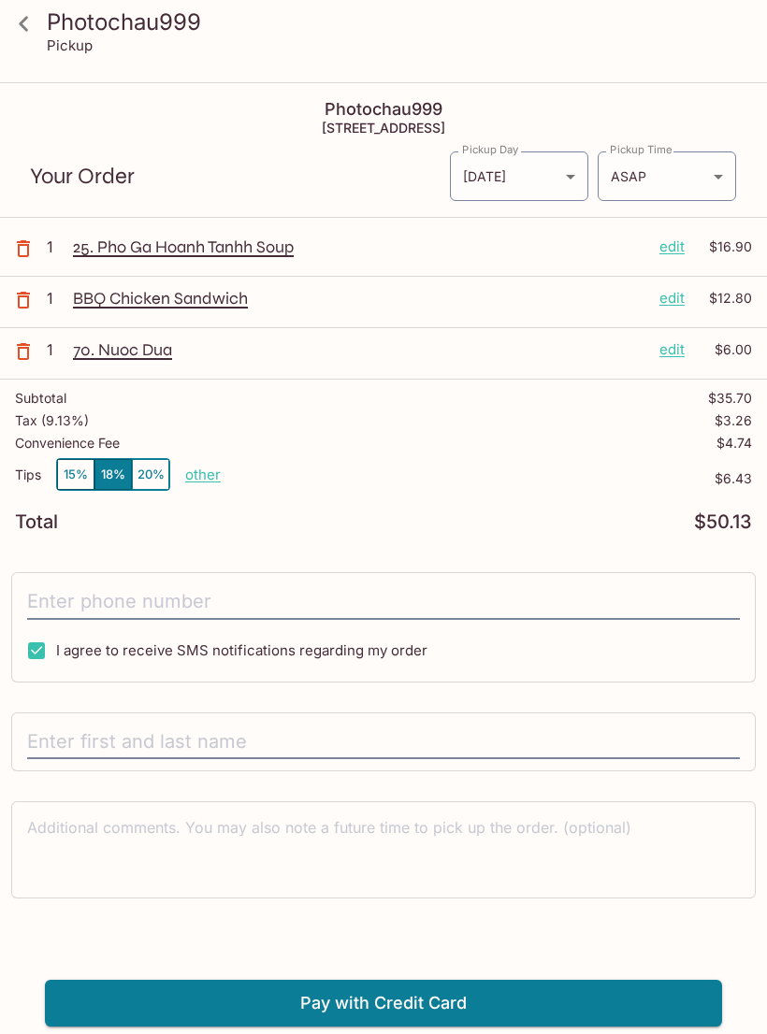
click at [33, 33] on icon at bounding box center [23, 23] width 33 height 33
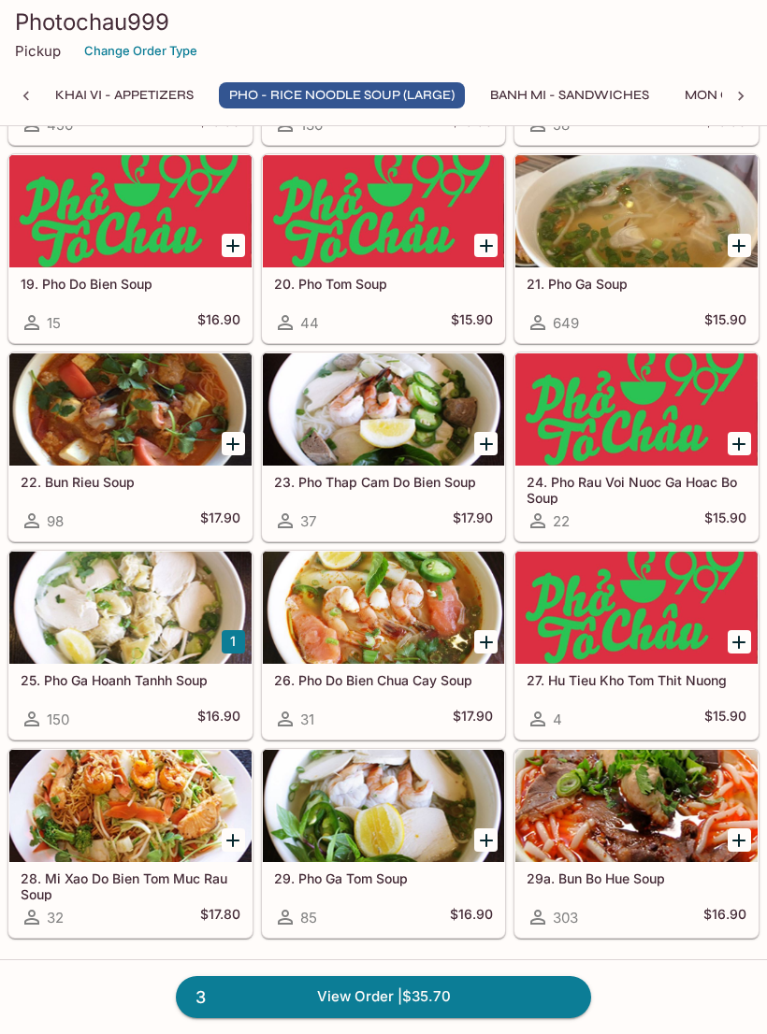
click at [69, 664] on div at bounding box center [130, 608] width 242 height 112
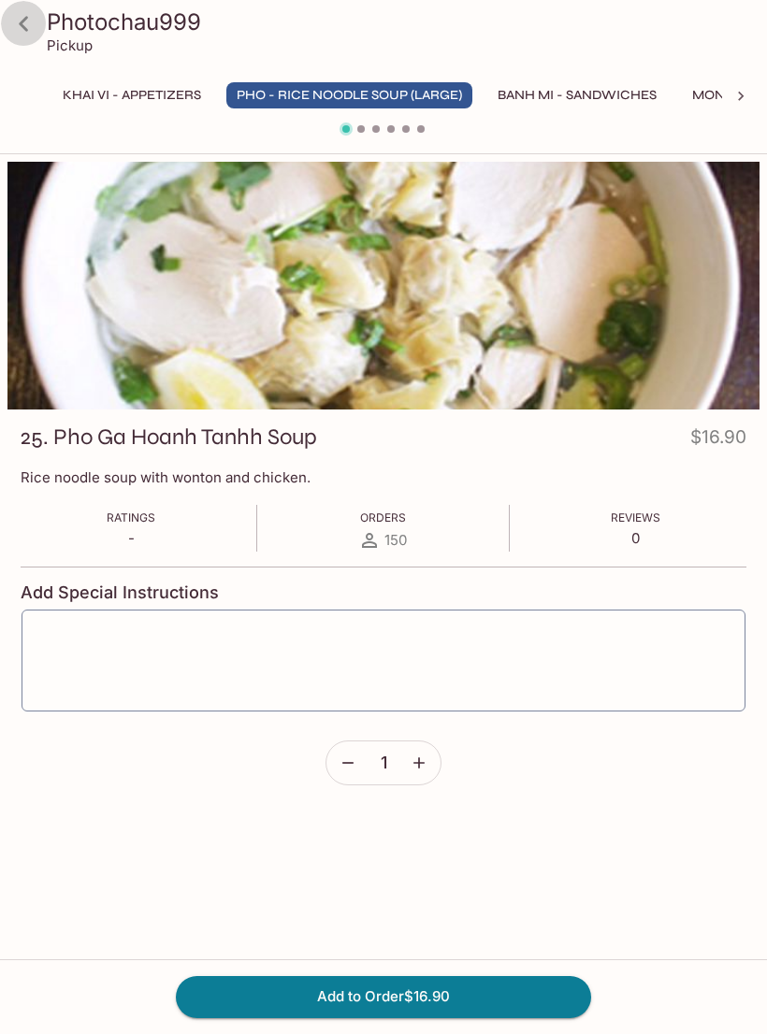
click at [21, 17] on icon at bounding box center [23, 23] width 33 height 33
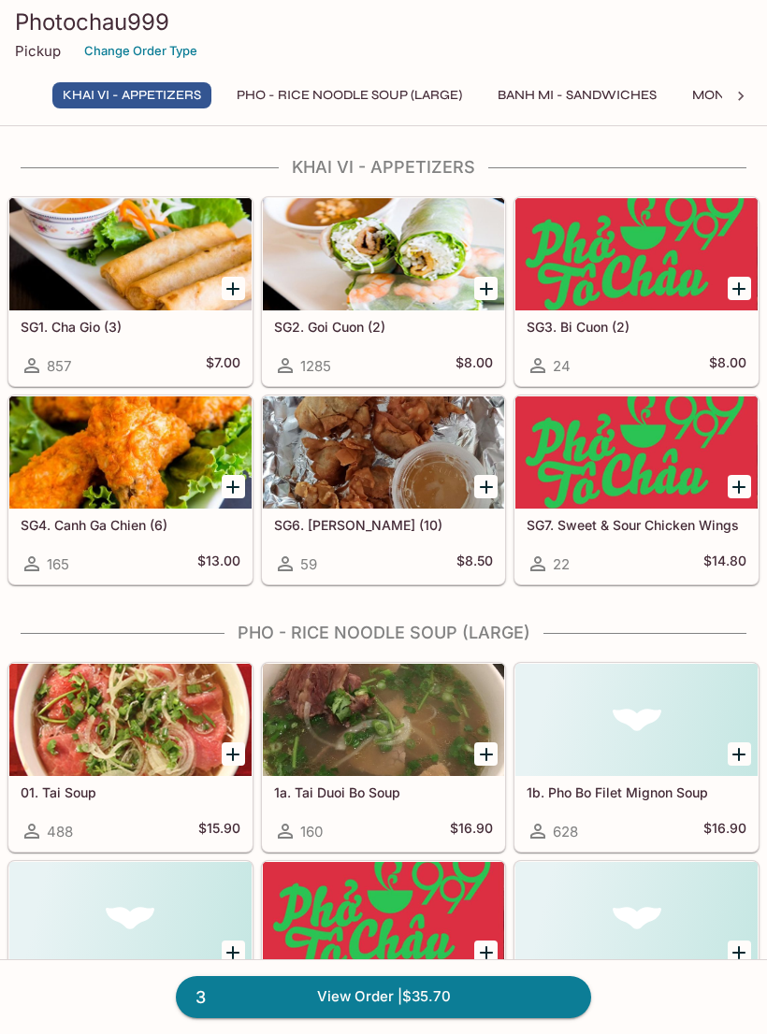
click at [553, 999] on link "3 View Order | $35.70" at bounding box center [383, 996] width 415 height 41
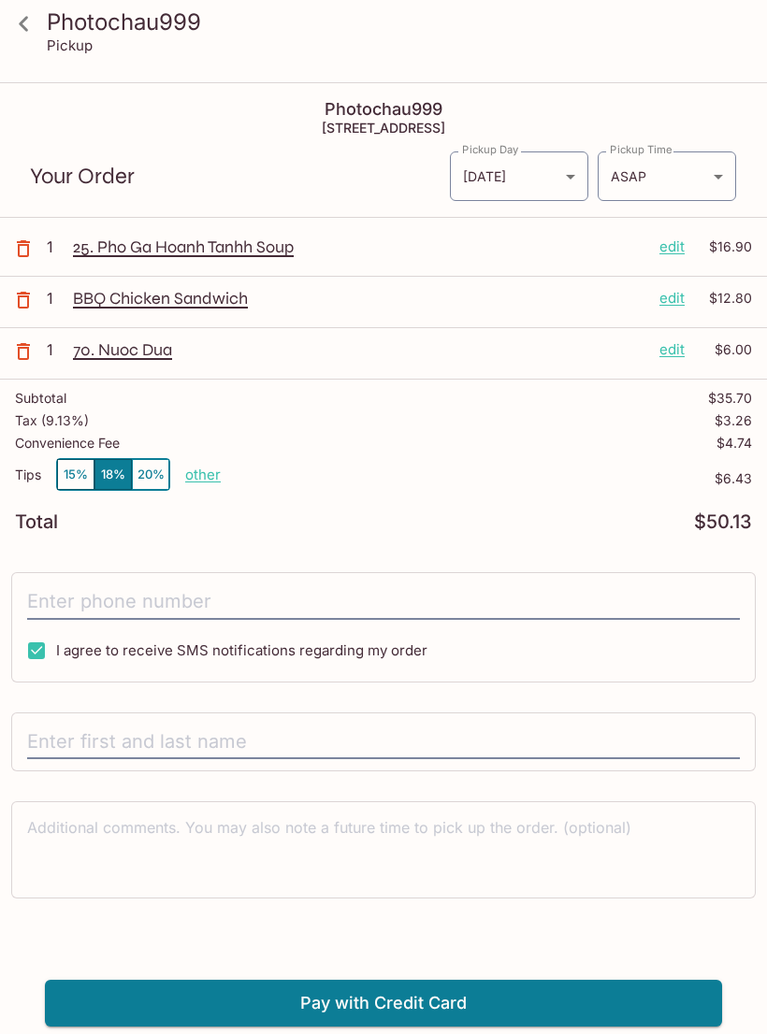
click at [129, 244] on p "25. Pho Ga Hoanh Tanhh Soup" at bounding box center [358, 247] width 571 height 21
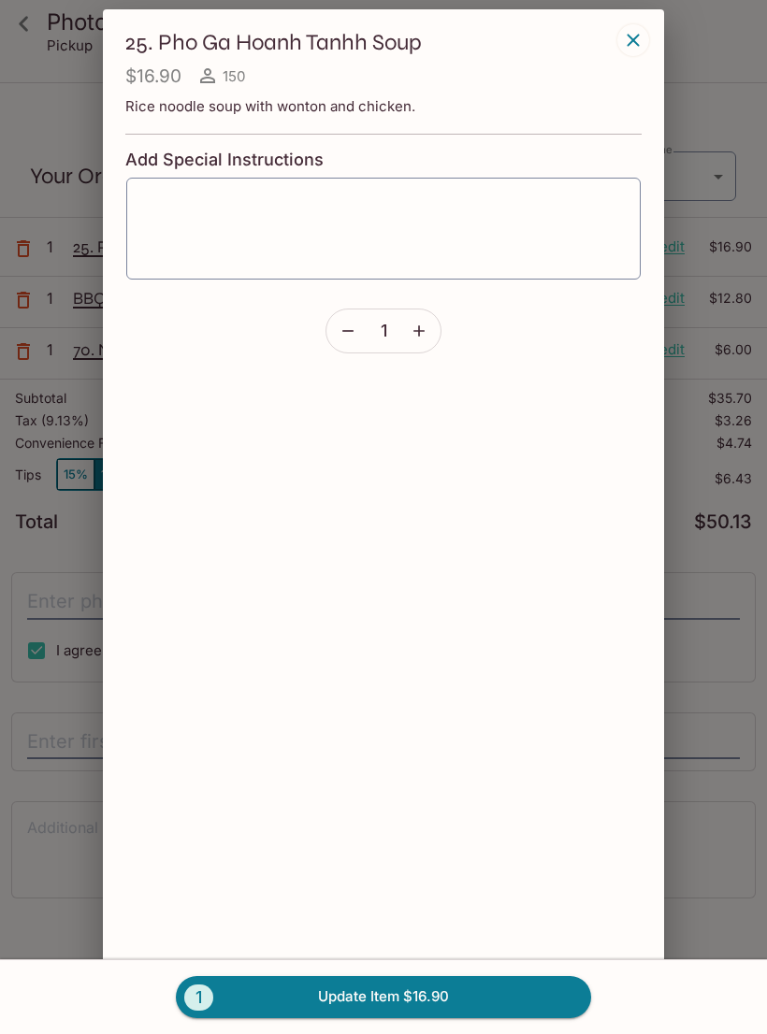
click at [638, 34] on icon "button" at bounding box center [633, 40] width 22 height 22
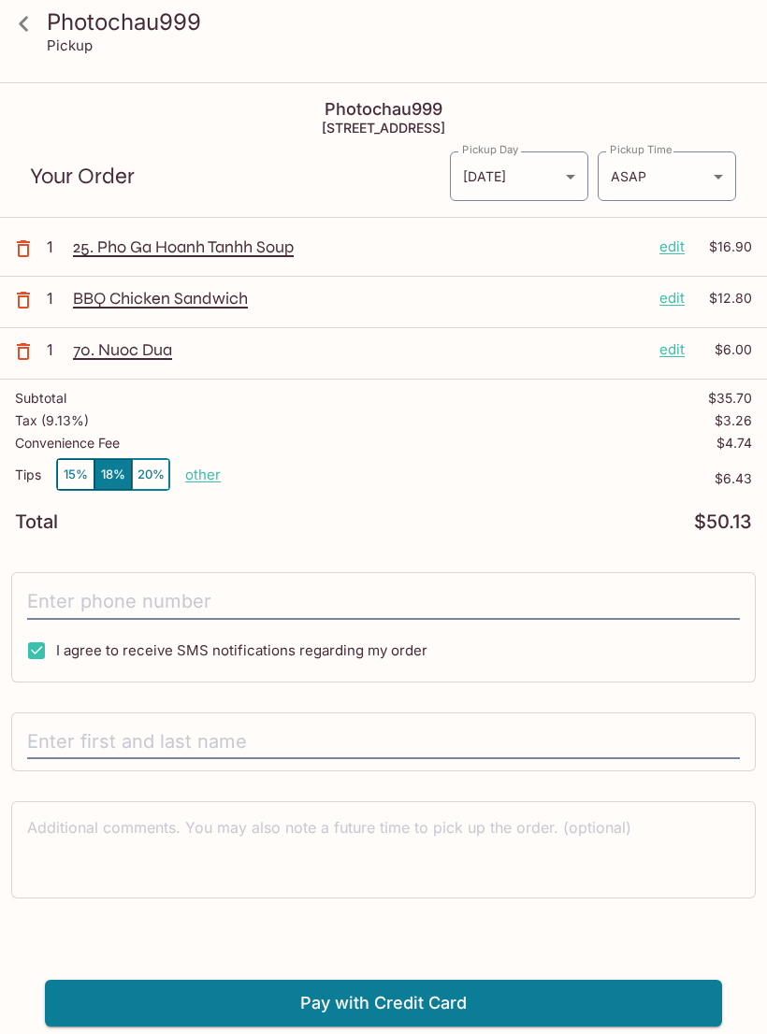
click at [120, 297] on p "BBQ Chicken Sandwich" at bounding box center [358, 298] width 571 height 21
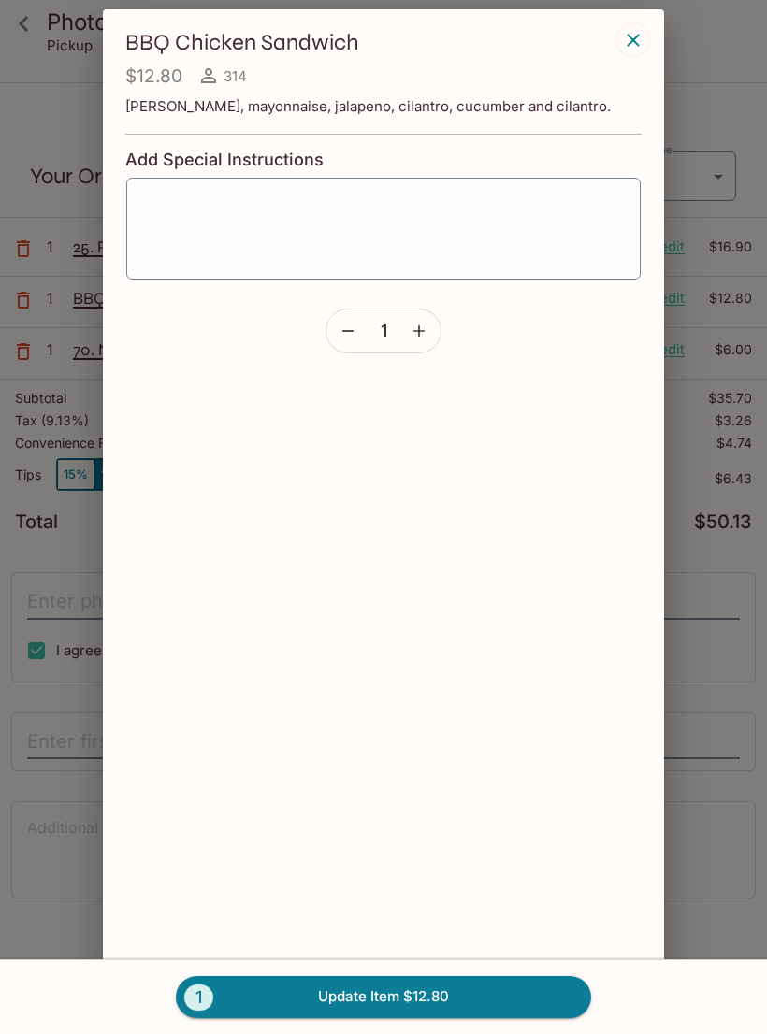
click at [663, 24] on div "BBQ Chicken Sandwich $12.80 314 [PERSON_NAME], mayonnaise, jalapeno, cilantro, …" at bounding box center [383, 516] width 561 height 1015
click at [644, 34] on button "button" at bounding box center [633, 40] width 32 height 32
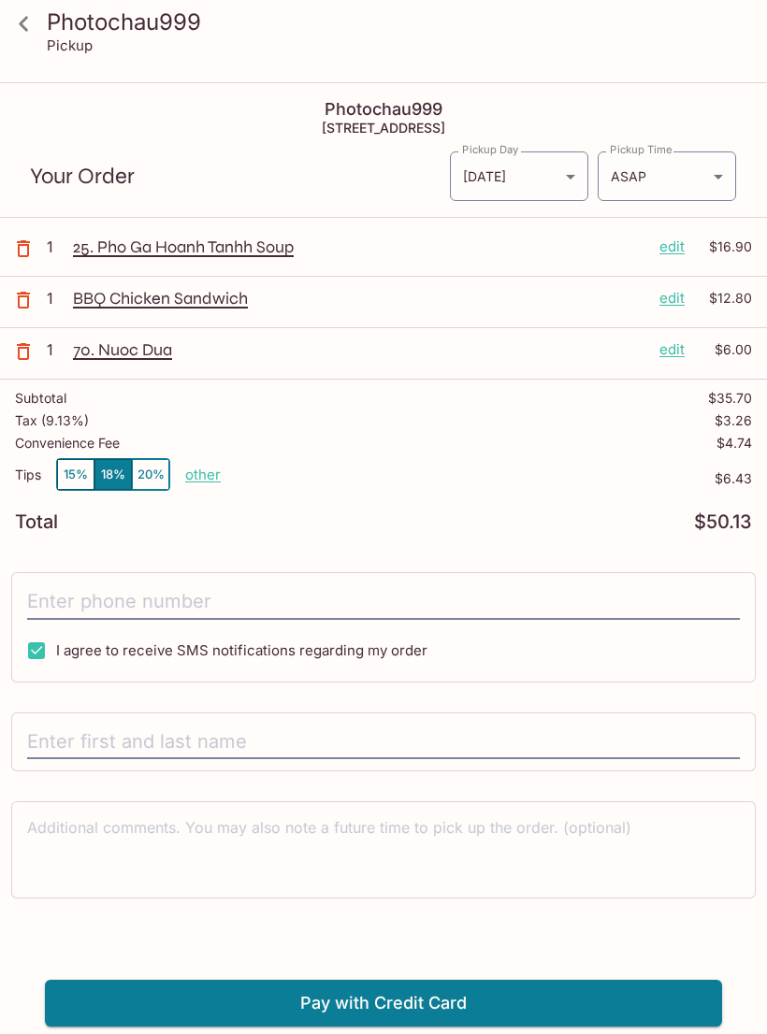
click at [110, 348] on p "70. Nuoc Dua" at bounding box center [358, 349] width 571 height 21
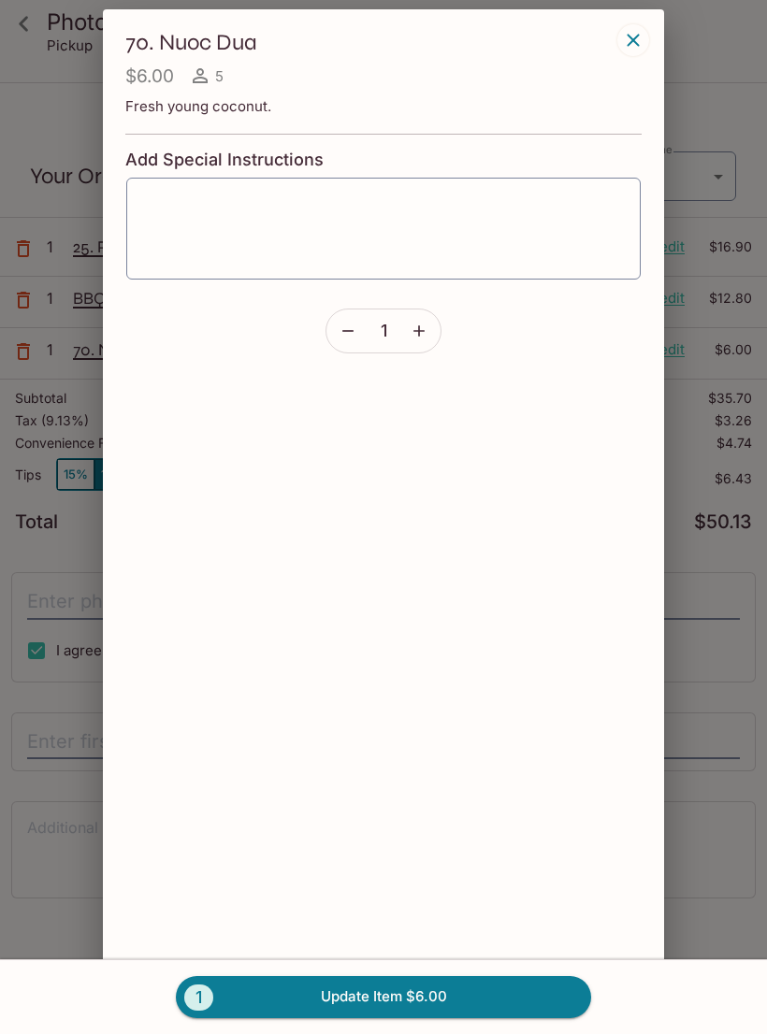
click at [645, 34] on button "button" at bounding box center [633, 40] width 32 height 32
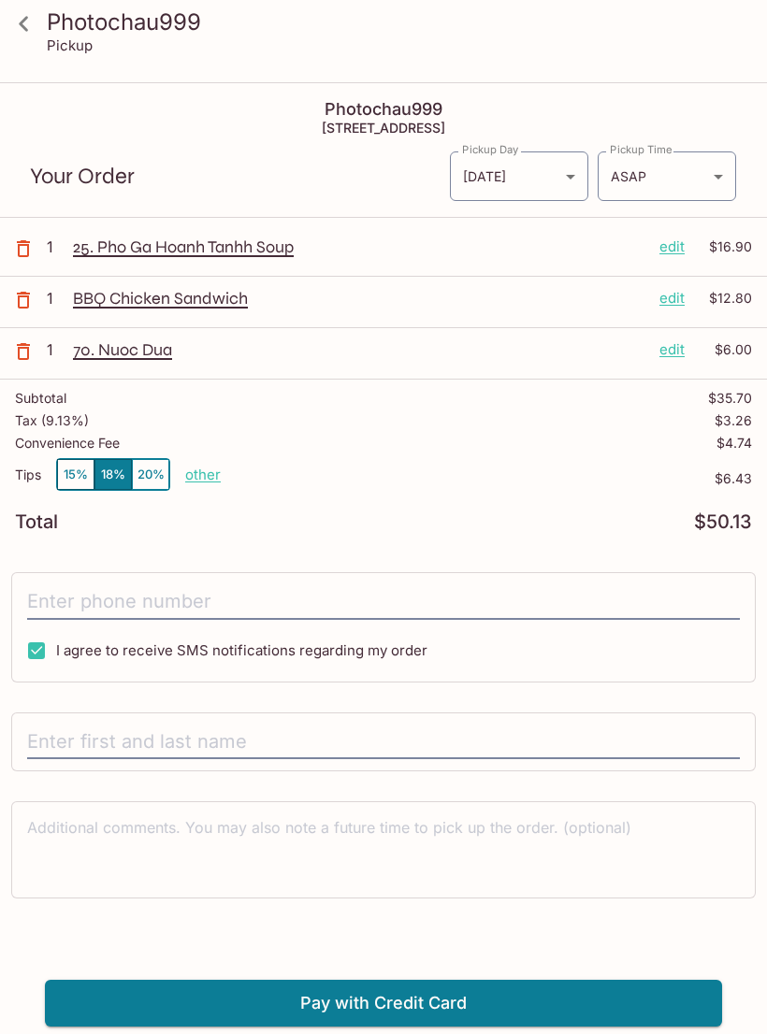
click at [28, 32] on icon at bounding box center [23, 23] width 33 height 33
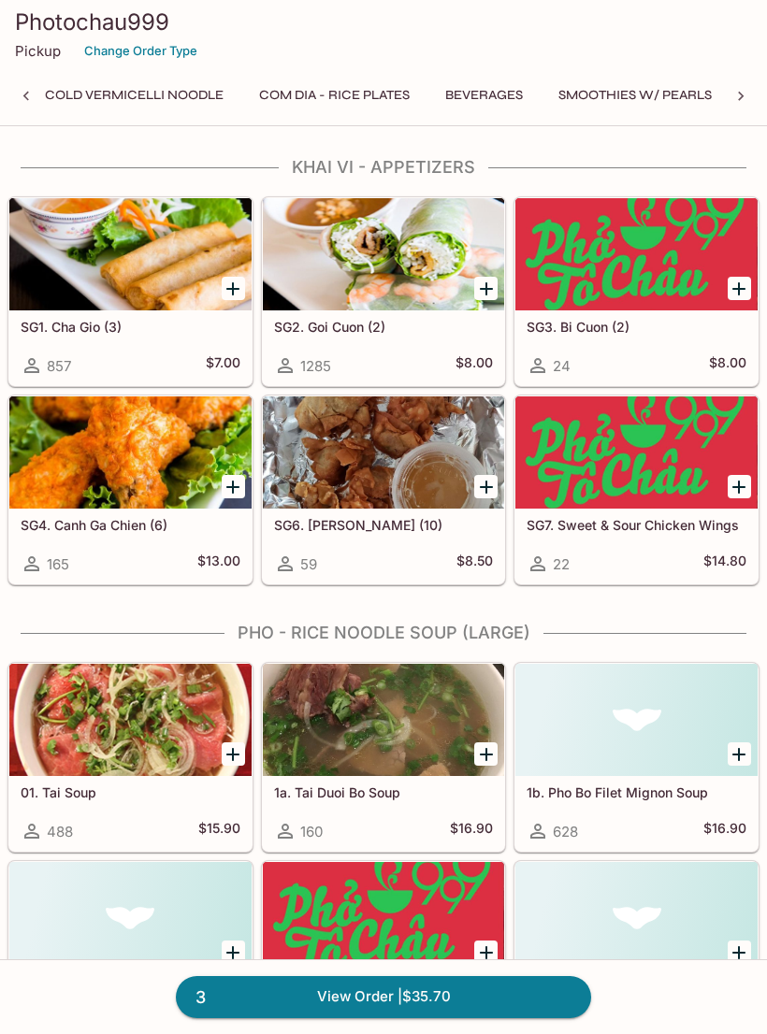
scroll to position [0, 1119]
click at [621, 91] on button "Smoothies w/ Pearls" at bounding box center [635, 95] width 174 height 26
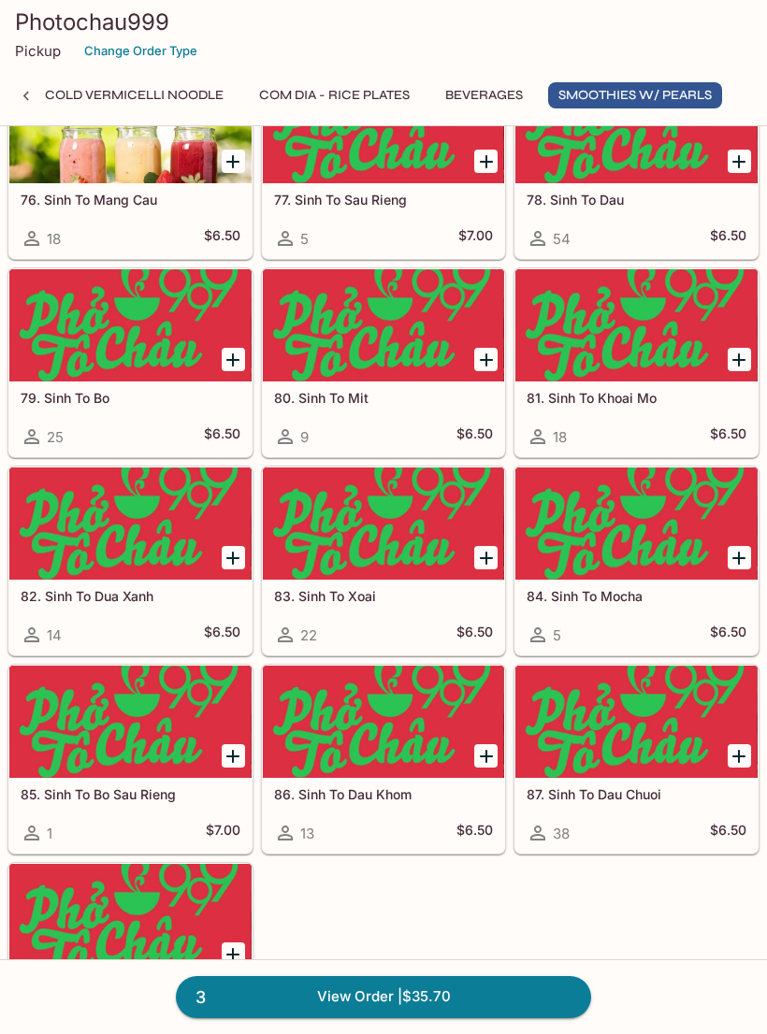
scroll to position [6709, 0]
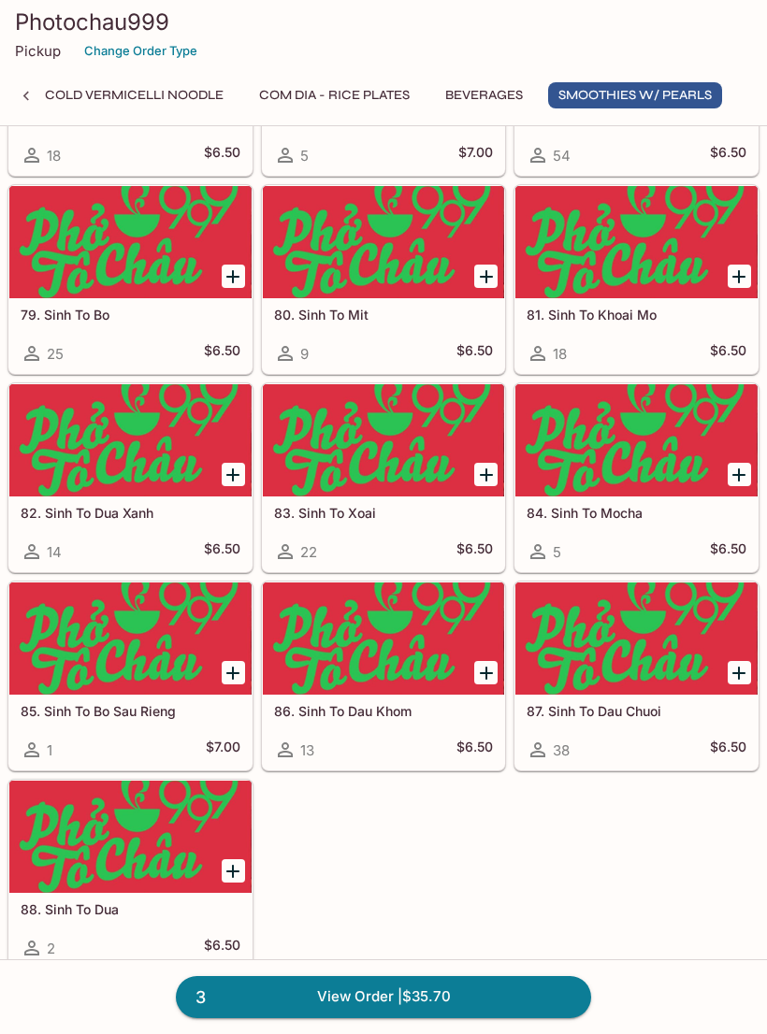
click at [63, 901] on h5 "88. Sinh To Dua" at bounding box center [131, 909] width 220 height 16
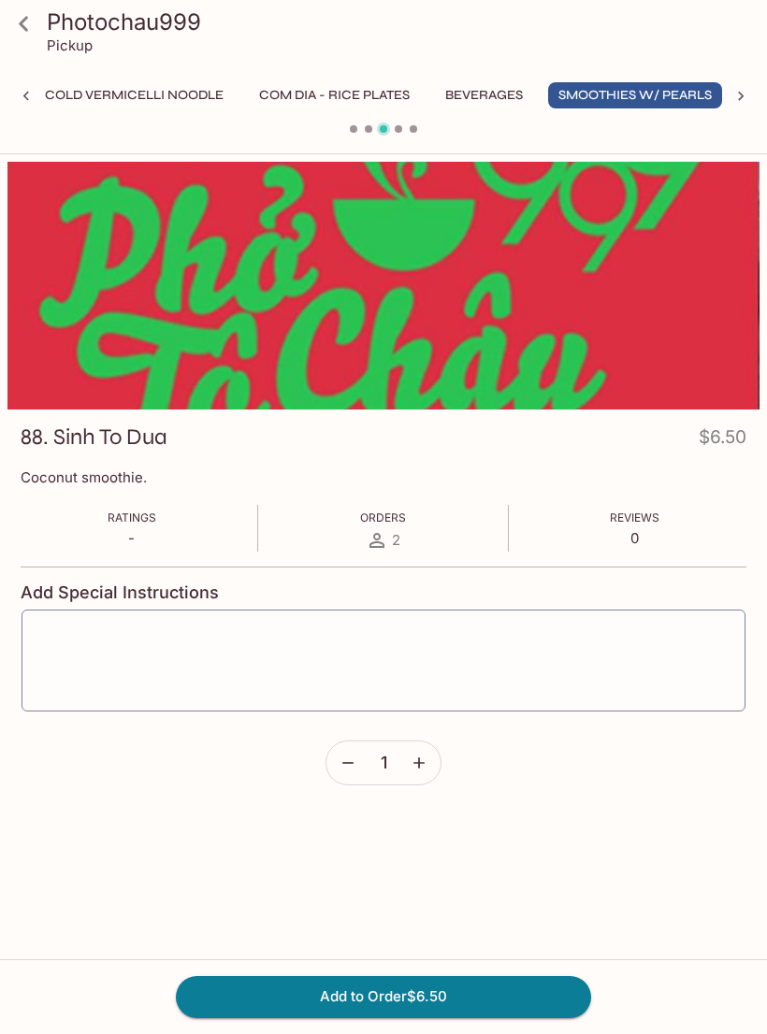
scroll to position [0, 1118]
click at [527, 1017] on button "Add to Order $6.50" at bounding box center [383, 996] width 415 height 41
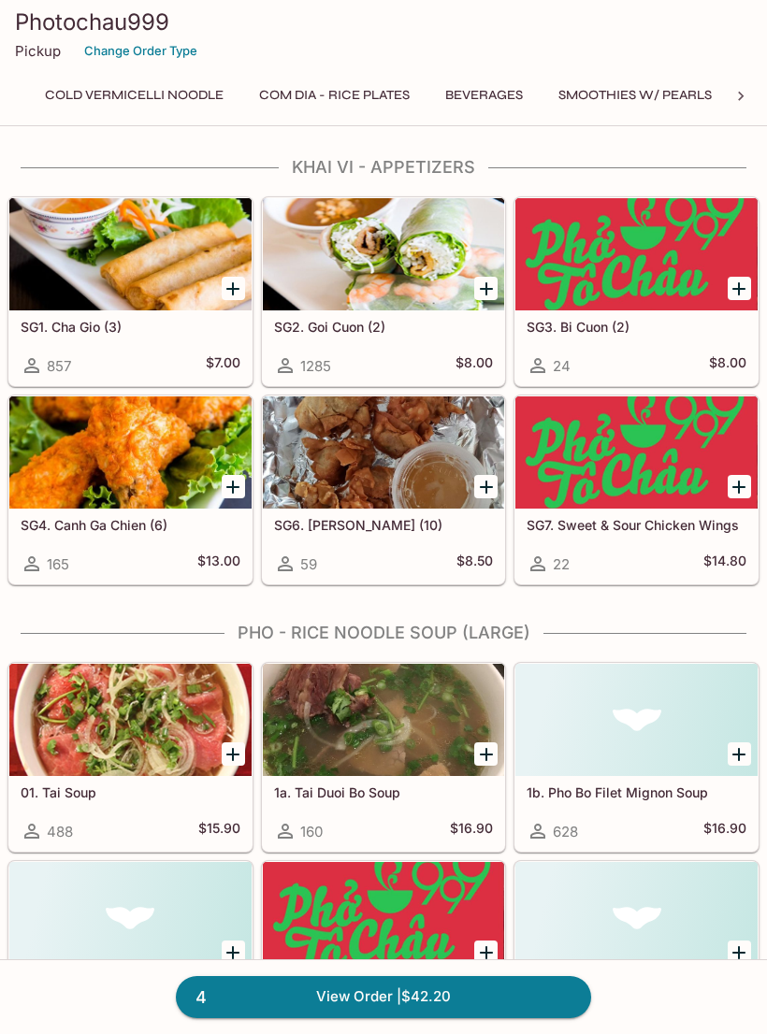
scroll to position [0, 1119]
click at [669, 98] on button "Smoothies w/ Pearls" at bounding box center [635, 95] width 174 height 26
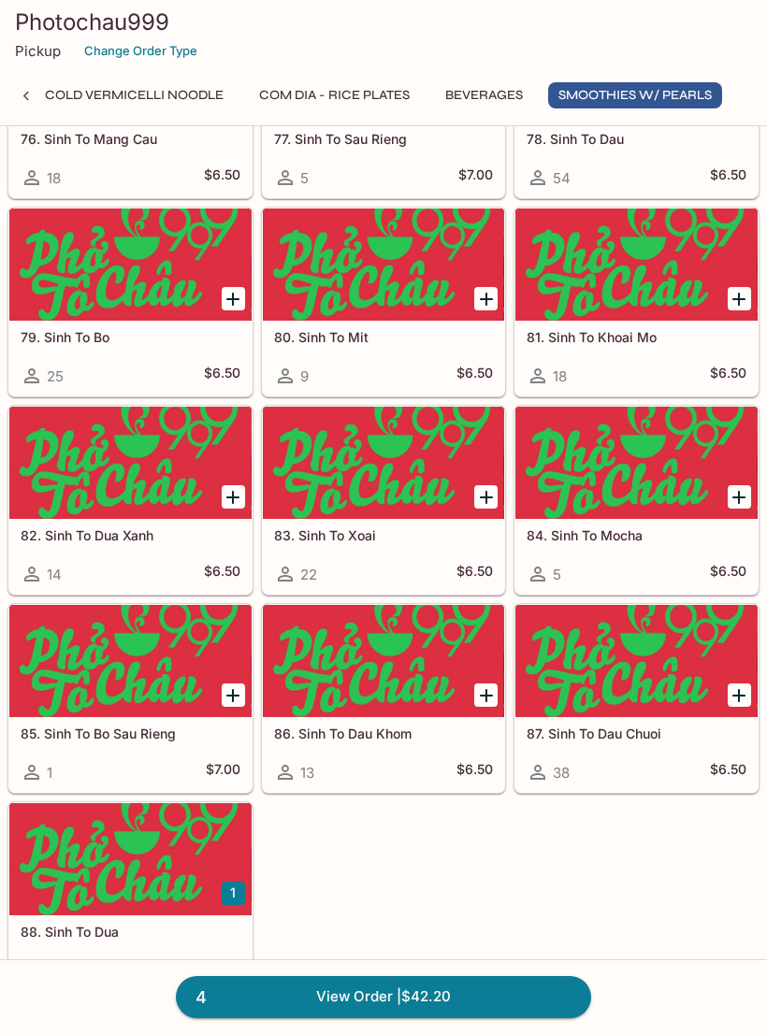
scroll to position [6709, 0]
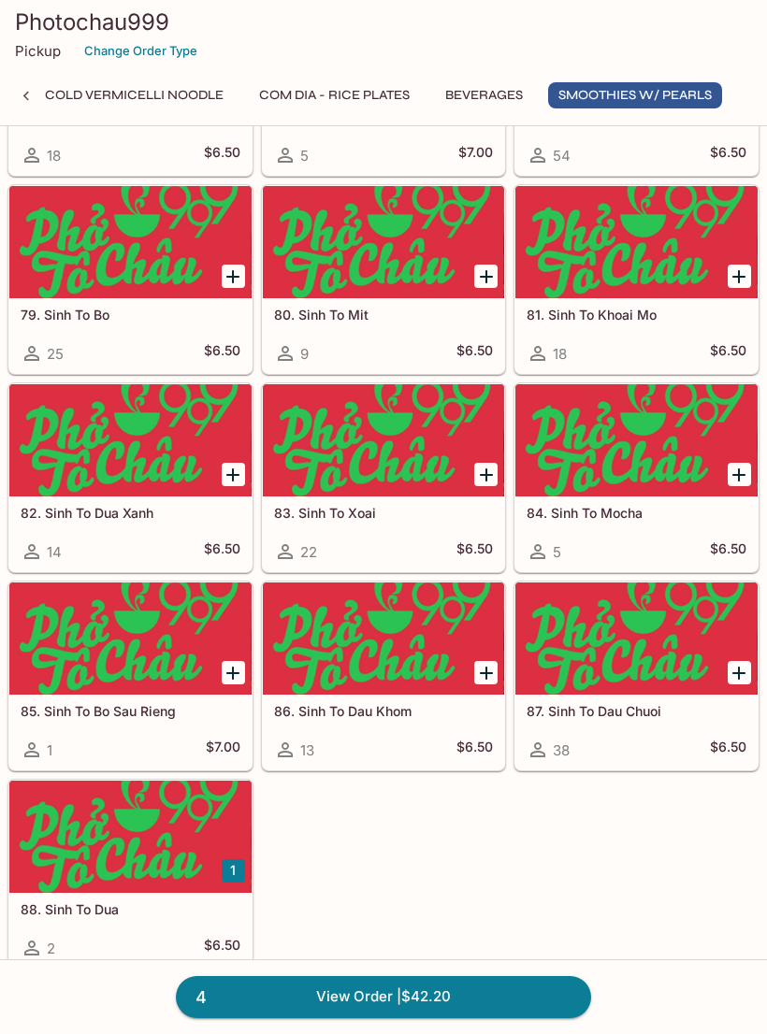
click at [456, 1017] on link "4 View Order | $42.20" at bounding box center [383, 996] width 415 height 41
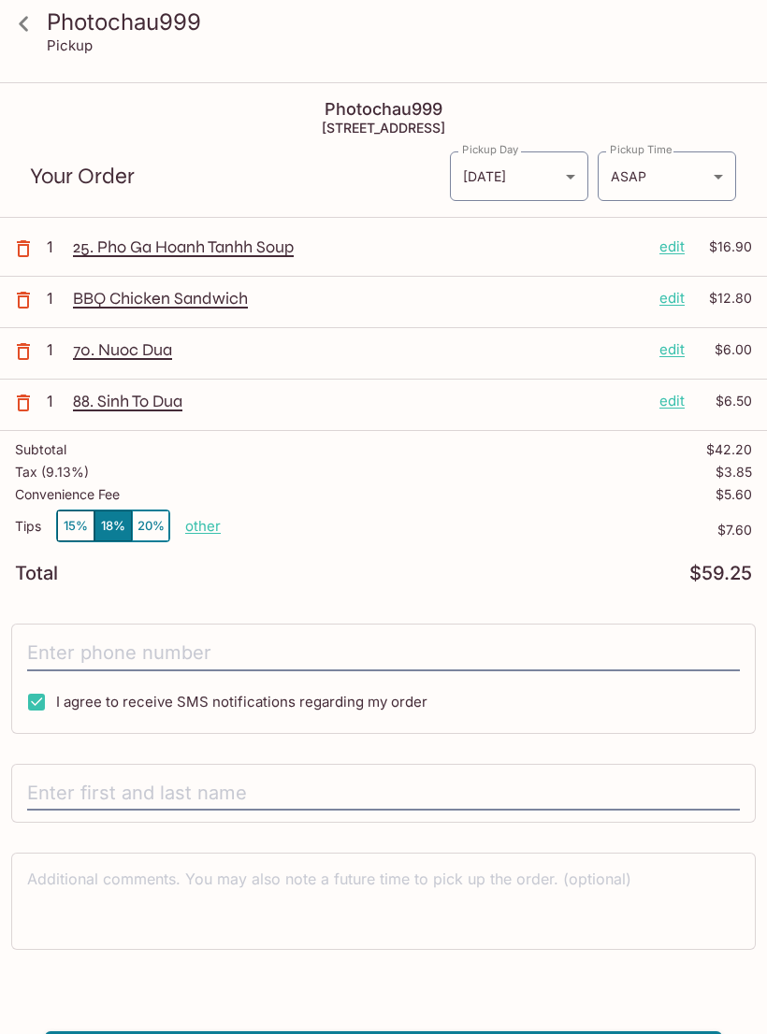
click at [106, 360] on p "70. Nuoc Dua" at bounding box center [358, 349] width 571 height 21
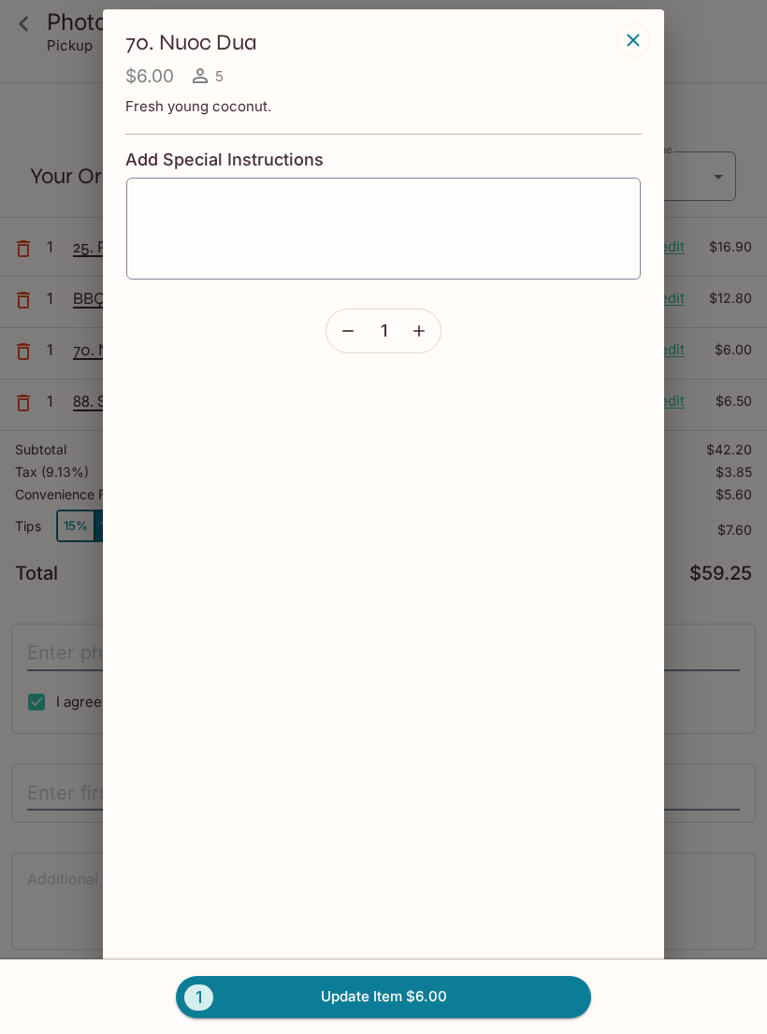
click at [644, 34] on button "button" at bounding box center [633, 40] width 32 height 32
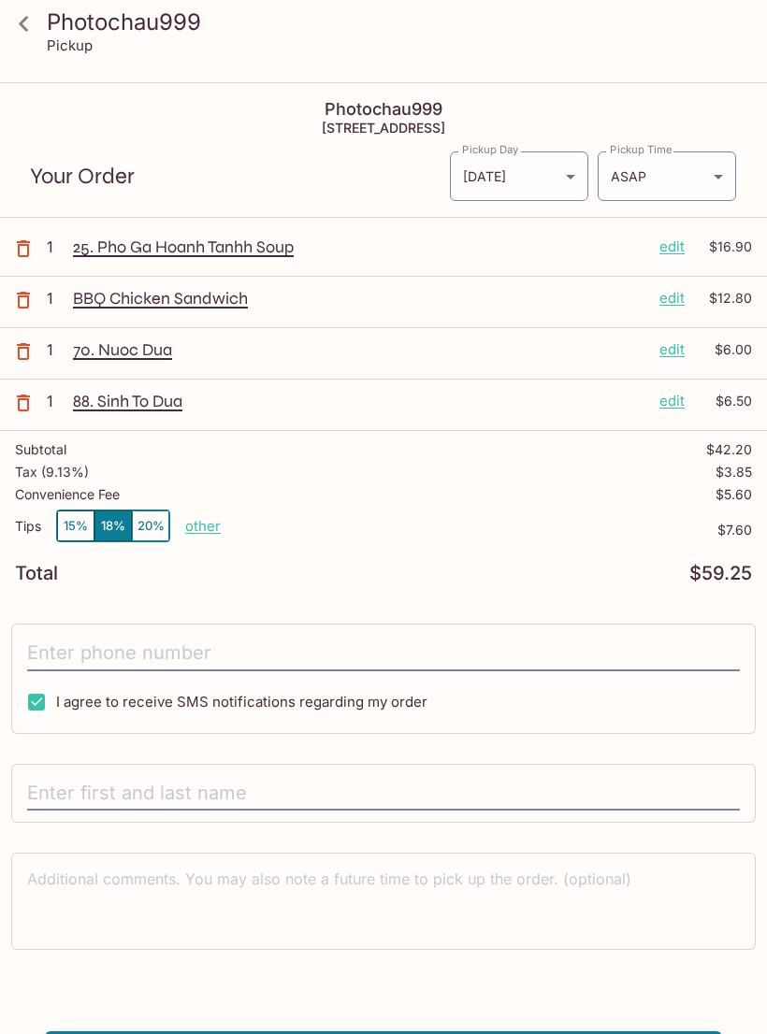
click at [102, 414] on div "88. Sinh To Dua edit $6.50" at bounding box center [412, 405] width 679 height 28
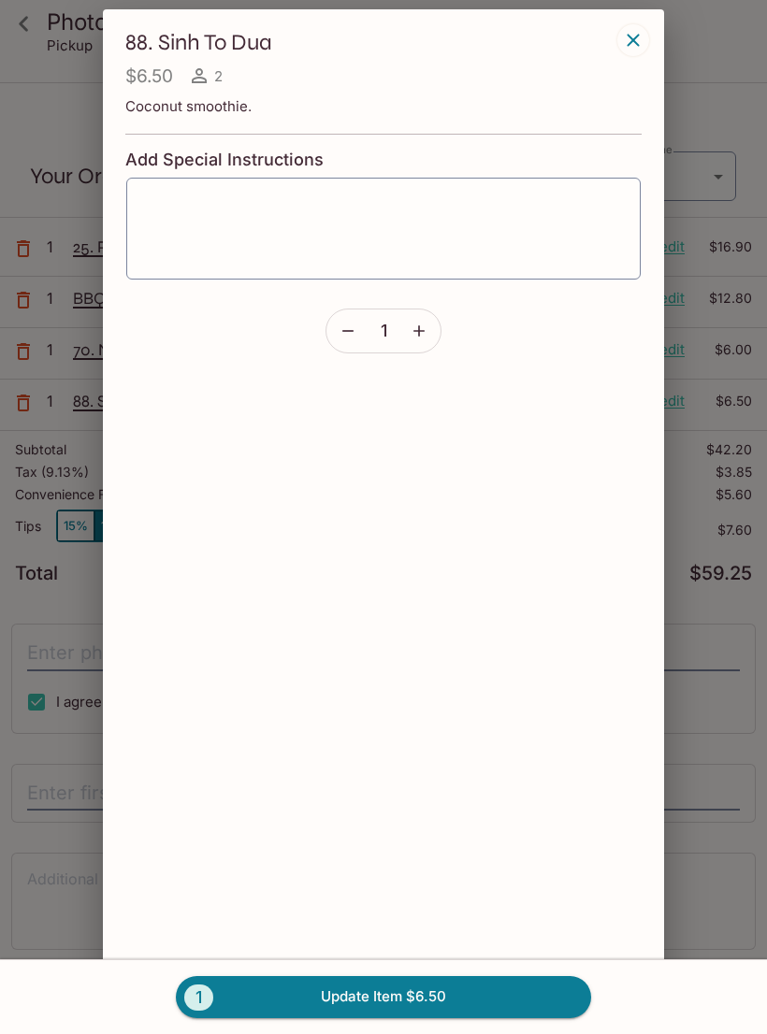
click at [640, 30] on icon "button" at bounding box center [633, 40] width 22 height 22
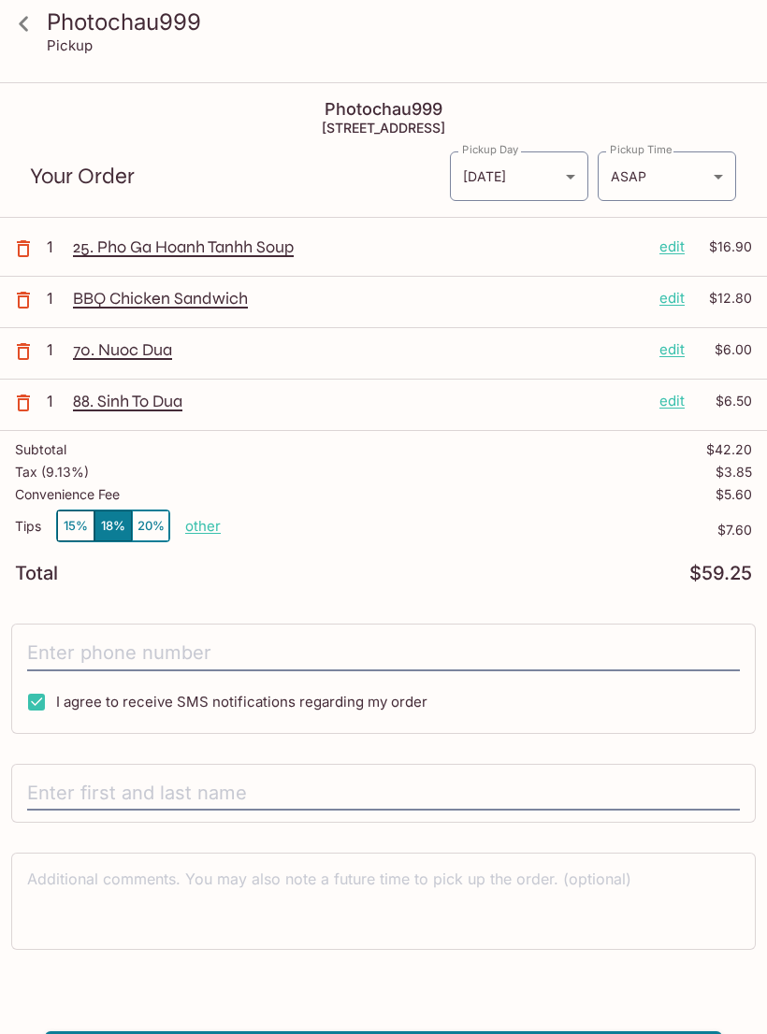
click at [22, 355] on icon "button" at bounding box center [23, 351] width 22 height 22
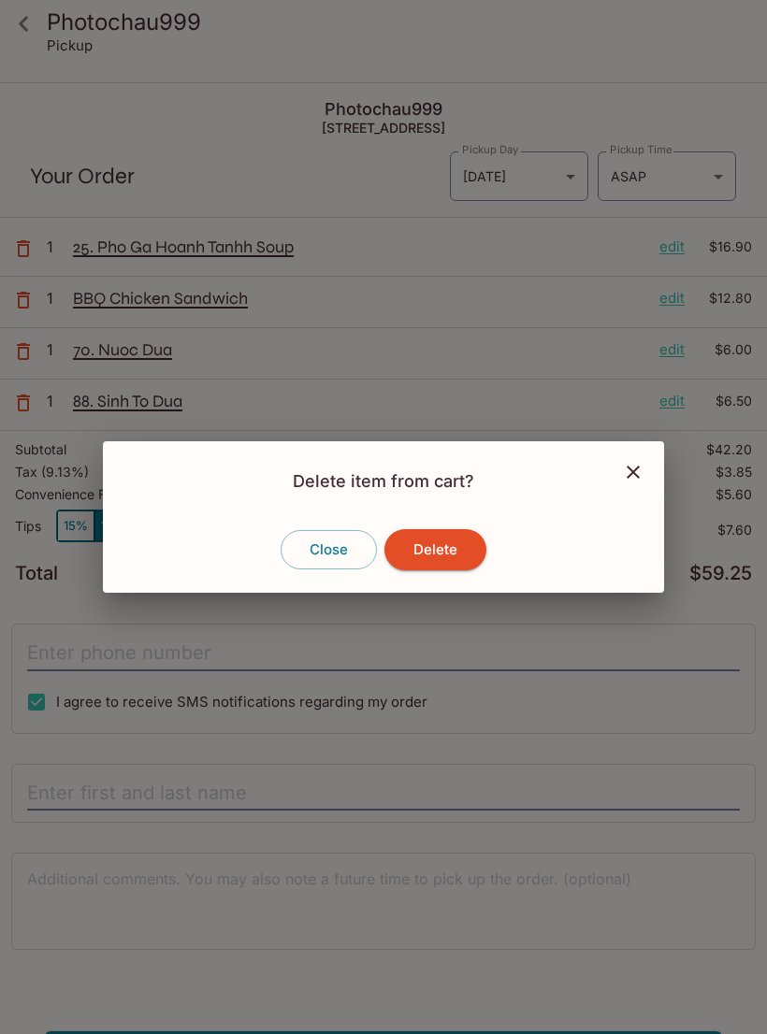
click at [470, 556] on button "Delete" at bounding box center [435, 549] width 102 height 41
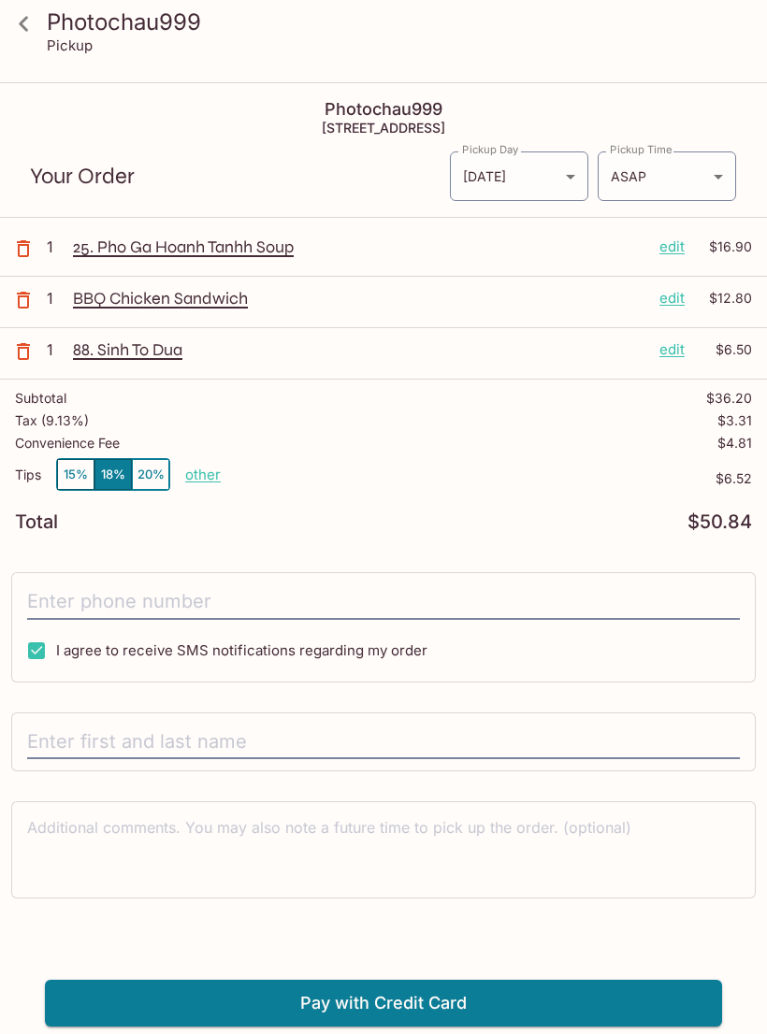
click at [105, 352] on p "88. Sinh To Dua" at bounding box center [358, 349] width 571 height 21
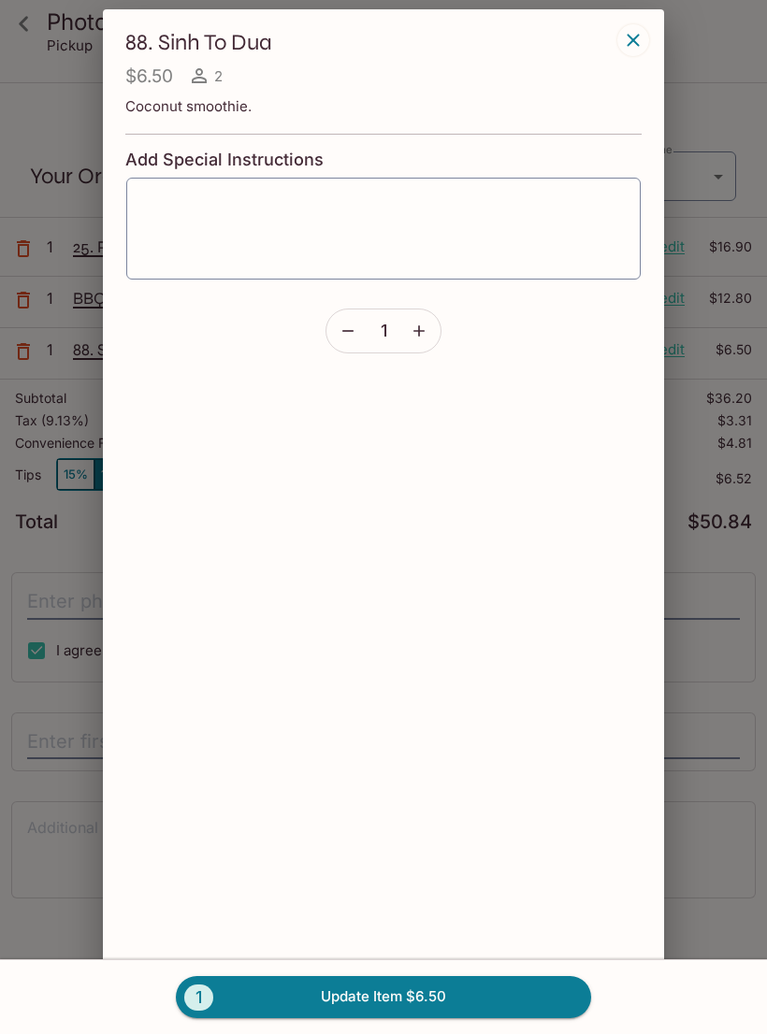
click at [642, 19] on div "88. Sinh To Dua $6.50 2 Coconut smoothie. Add Special Instructions x ​ 1" at bounding box center [383, 516] width 561 height 1015
click at [632, 26] on button "button" at bounding box center [633, 40] width 32 height 32
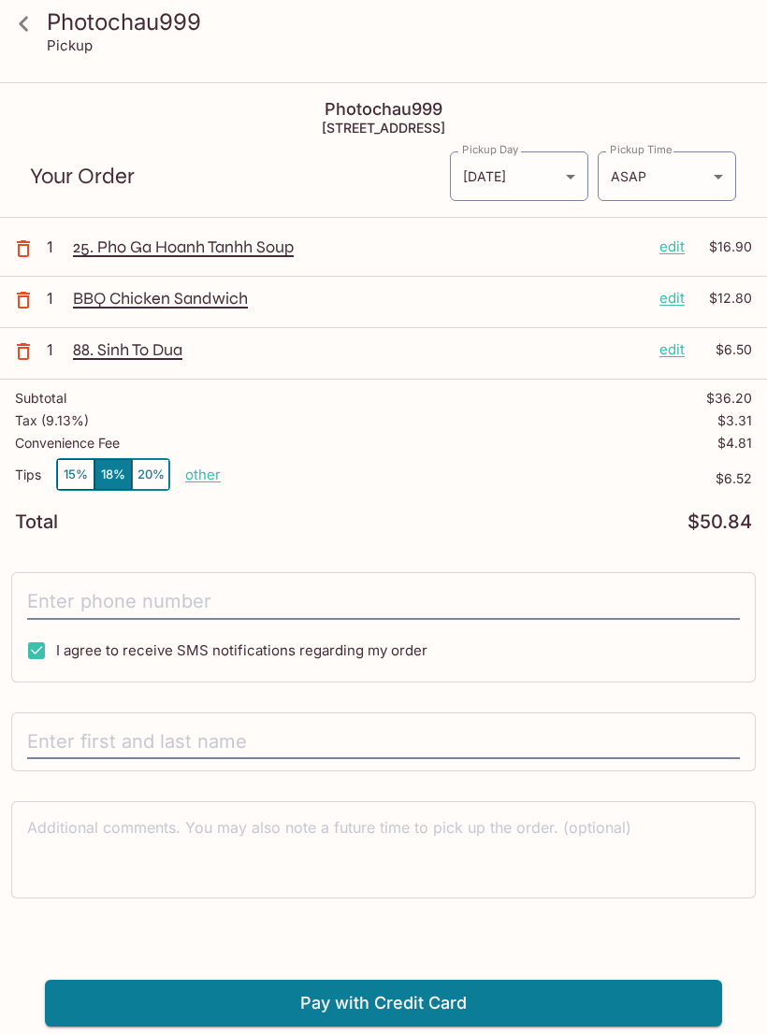
click at [116, 252] on p "25. Pho Ga Hoanh Tanhh Soup" at bounding box center [358, 247] width 571 height 21
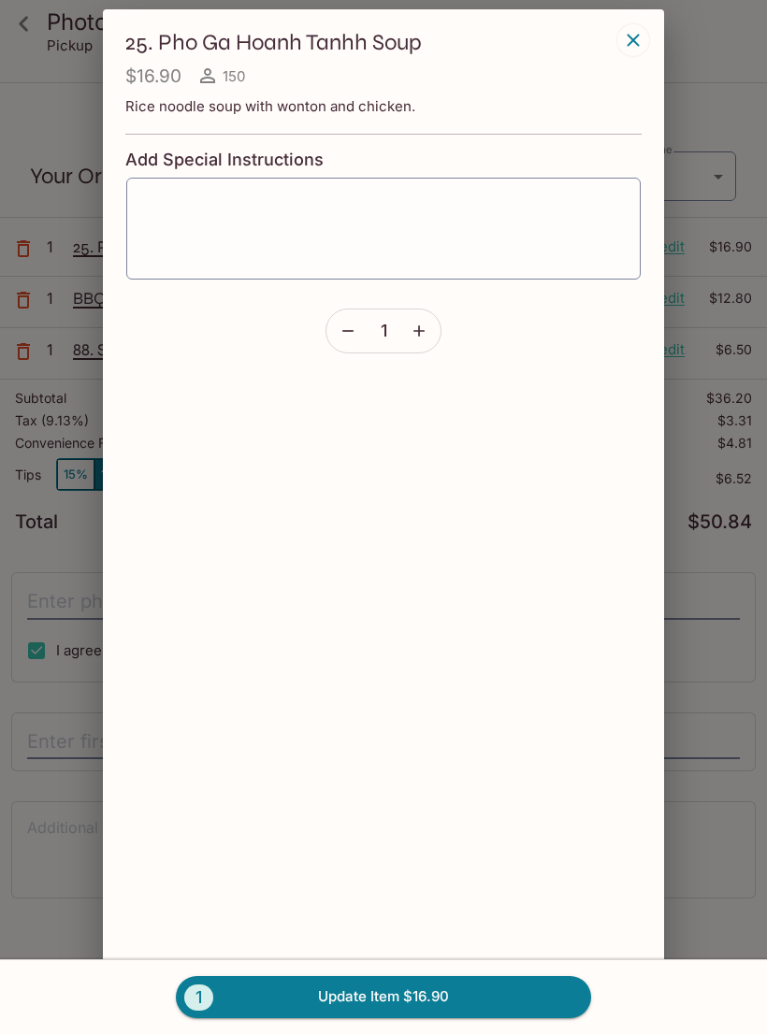
click at [641, 30] on icon "button" at bounding box center [633, 40] width 22 height 22
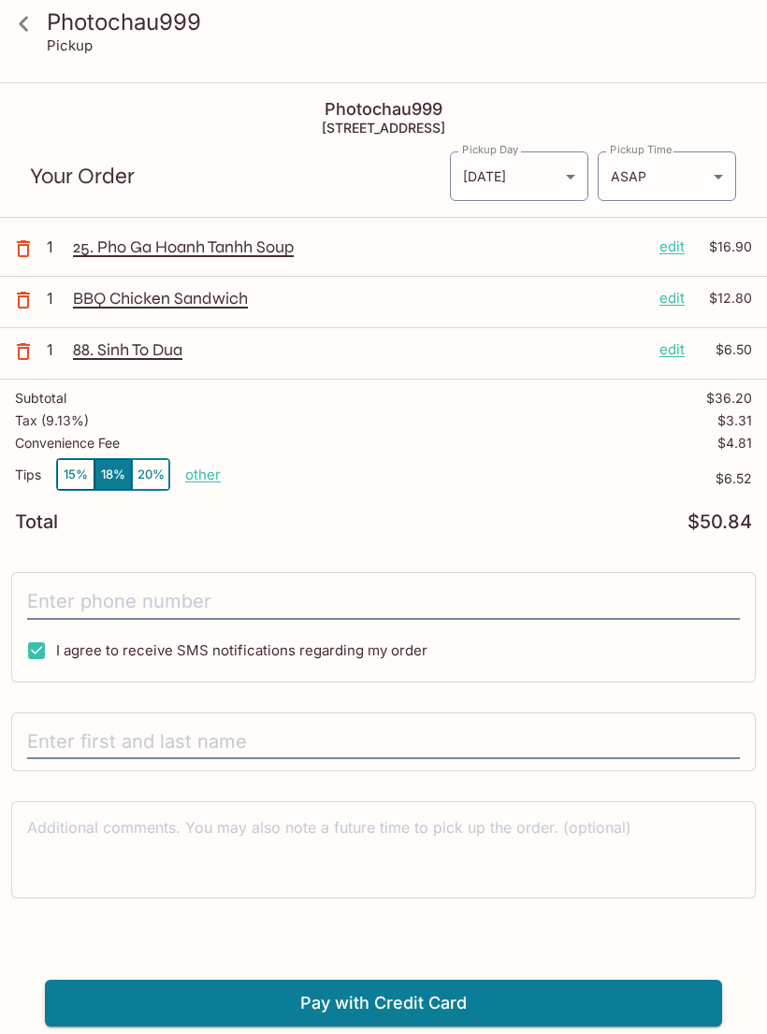
click at [116, 311] on div "BBQ Chicken Sandwich edit $12.80" at bounding box center [412, 302] width 679 height 28
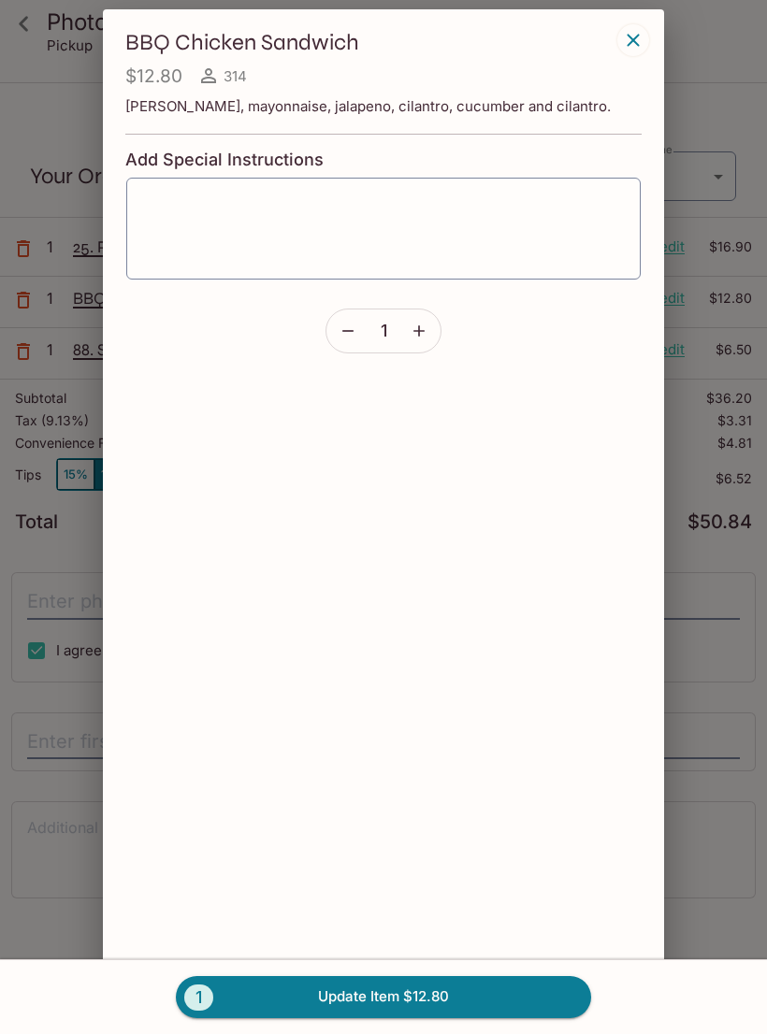
click at [643, 31] on icon "button" at bounding box center [633, 40] width 22 height 22
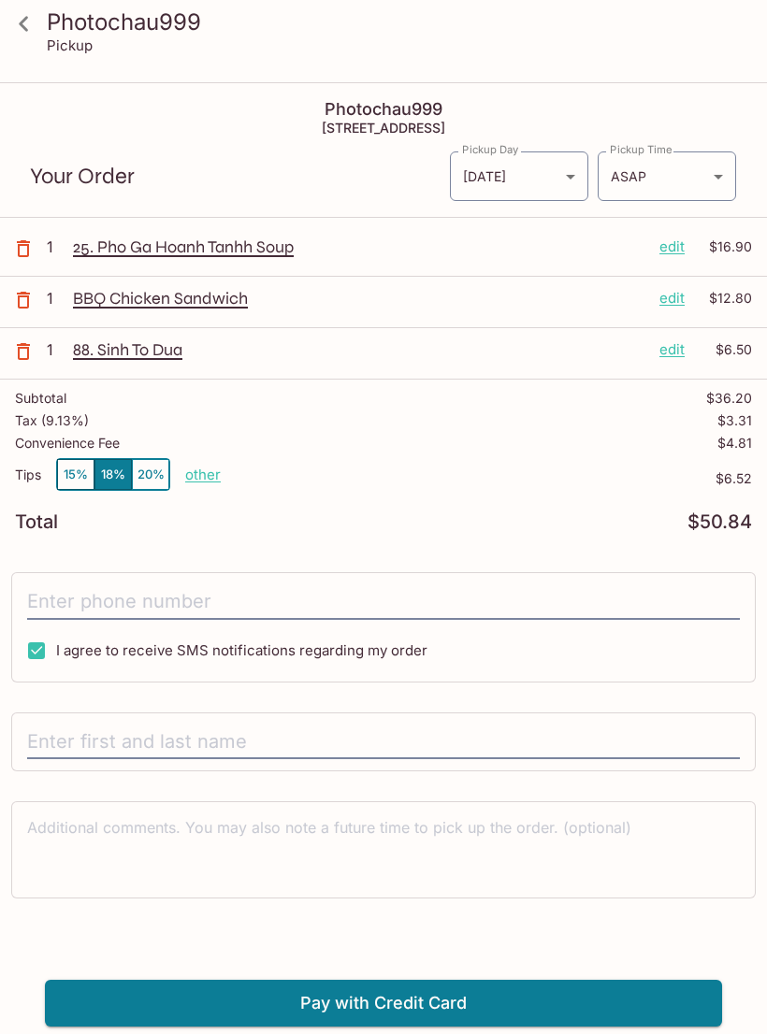
click at [108, 351] on p "88. Sinh To Dua" at bounding box center [358, 349] width 571 height 21
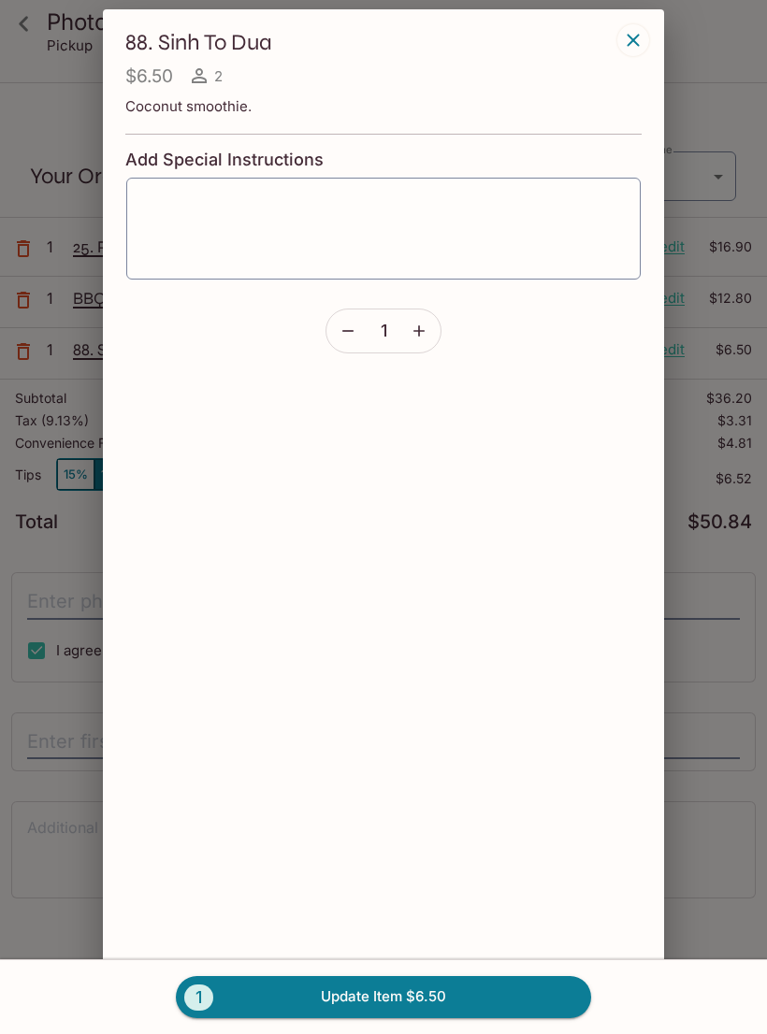
click at [642, 37] on icon "button" at bounding box center [633, 40] width 22 height 22
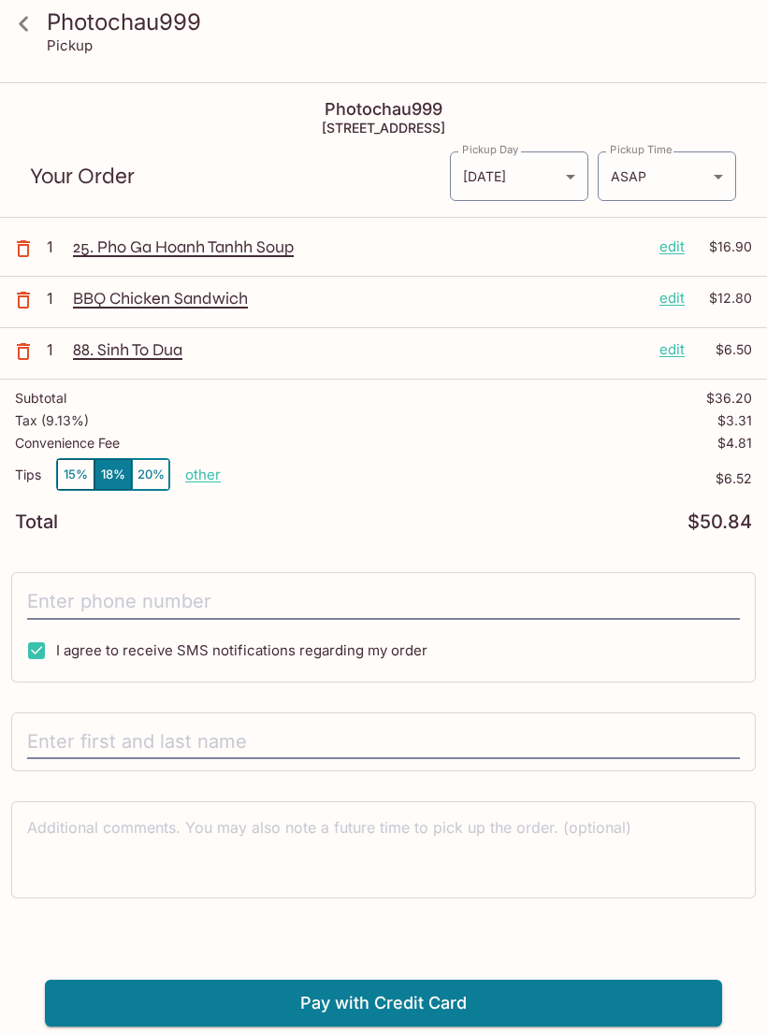
click at [199, 497] on div "Tips 15% 18% 20% other" at bounding box center [118, 478] width 206 height 40
click at [207, 493] on div "Tips 15% 18% 20% other" at bounding box center [118, 478] width 206 height 40
click at [80, 481] on button "15%" at bounding box center [75, 474] width 37 height 31
click at [725, 179] on body "Photochau999 Pickup Photochau999 [STREET_ADDRESS] Your Order Pickup Day [DATE] …" at bounding box center [383, 601] width 767 height 1034
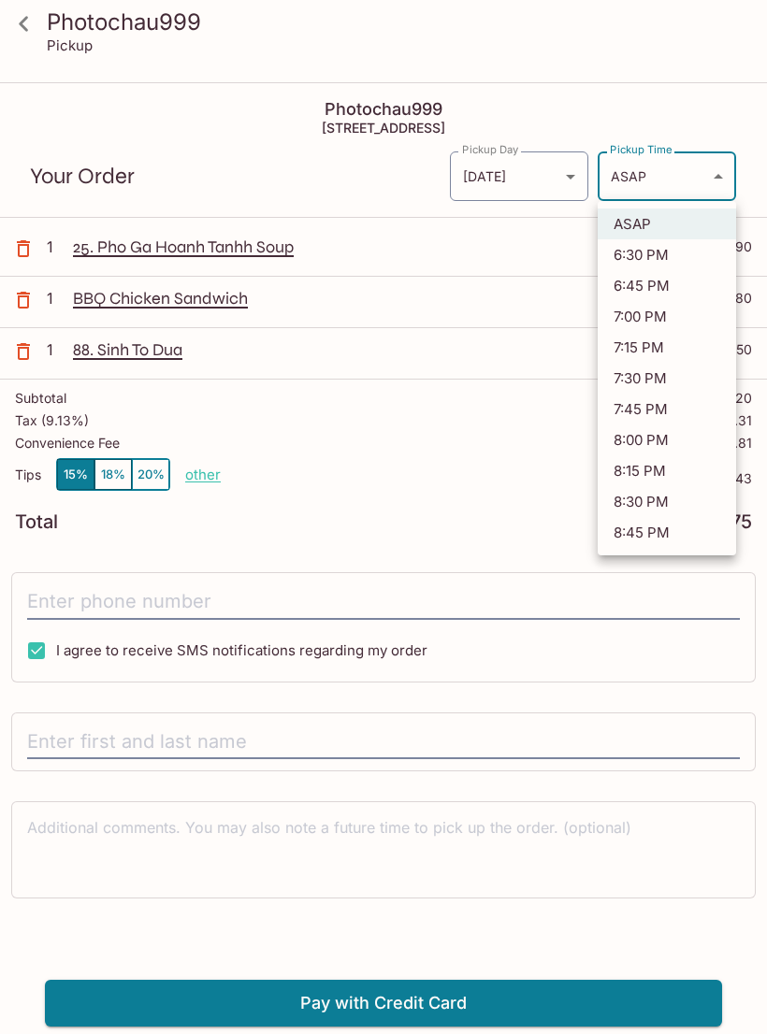
click at [646, 261] on li "6:30 PM" at bounding box center [666, 254] width 138 height 31
type input "[DATE]T01:30:28.000000Z"
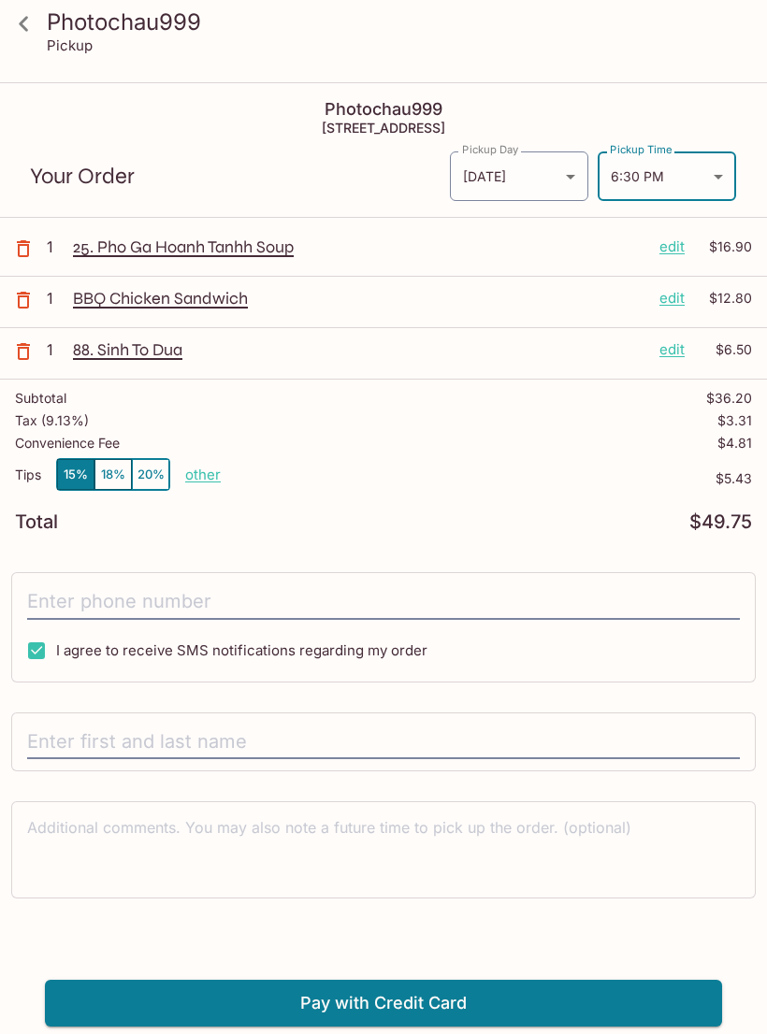
click at [42, 658] on input "I agree to receive SMS notifications regarding my order" at bounding box center [36, 650] width 37 height 37
checkbox input "false"
click at [157, 749] on input "text" at bounding box center [383, 742] width 712 height 36
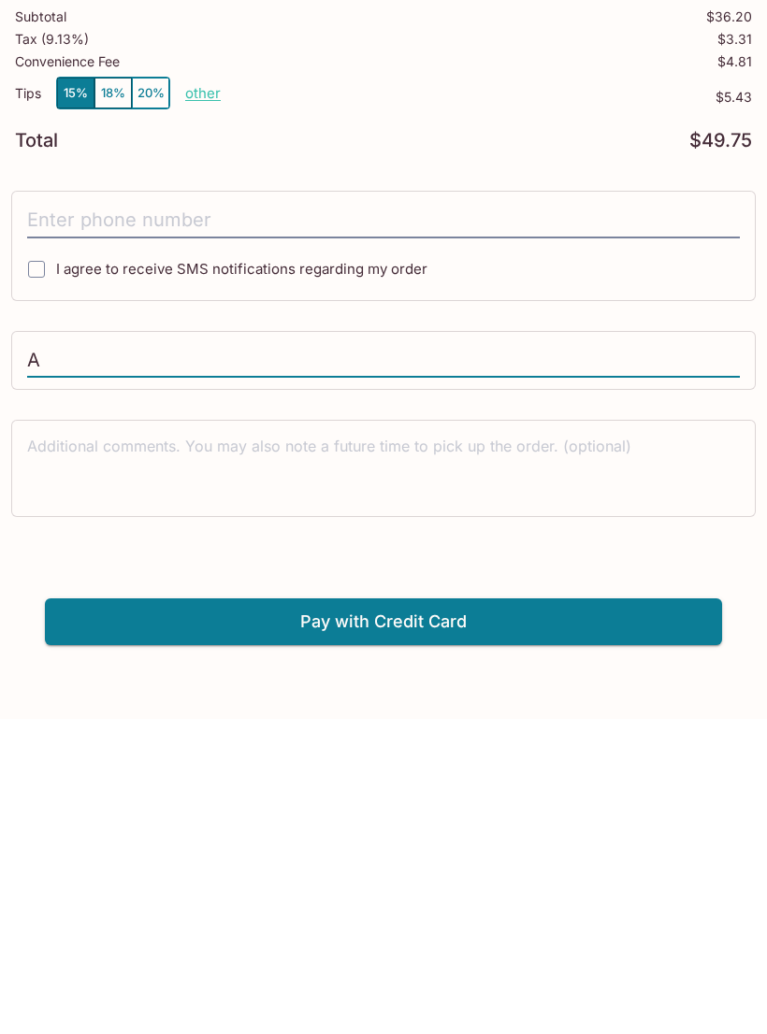
type input "An"
type input "[PERSON_NAME]"
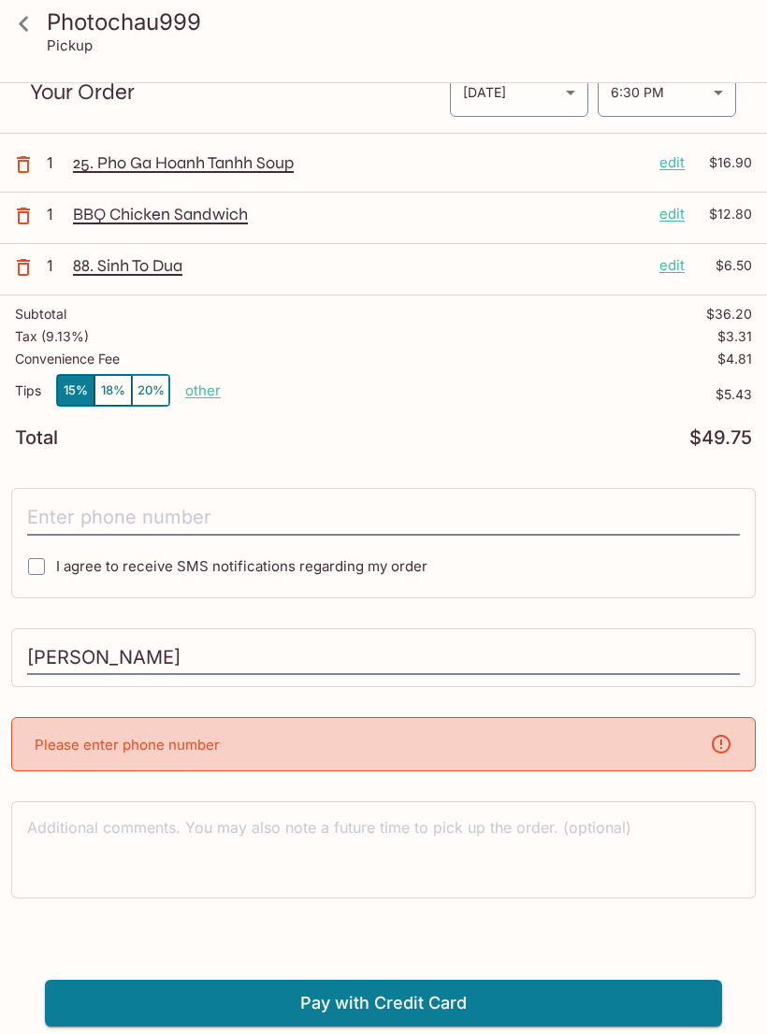
click at [252, 743] on div "Please enter phone number" at bounding box center [383, 744] width 744 height 54
click at [716, 752] on icon at bounding box center [720, 744] width 19 height 19
click at [192, 519] on input "tel" at bounding box center [383, 518] width 712 height 36
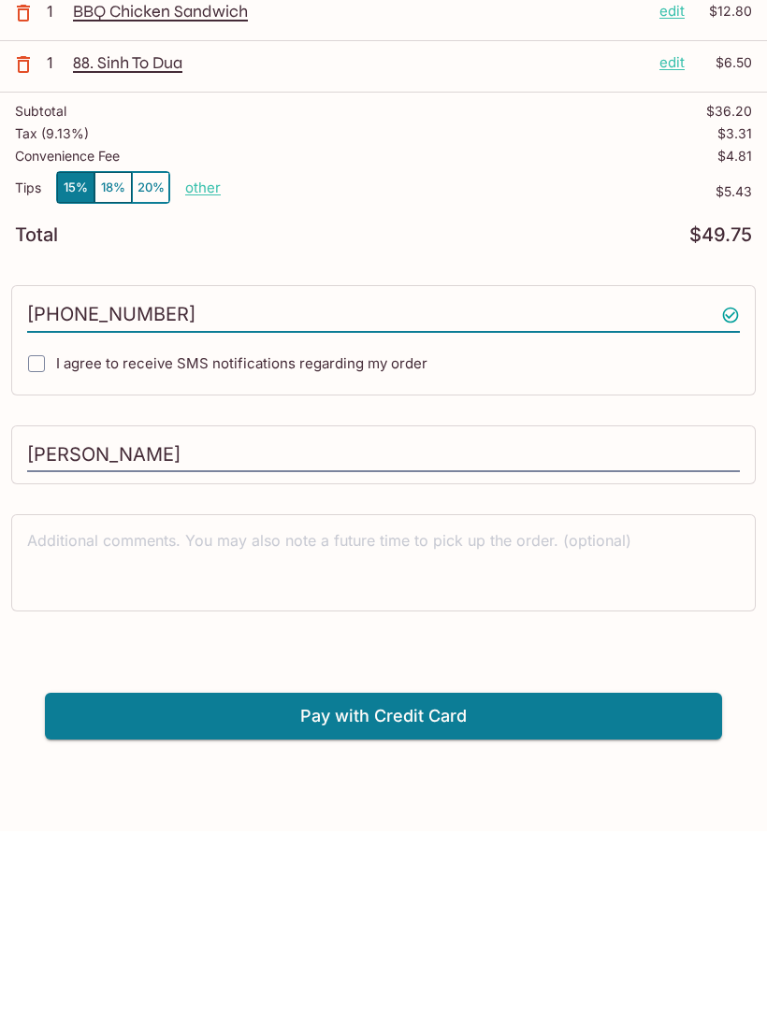
type input "[PHONE_NUMBER]"
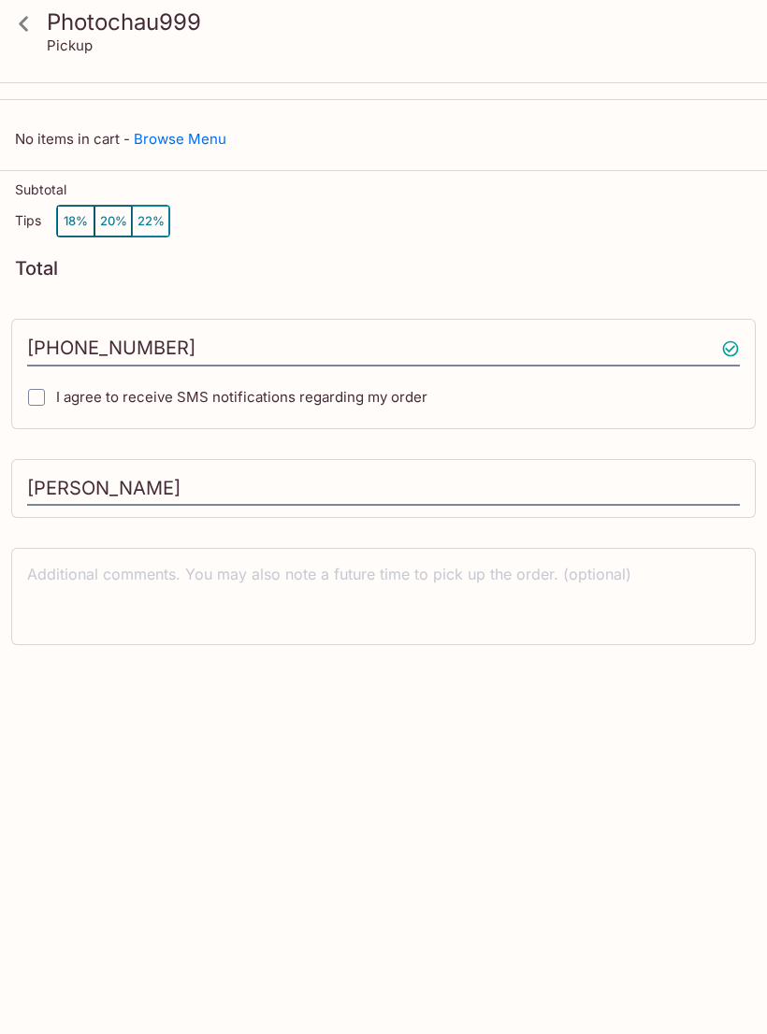
scroll to position [29, 0]
